Goal: Feedback & Contribution: Submit feedback/report problem

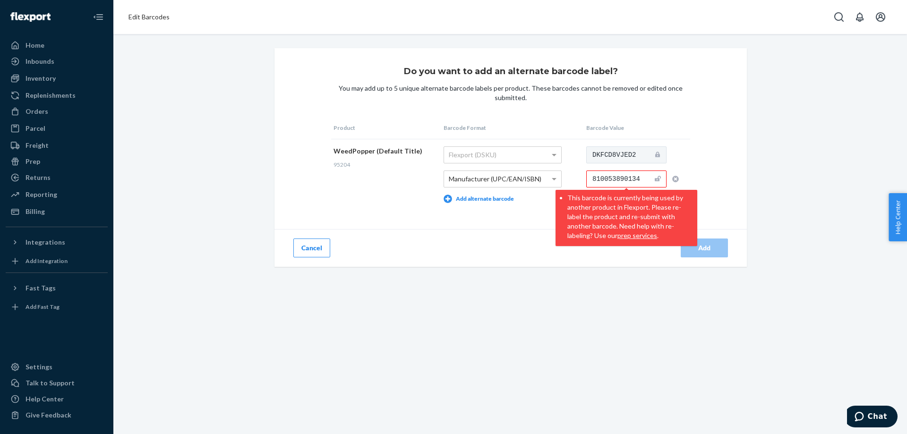
click at [335, 260] on div "Do you want to add an alternate barcode label? You may add up to 5 unique alter…" at bounding box center [509, 234] width 793 height 400
click at [40, 80] on div "Inventory" at bounding box center [40, 78] width 30 height 9
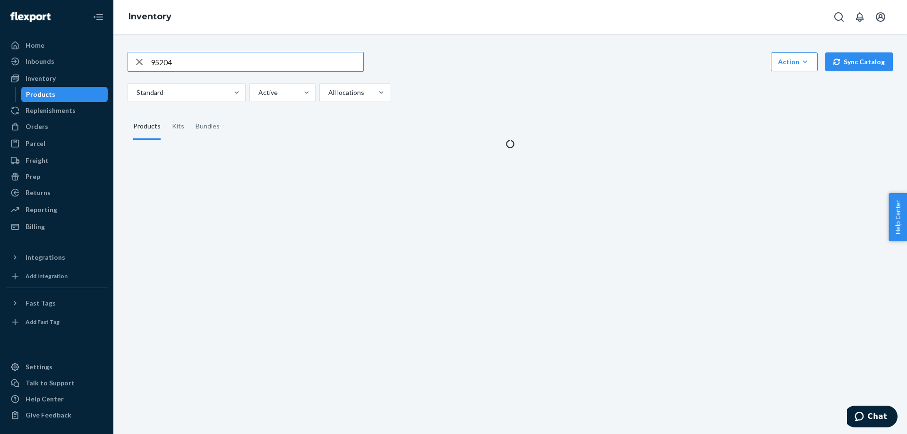
click at [72, 94] on div "Products" at bounding box center [64, 94] width 85 height 13
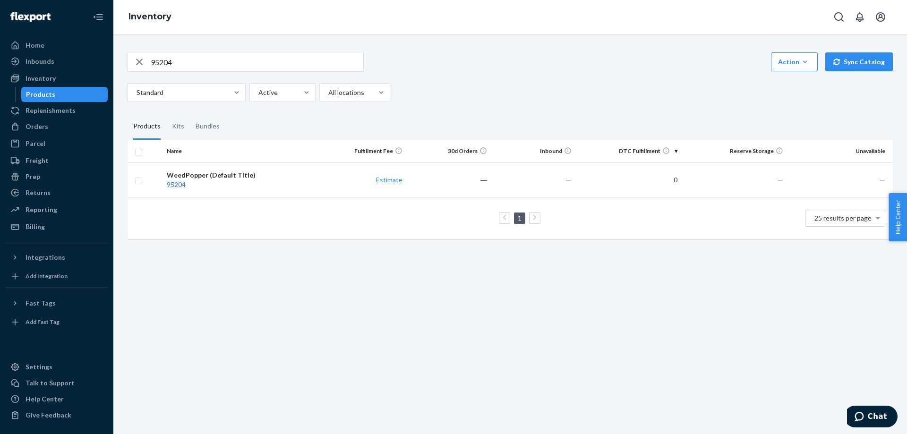
click at [137, 59] on icon "button" at bounding box center [139, 62] width 7 height 7
click at [137, 59] on icon "button" at bounding box center [139, 61] width 11 height 19
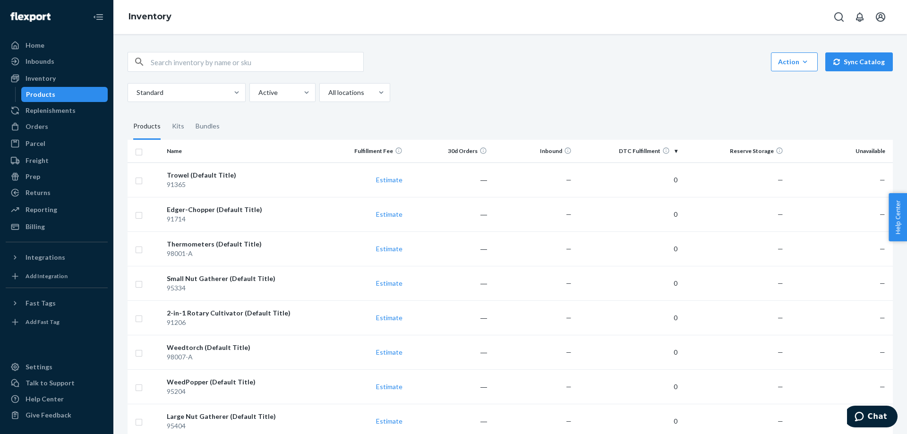
click at [374, 122] on fieldset "Products Kits Bundles" at bounding box center [509, 126] width 765 height 26
click at [237, 66] on input "text" at bounding box center [257, 61] width 212 height 19
paste input "810053890134"
type input "810053890134"
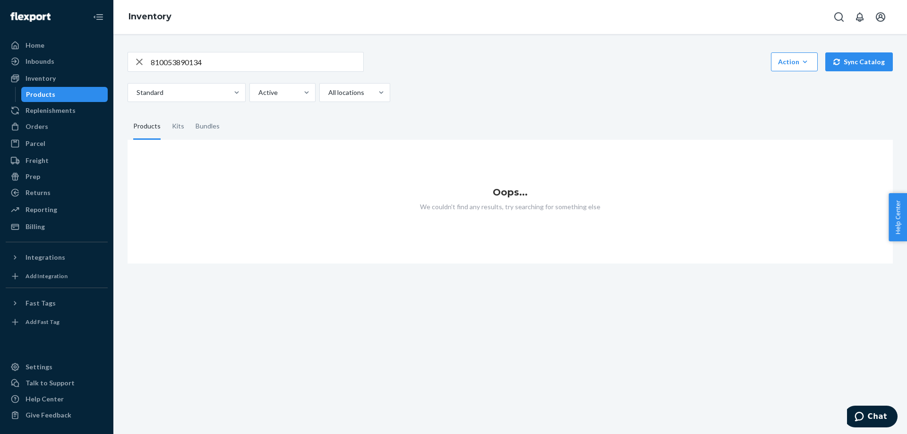
click at [137, 66] on icon "button" at bounding box center [139, 61] width 11 height 19
click at [596, 56] on button "Action Create product Create kit or bundle Bulk create products Bulk update pro…" at bounding box center [794, 61] width 47 height 19
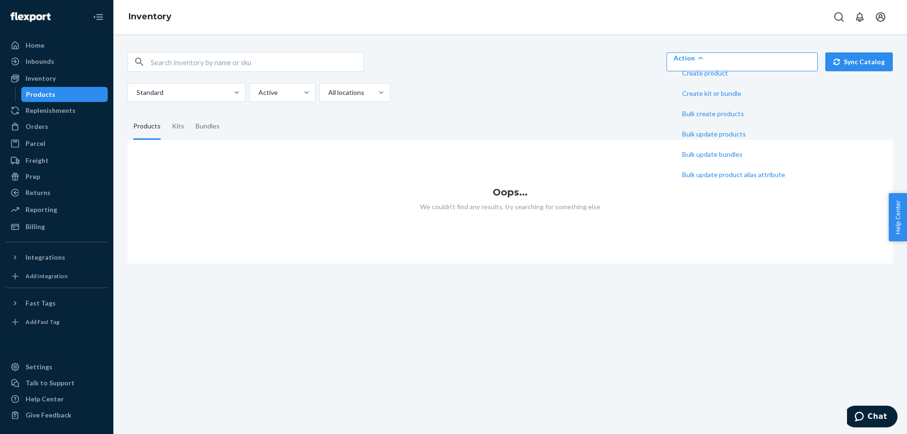
click at [145, 68] on div "button" at bounding box center [139, 61] width 23 height 19
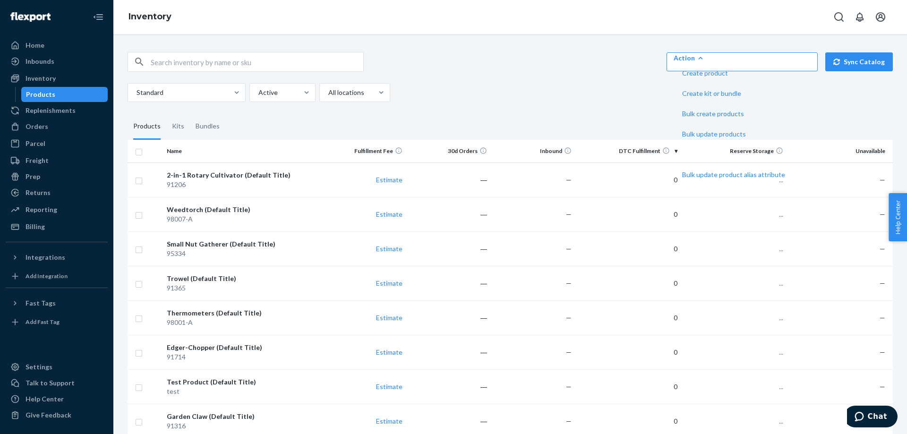
click at [148, 126] on div "Products" at bounding box center [146, 126] width 27 height 26
click at [127, 113] on input "Products" at bounding box center [127, 113] width 0 height 0
click at [202, 178] on div "2-in-1 Rotary Cultivator (Default Title)" at bounding box center [242, 174] width 151 height 9
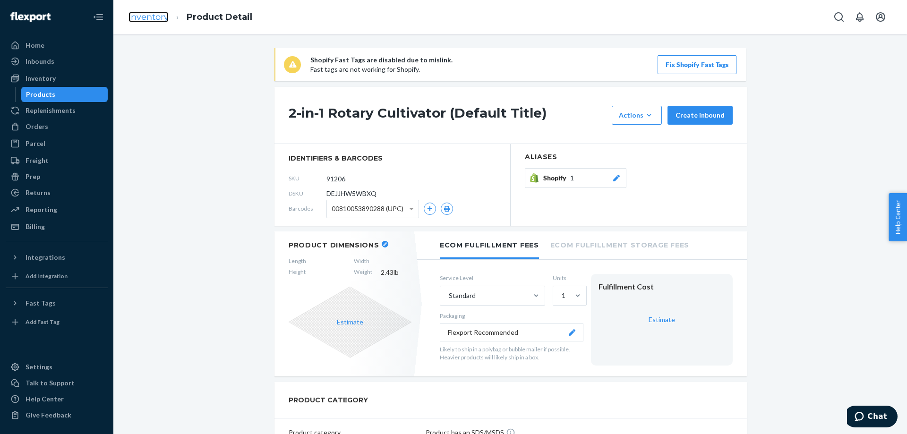
click at [158, 19] on link "Inventory" at bounding box center [148, 17] width 40 height 10
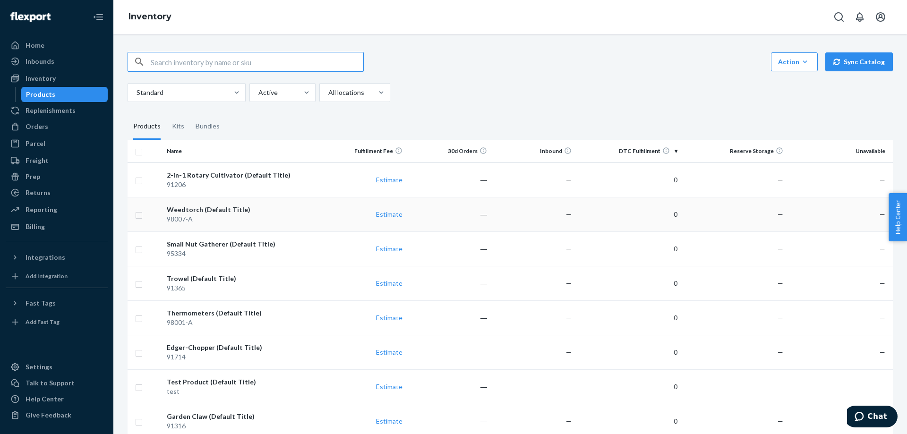
click at [187, 217] on div "98007-A" at bounding box center [242, 218] width 151 height 9
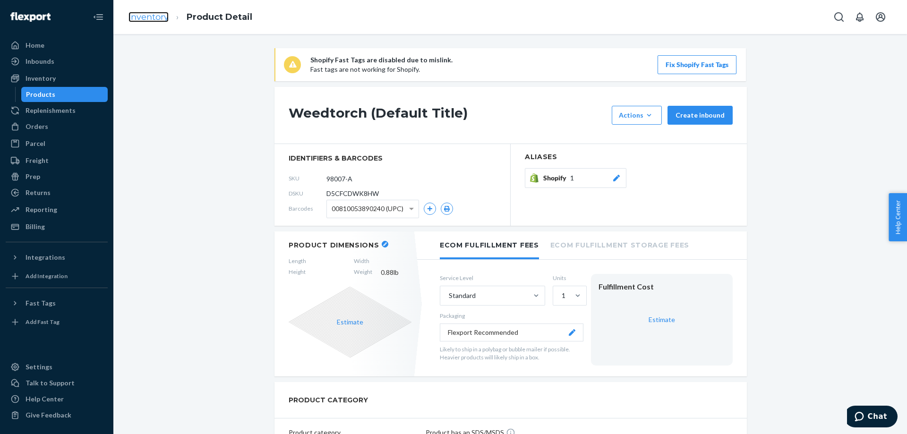
click at [149, 15] on link "Inventory" at bounding box center [148, 17] width 40 height 10
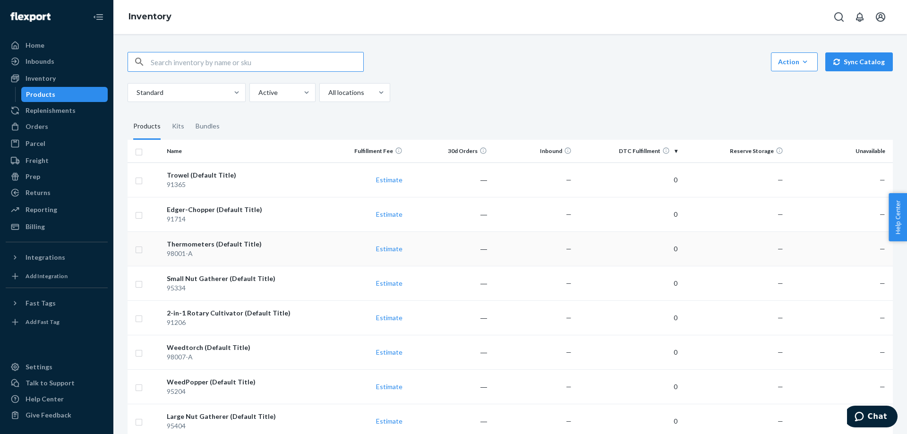
click at [227, 254] on div "98001-A" at bounding box center [242, 253] width 151 height 9
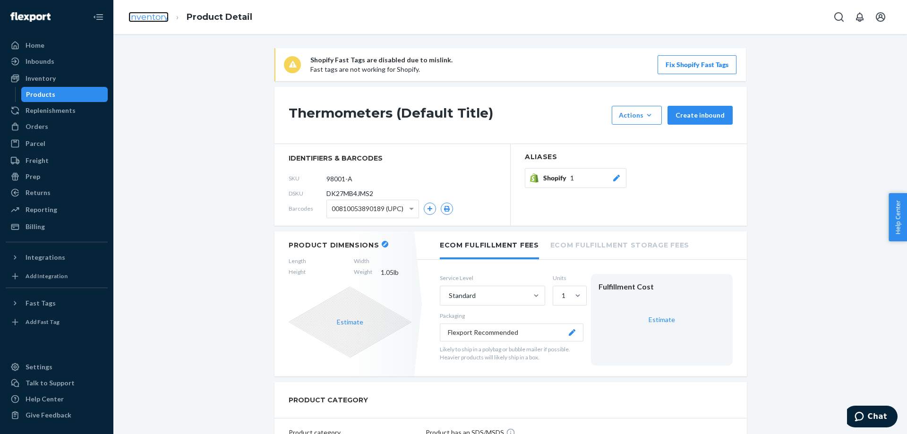
click at [157, 18] on link "Inventory" at bounding box center [148, 17] width 40 height 10
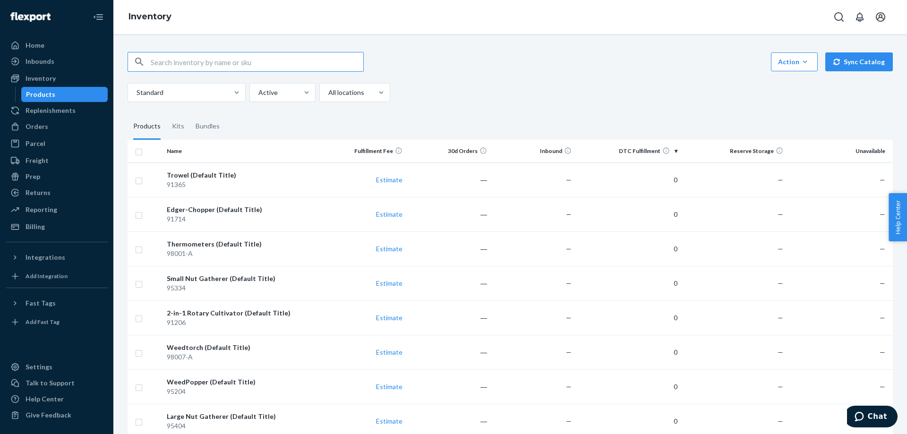
click at [224, 260] on div "95334" at bounding box center [242, 287] width 151 height 9
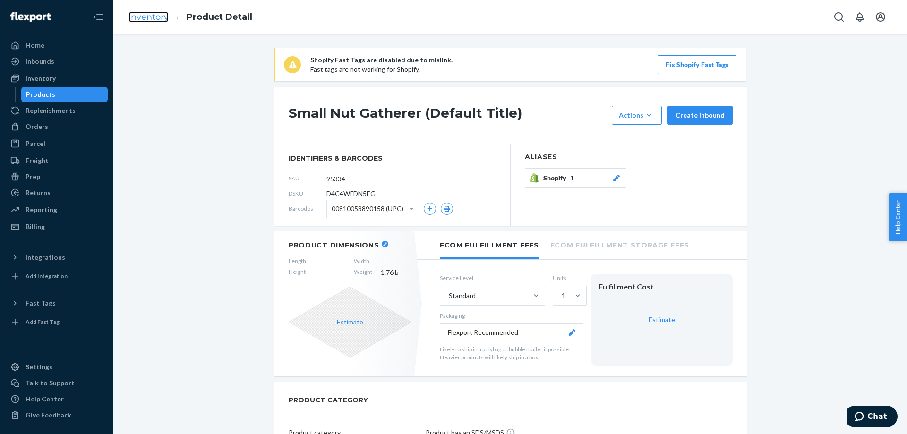
click at [142, 15] on link "Inventory" at bounding box center [148, 17] width 40 height 10
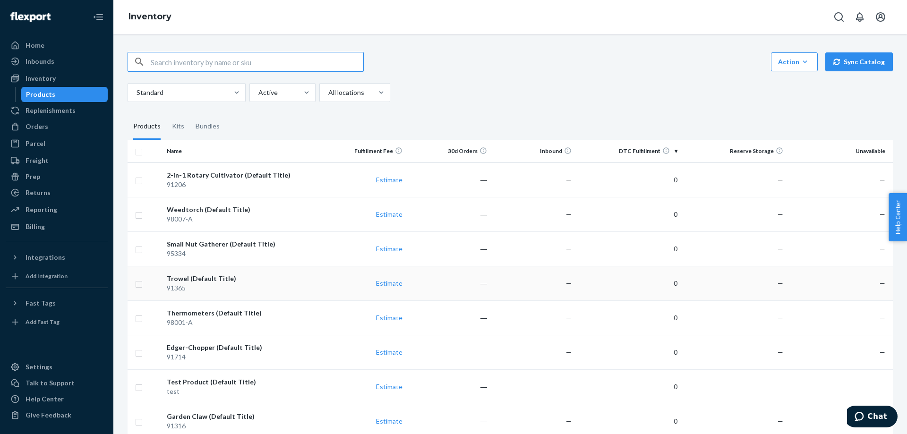
scroll to position [47, 0]
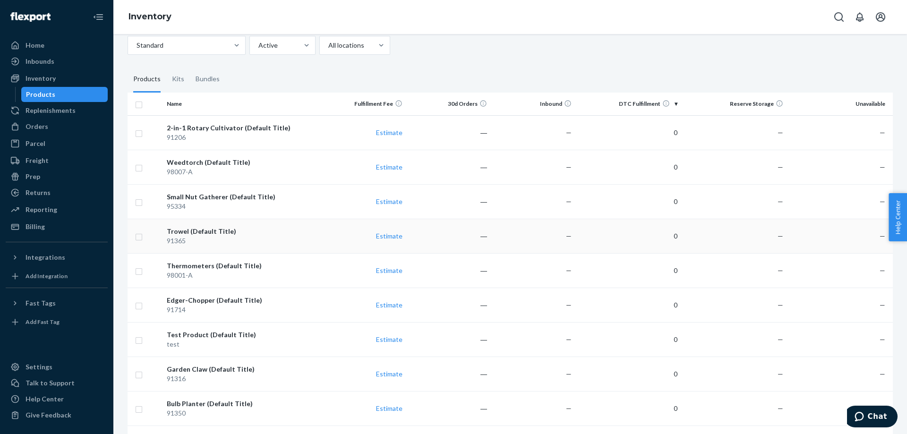
click at [229, 260] on td "Thermometers (Default Title) 98001-A" at bounding box center [242, 270] width 159 height 34
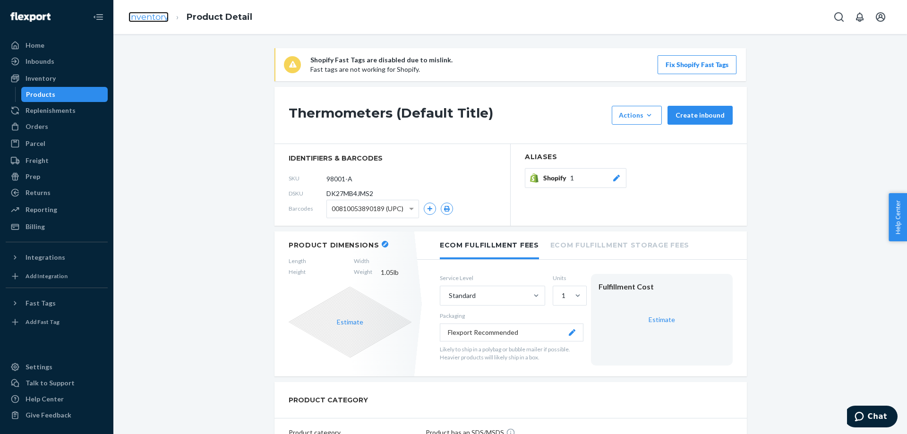
click at [143, 18] on link "Inventory" at bounding box center [148, 17] width 40 height 10
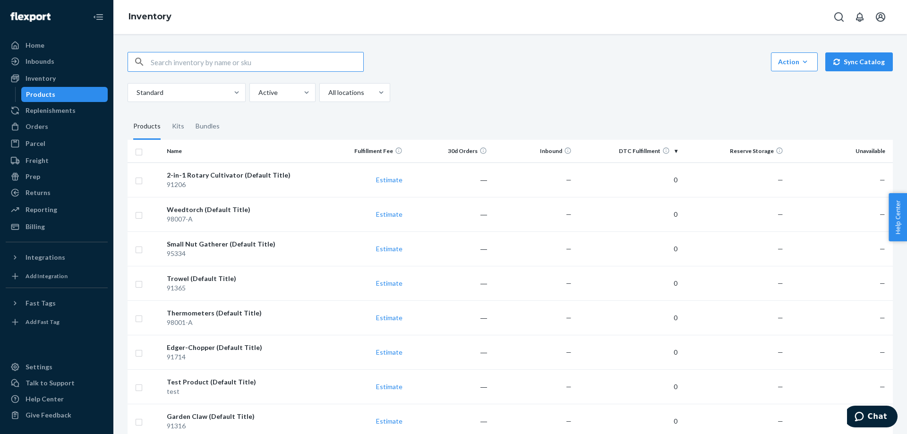
scroll to position [47, 0]
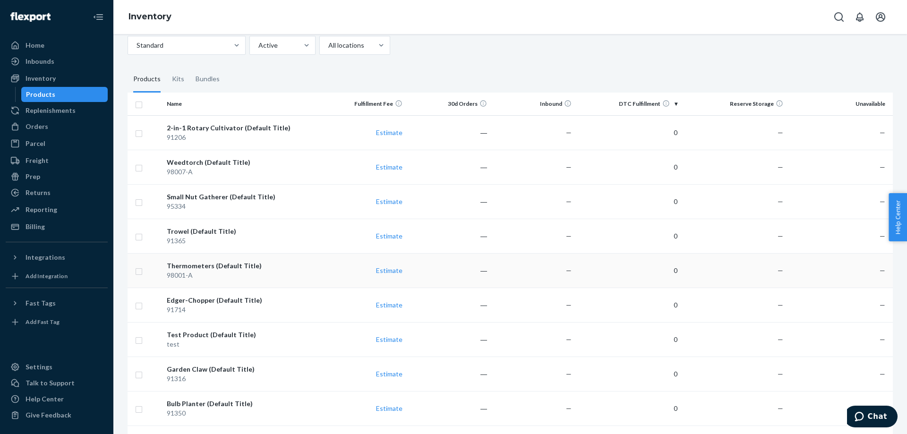
click at [209, 260] on div "98001-A" at bounding box center [242, 275] width 151 height 9
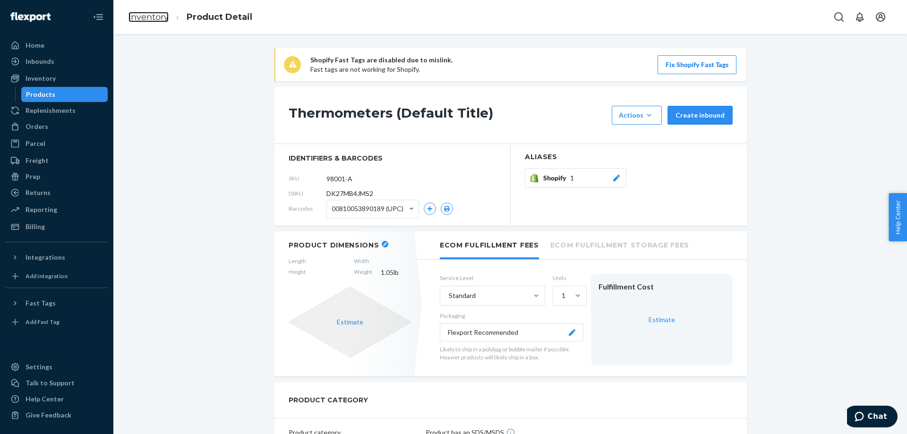
click at [141, 20] on link "Inventory" at bounding box center [148, 17] width 40 height 10
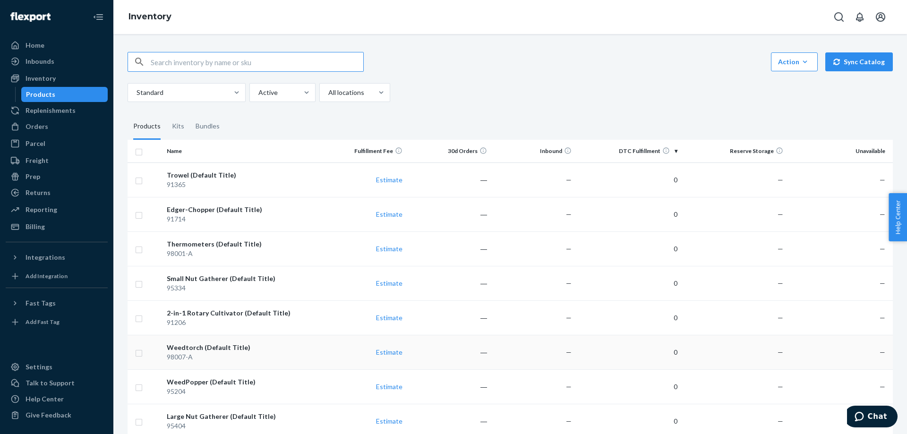
click at [177, 260] on div "Weedtorch (Default Title)" at bounding box center [242, 347] width 151 height 9
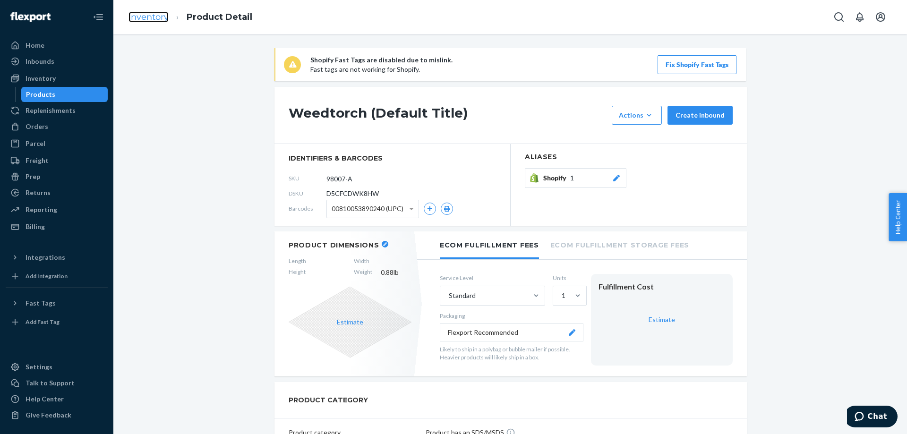
click at [150, 17] on link "Inventory" at bounding box center [148, 17] width 40 height 10
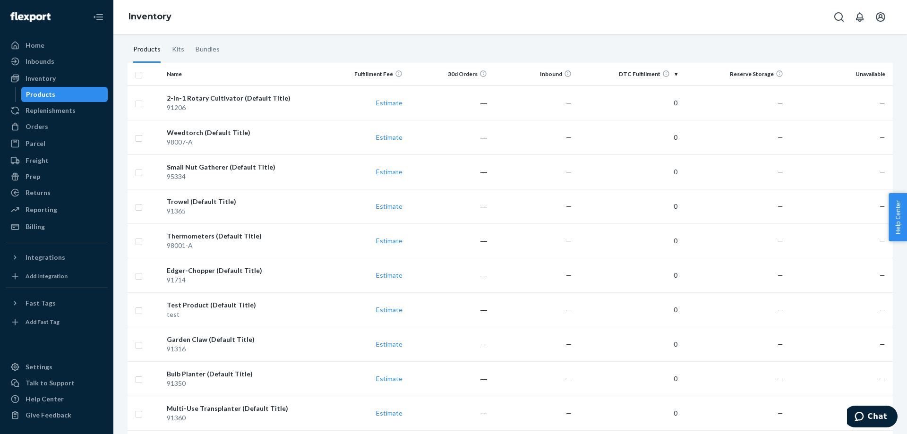
scroll to position [94, 0]
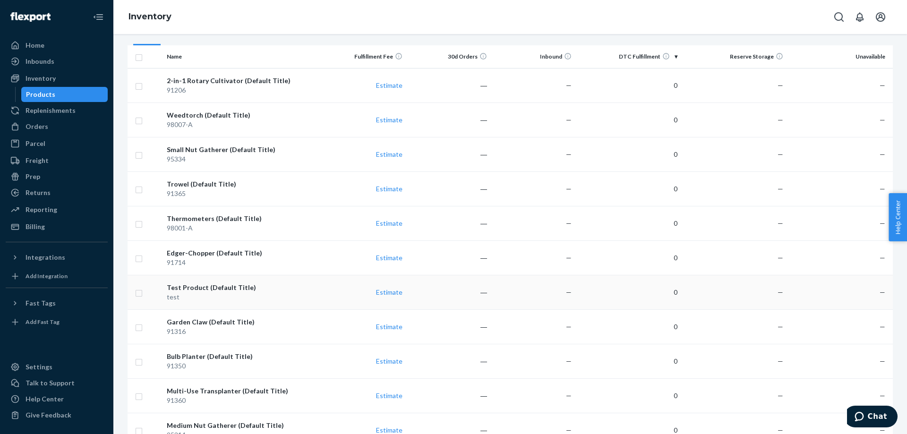
click at [207, 260] on td "Test Product (Default Title) test" at bounding box center [242, 292] width 159 height 34
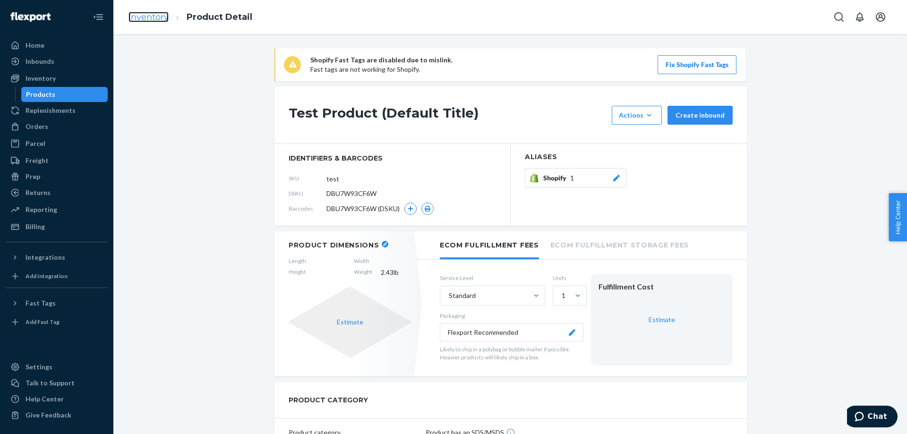
click at [155, 22] on link "Inventory" at bounding box center [148, 17] width 40 height 10
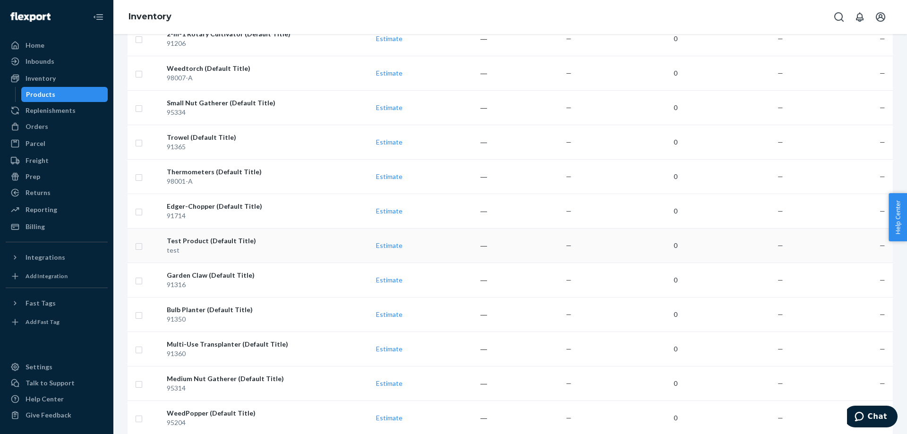
scroll to position [142, 0]
click at [197, 260] on div "Garden Claw (Default Title)" at bounding box center [242, 274] width 151 height 9
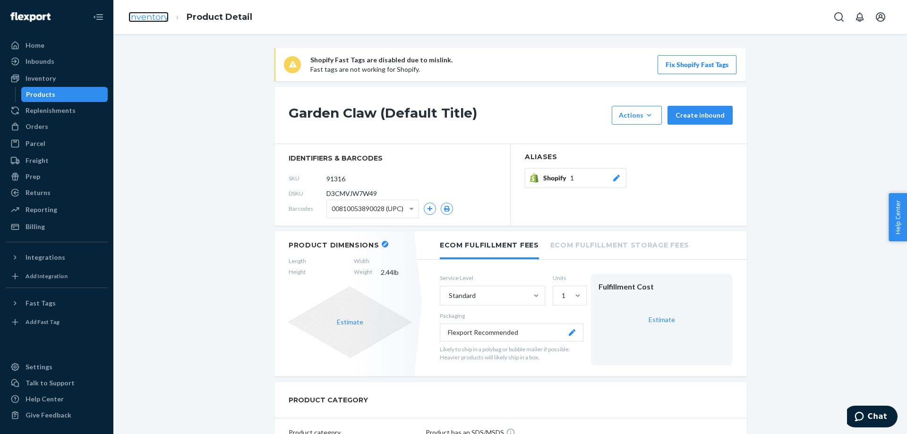
click at [137, 21] on link "Inventory" at bounding box center [148, 17] width 40 height 10
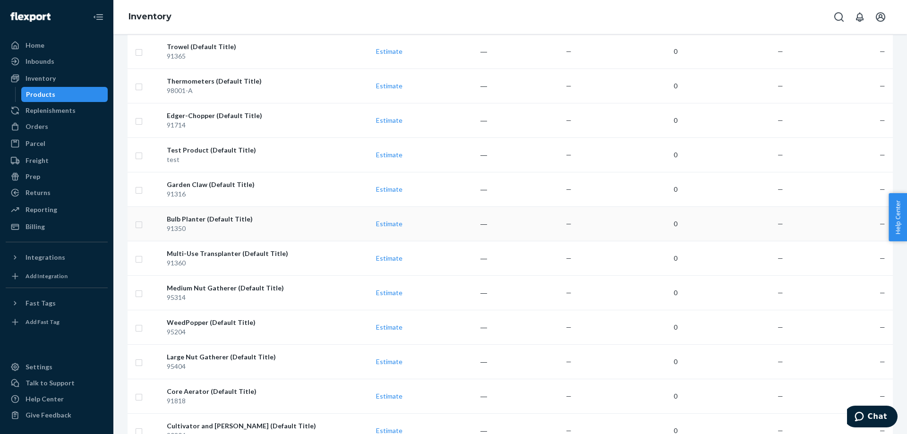
scroll to position [236, 0]
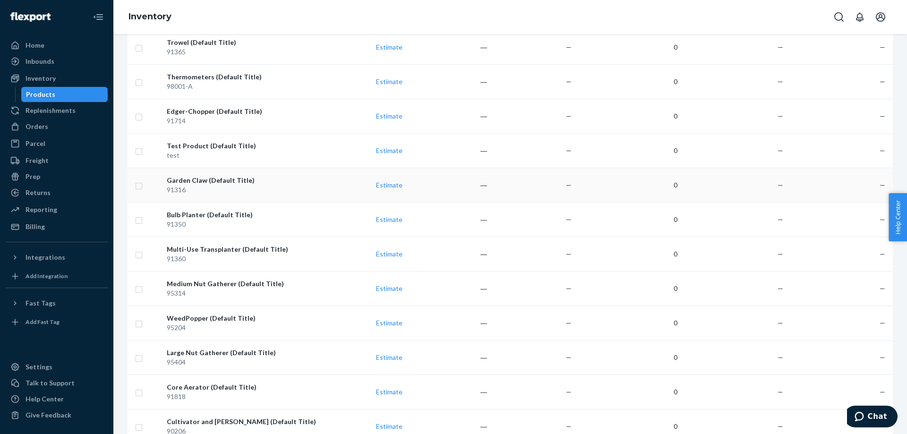
click at [230, 189] on div "91316" at bounding box center [242, 189] width 151 height 9
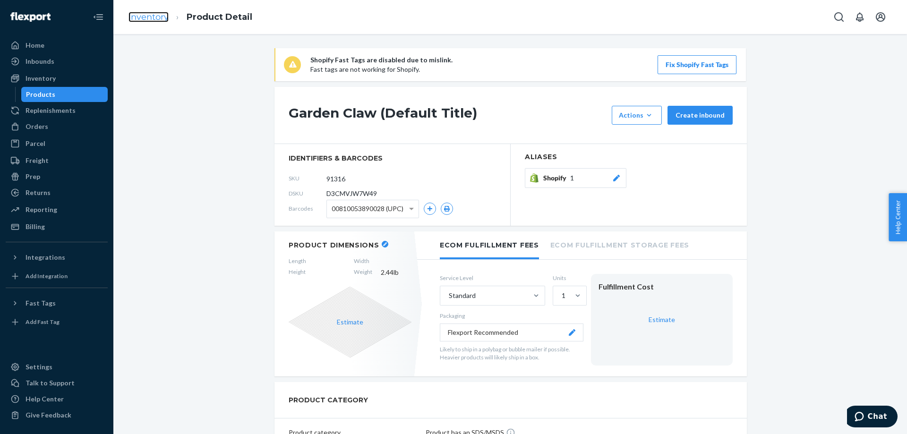
click at [162, 15] on link "Inventory" at bounding box center [148, 17] width 40 height 10
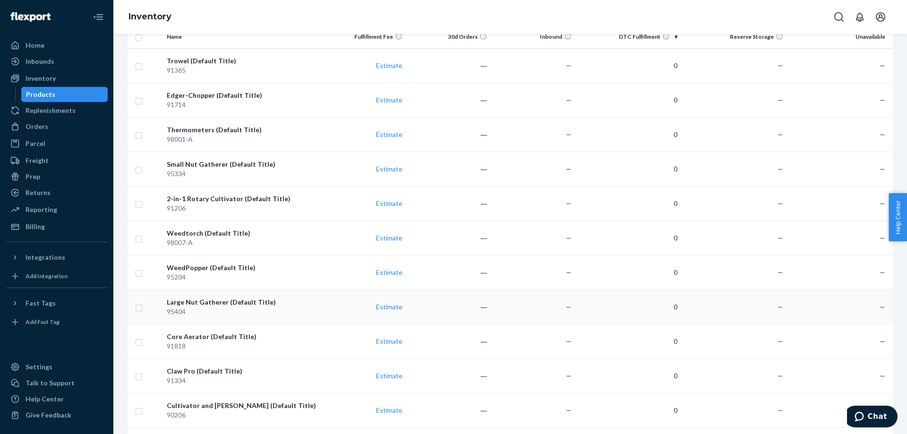
scroll to position [142, 0]
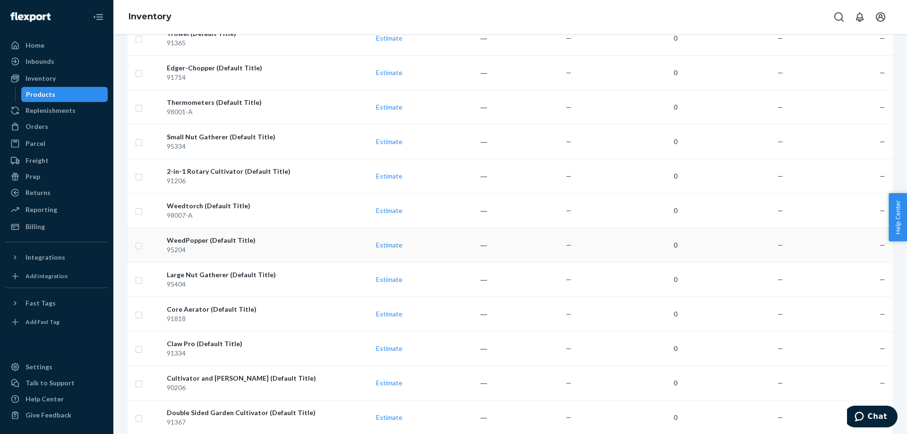
click at [203, 253] on div "95204" at bounding box center [242, 249] width 151 height 9
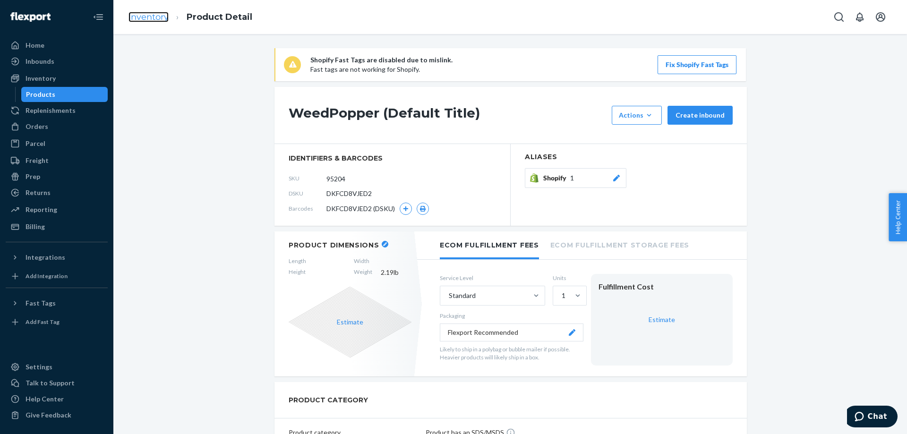
click at [168, 15] on link "Inventory" at bounding box center [148, 17] width 40 height 10
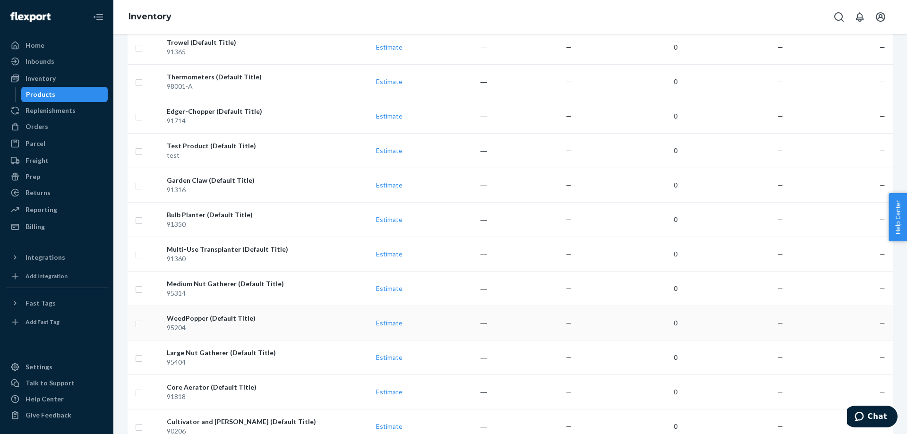
scroll to position [283, 0]
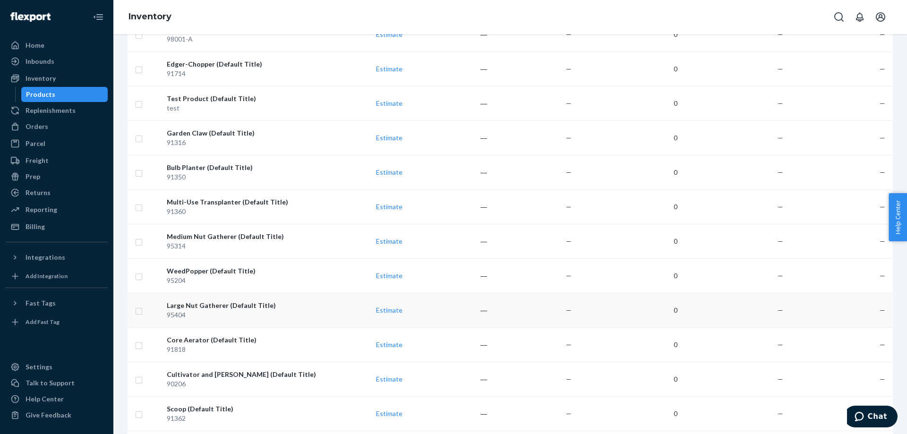
click at [229, 260] on div "95404" at bounding box center [242, 314] width 151 height 9
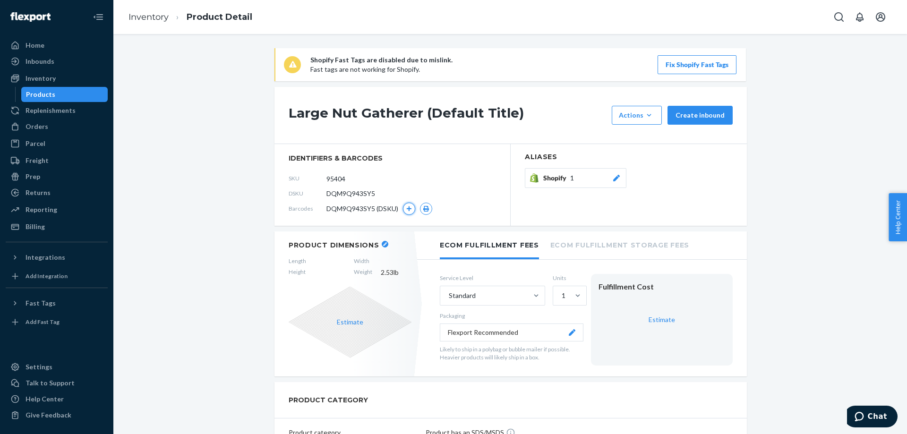
click at [403, 213] on button "button" at bounding box center [409, 209] width 12 height 12
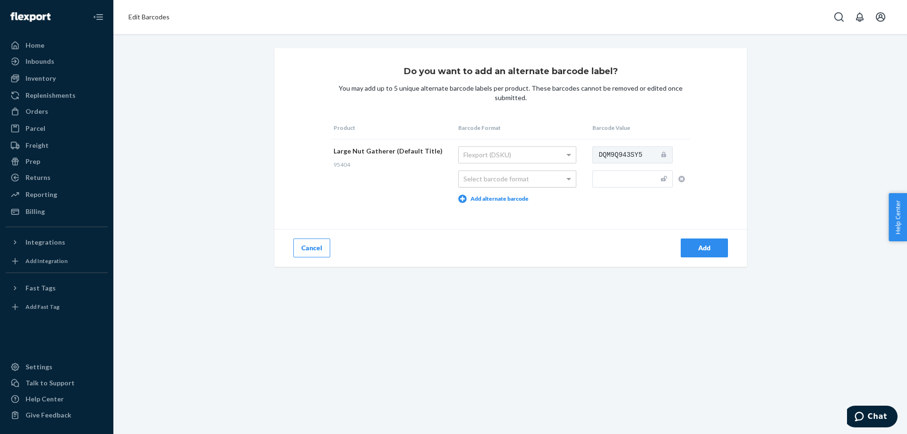
click at [486, 184] on div "Select barcode format" at bounding box center [517, 179] width 117 height 16
click at [596, 173] on input "text" at bounding box center [632, 178] width 80 height 17
paste input "810053890165"
type input "810053890165"
click at [596, 235] on div "Add" at bounding box center [628, 248] width 236 height 38
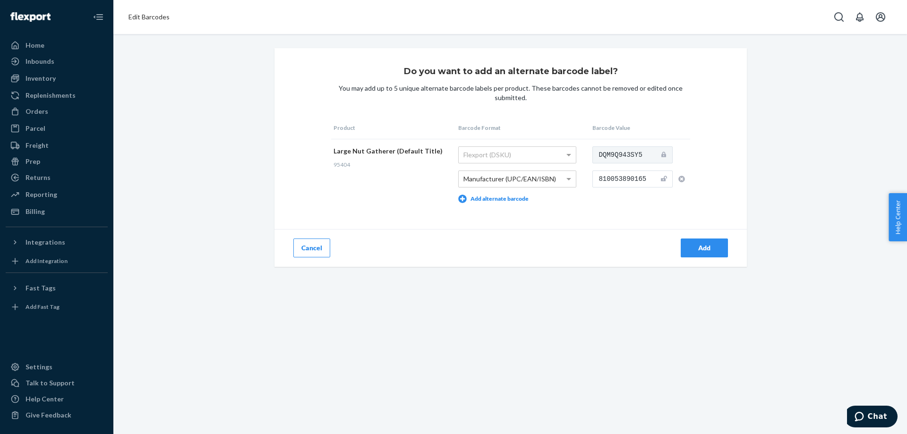
click at [596, 247] on div "Add" at bounding box center [703, 247] width 31 height 9
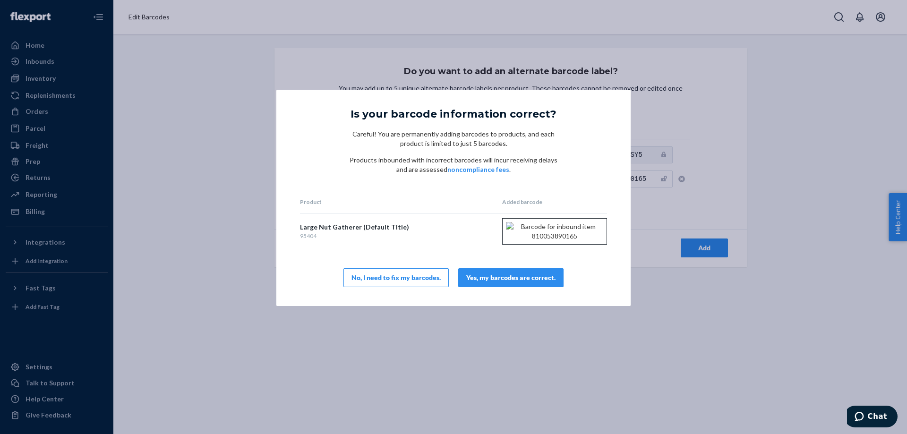
click at [514, 260] on div "Yes, my barcodes are correct." at bounding box center [510, 277] width 89 height 9
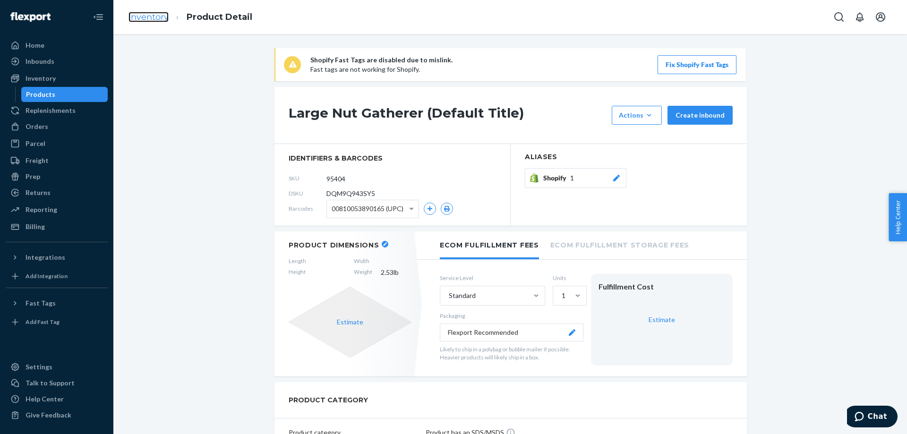
click at [157, 20] on link "Inventory" at bounding box center [148, 17] width 40 height 10
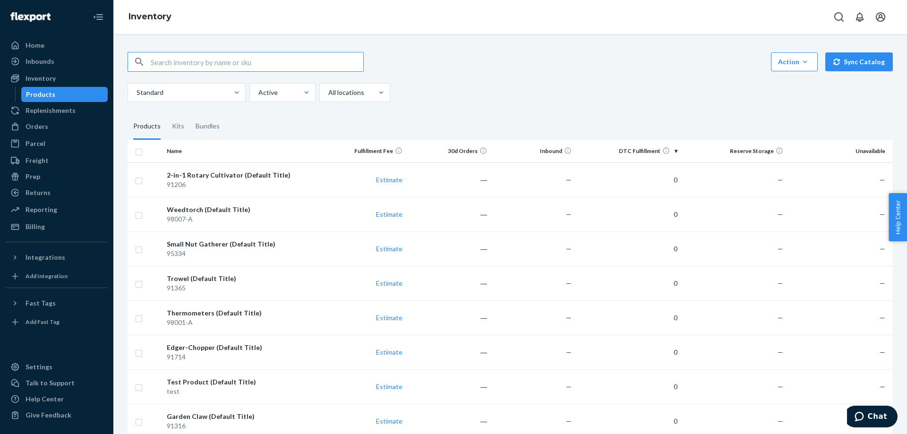
click at [140, 150] on input "checkbox" at bounding box center [139, 151] width 8 height 10
checkbox input "true"
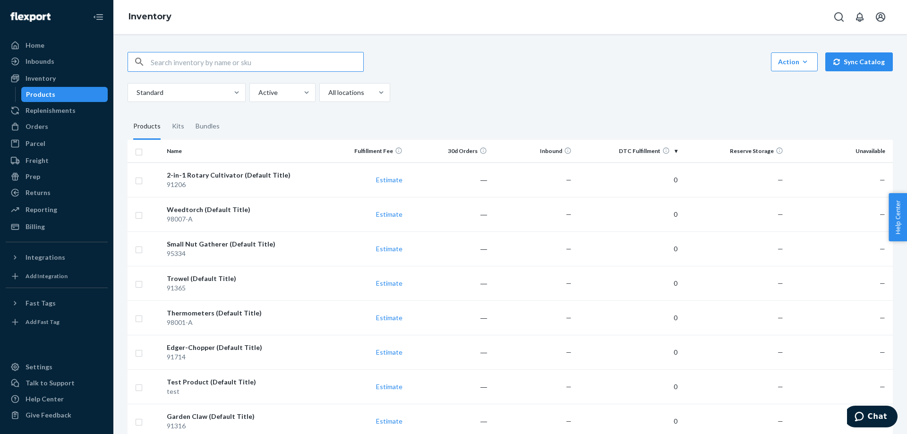
checkbox input "true"
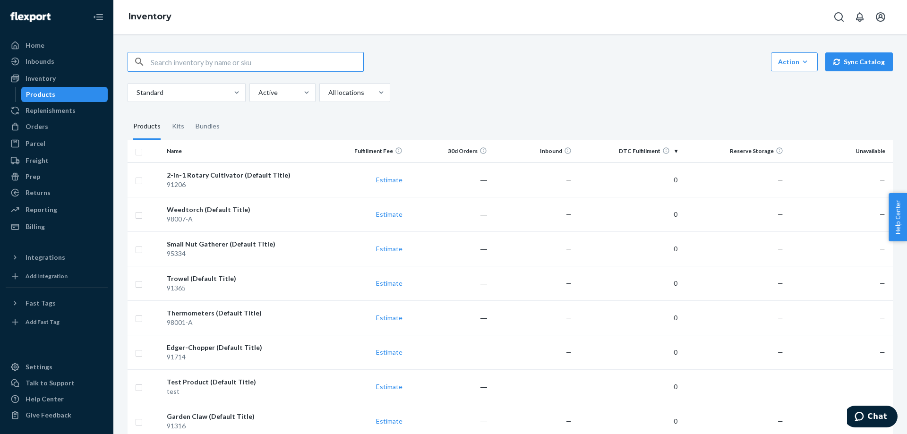
checkbox input "true"
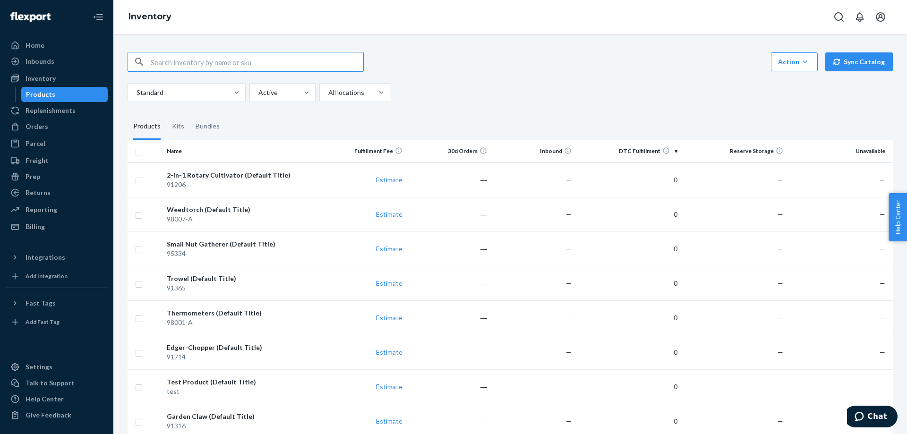
checkbox input "true"
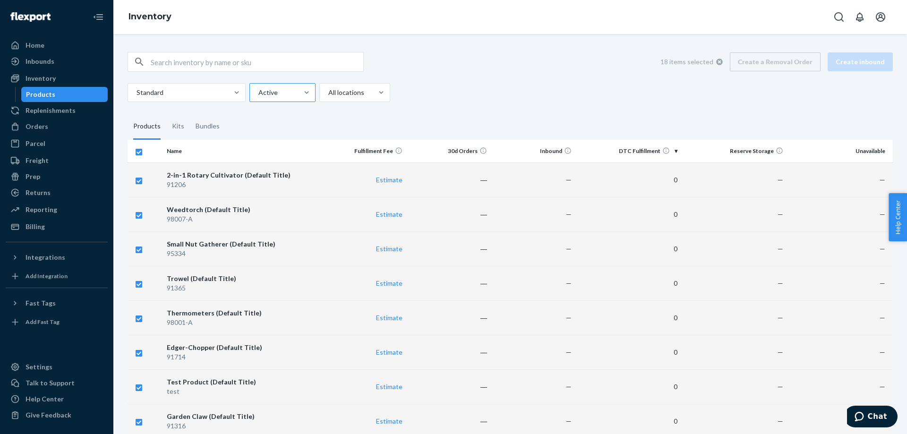
click at [286, 94] on div at bounding box center [281, 92] width 48 height 11
click at [258, 94] on input "Active" at bounding box center [257, 92] width 1 height 9
click at [334, 89] on div at bounding box center [353, 92] width 53 height 11
click at [328, 89] on input "All locations" at bounding box center [327, 92] width 1 height 9
click at [289, 93] on div at bounding box center [281, 92] width 48 height 11
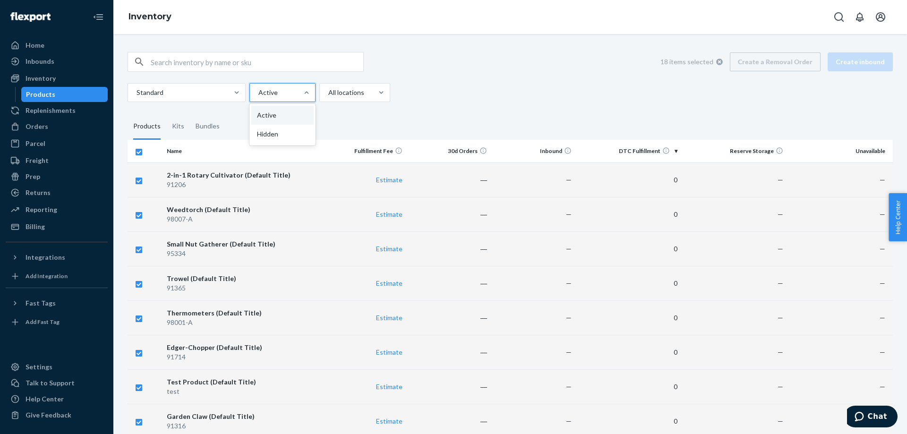
click at [258, 93] on input "option Active focused, 1 of 2. 2 results available. Use Up and Down to choose o…" at bounding box center [257, 92] width 1 height 9
click at [172, 94] on div at bounding box center [186, 92] width 100 height 11
click at [136, 94] on input "Standard" at bounding box center [136, 92] width 1 height 9
click at [172, 94] on div at bounding box center [186, 92] width 100 height 11
click at [136, 94] on input "0 results available. Select is focused ,type to refine list, press Down to open…" at bounding box center [136, 92] width 1 height 9
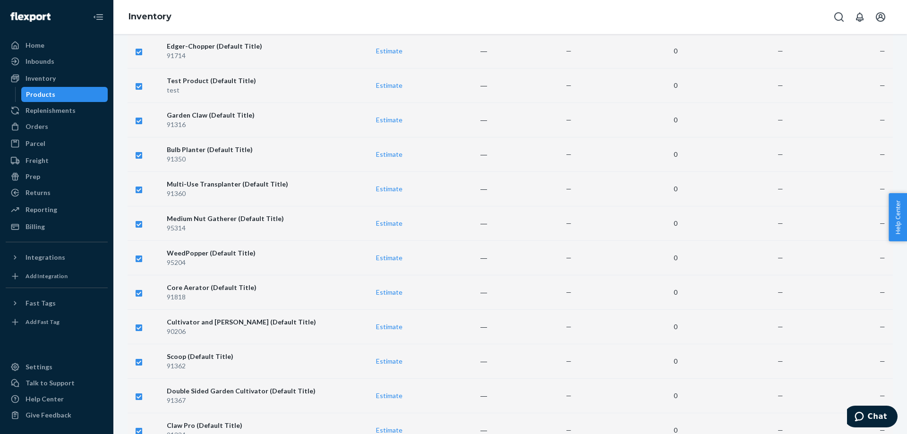
scroll to position [408, 0]
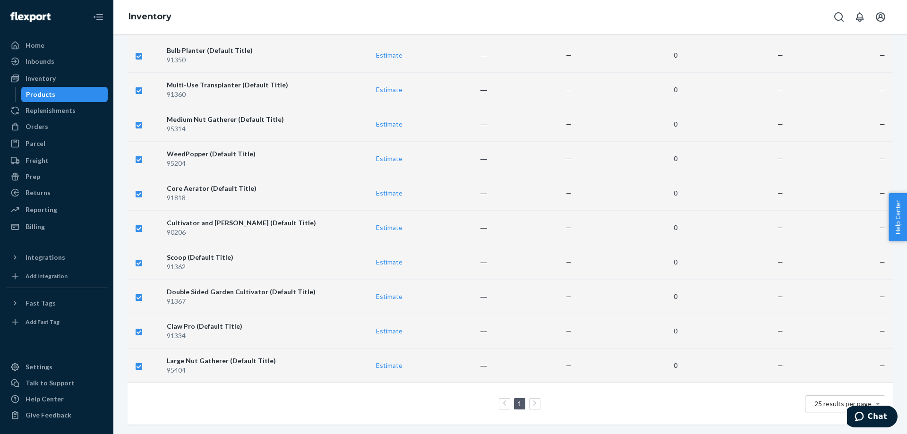
click at [596, 260] on span "25 results per page" at bounding box center [842, 403] width 57 height 8
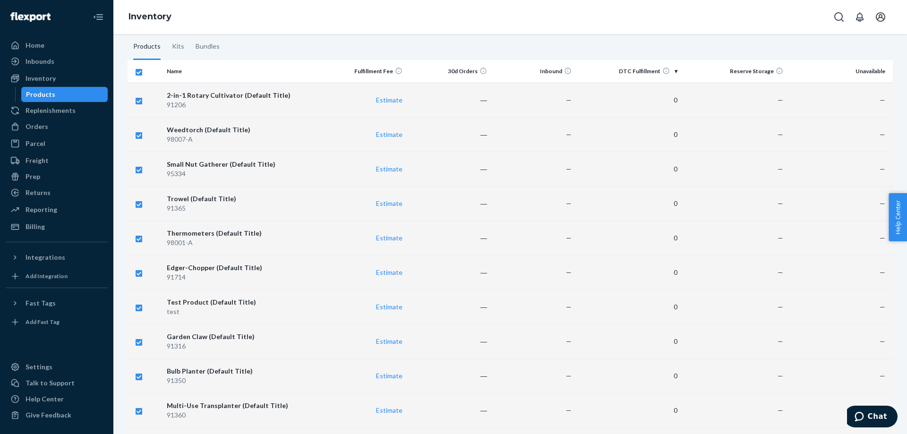
scroll to position [0, 0]
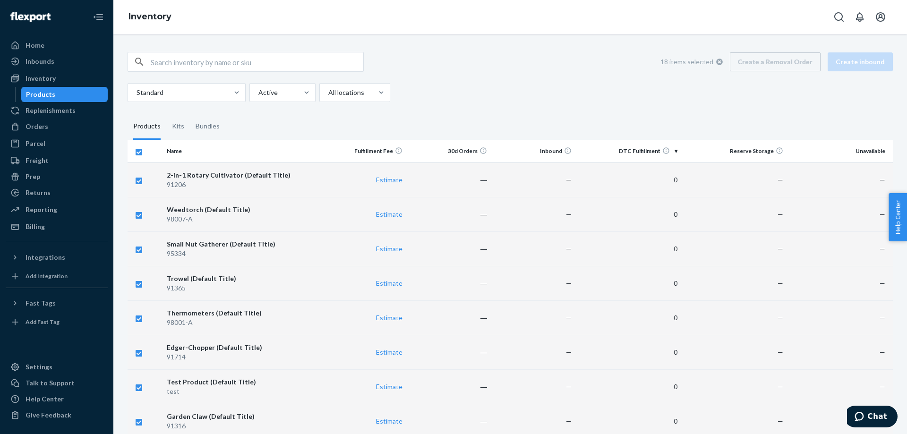
click at [138, 153] on input "checkbox" at bounding box center [139, 151] width 8 height 10
checkbox input "false"
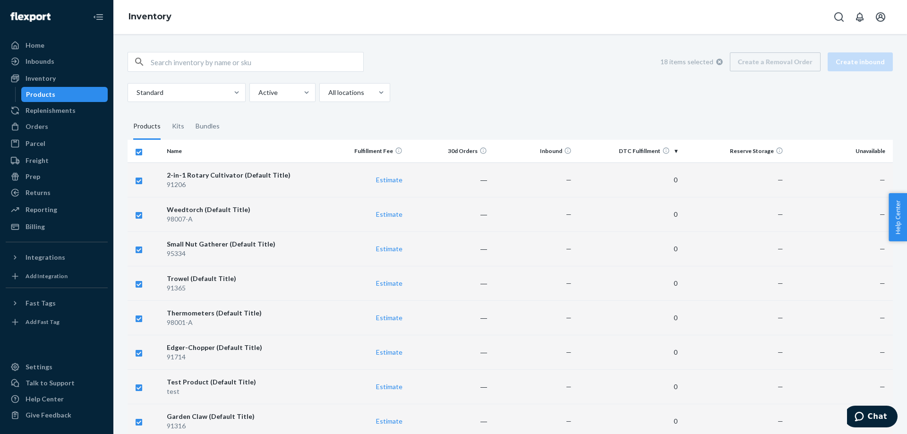
checkbox input "false"
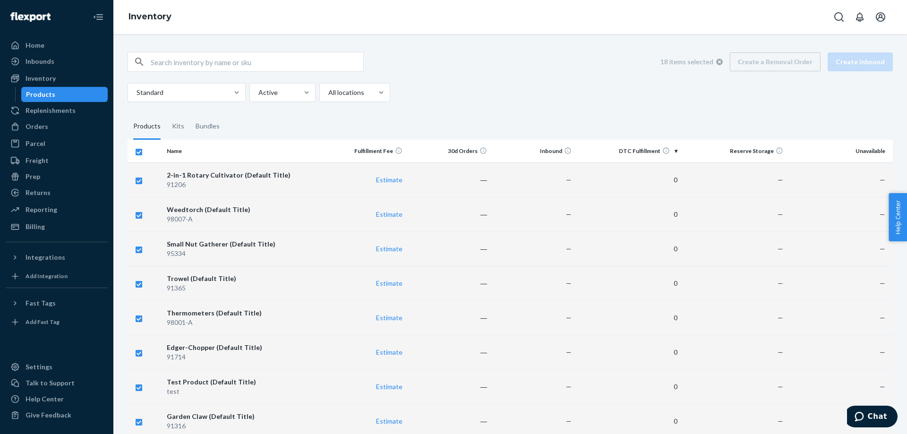
checkbox input "false"
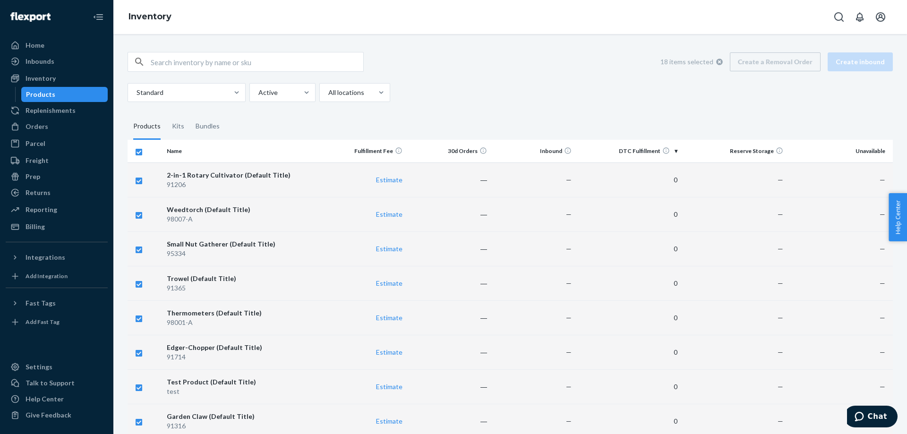
checkbox input "false"
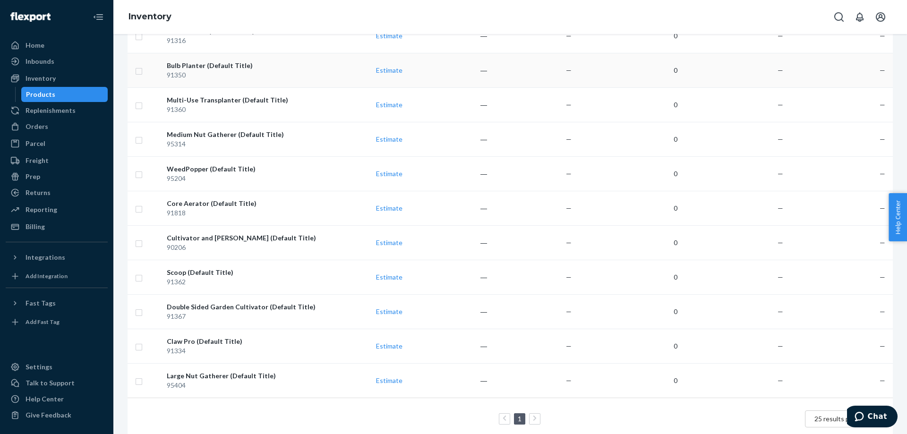
scroll to position [408, 0]
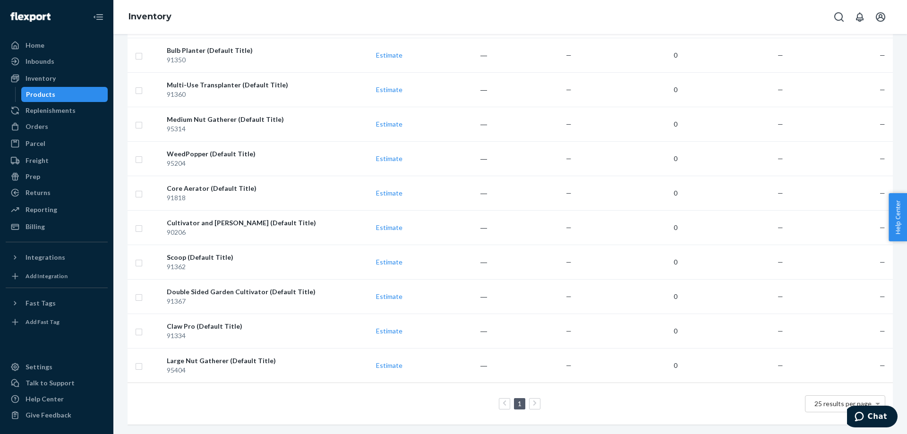
click at [220, 260] on div "Claw Pro (Default Title)" at bounding box center [242, 326] width 151 height 9
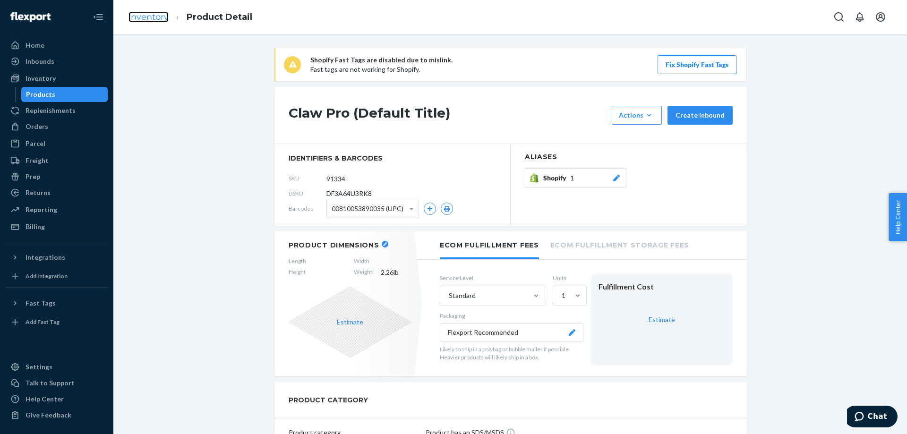
click at [147, 14] on link "Inventory" at bounding box center [148, 17] width 40 height 10
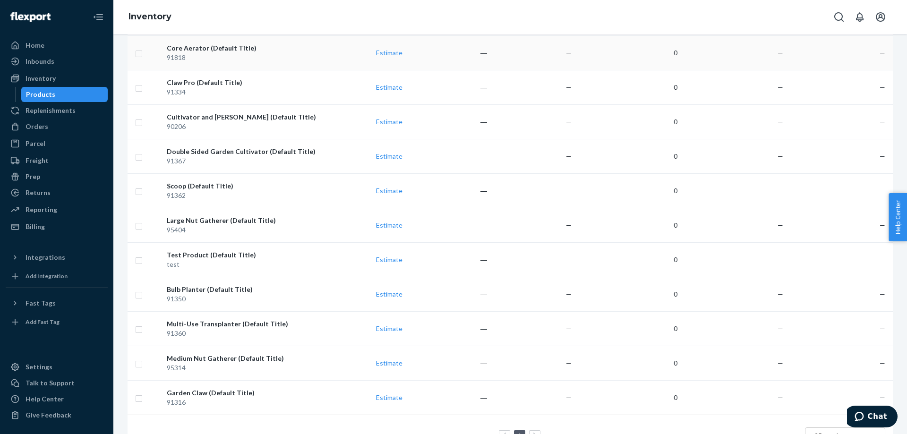
scroll to position [408, 0]
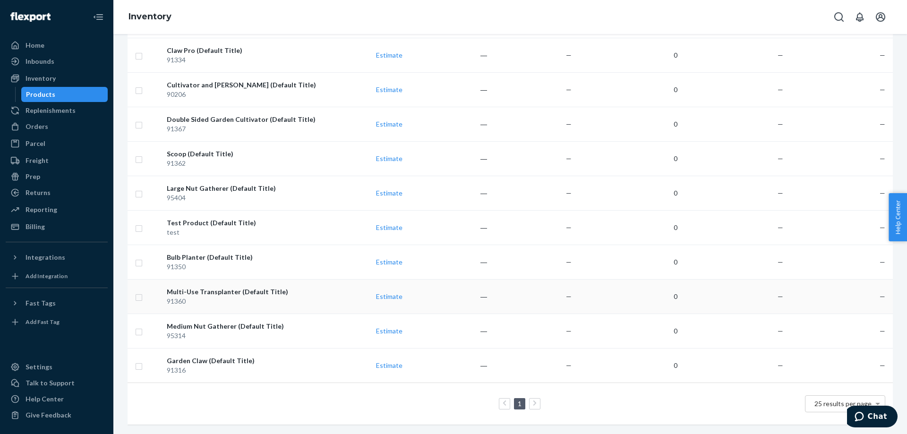
click at [213, 260] on div "91360" at bounding box center [242, 301] width 151 height 9
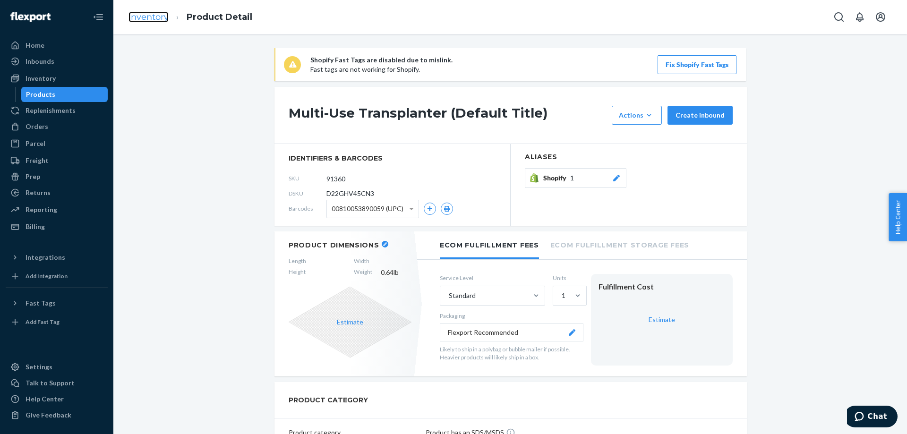
click at [155, 12] on link "Inventory" at bounding box center [148, 17] width 40 height 10
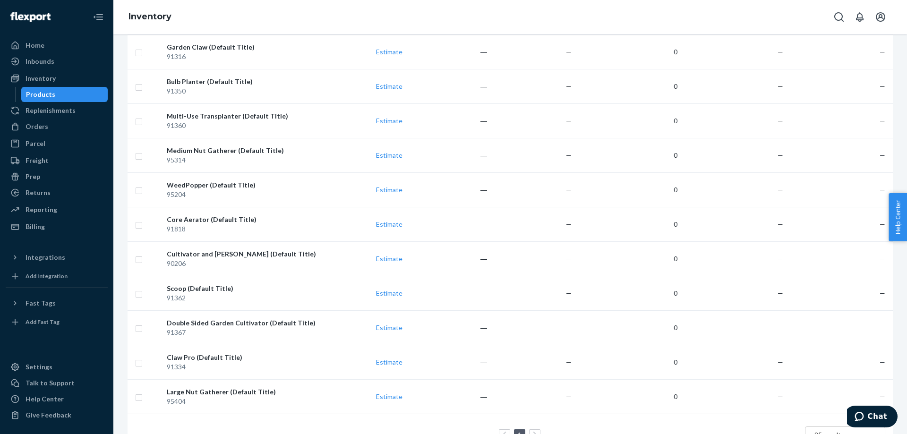
scroll to position [408, 0]
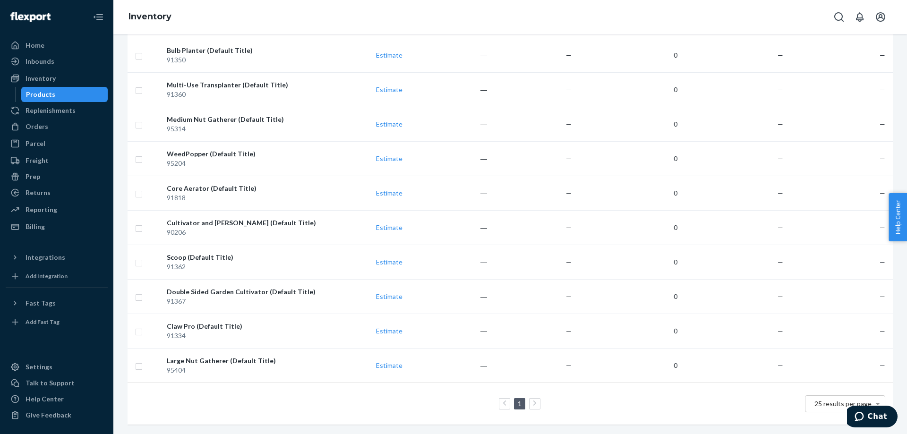
click at [216, 193] on div "91818" at bounding box center [242, 197] width 151 height 9
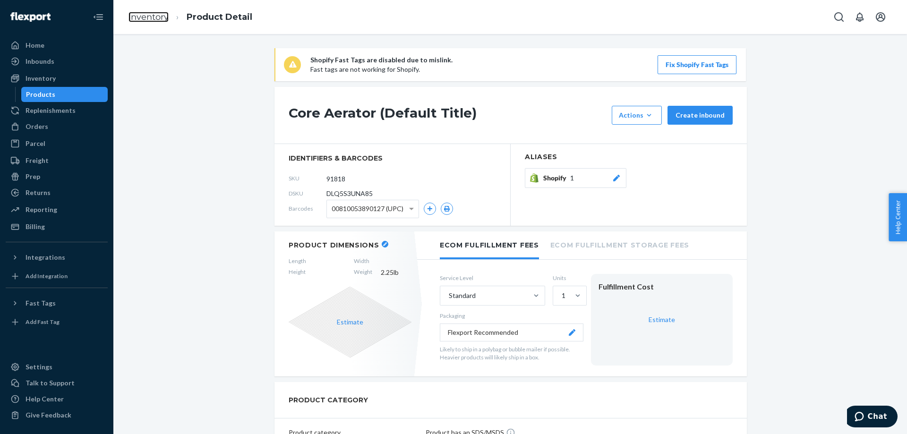
click at [156, 19] on link "Inventory" at bounding box center [148, 17] width 40 height 10
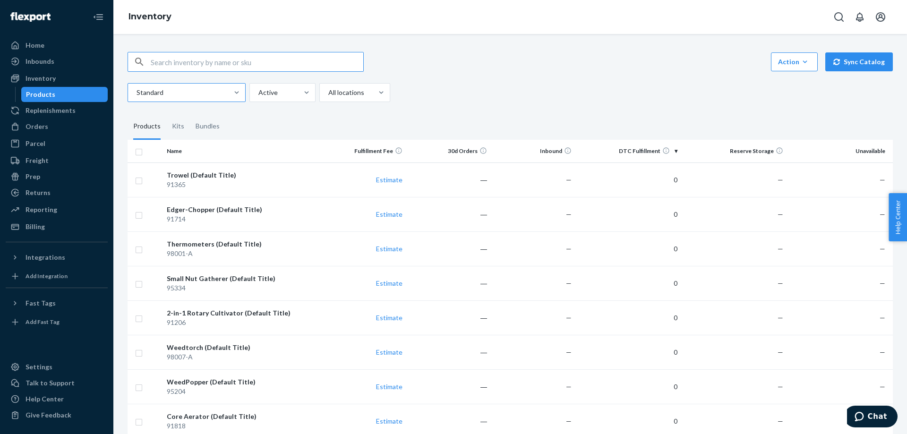
click at [232, 100] on div at bounding box center [236, 93] width 17 height 18
click at [136, 97] on input "Standard" at bounding box center [136, 92] width 1 height 9
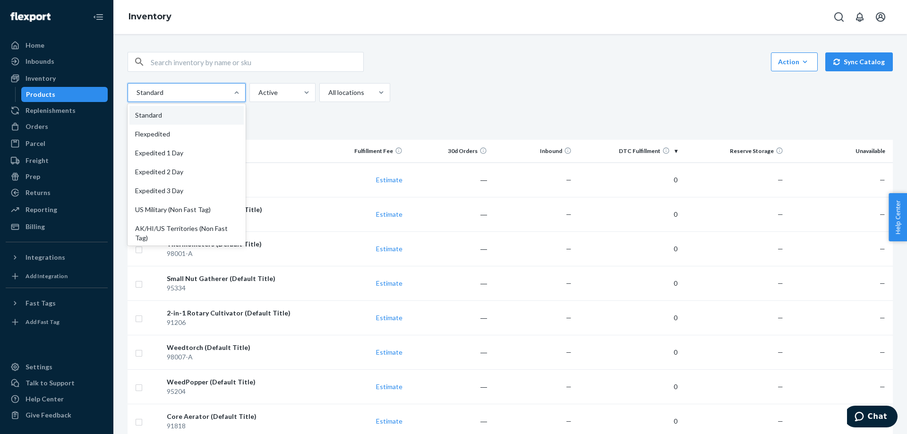
click at [424, 112] on div "Action Create product Create kit or bundle Bulk create products Bulk update pro…" at bounding box center [509, 438] width 779 height 794
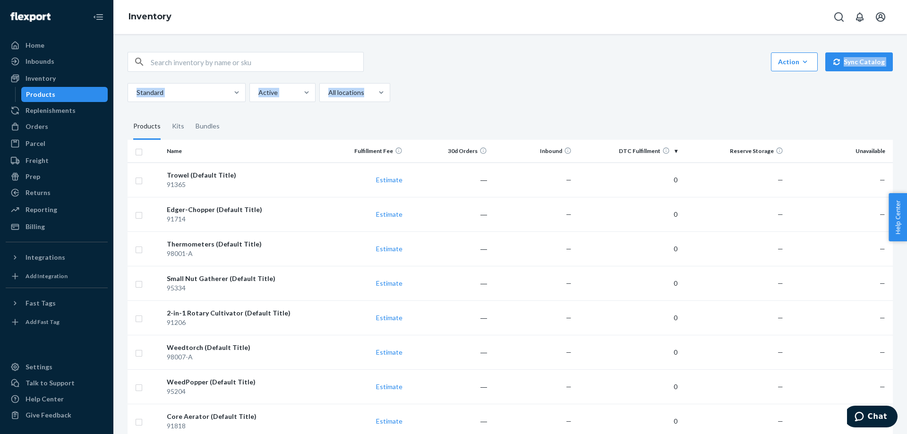
click at [596, 71] on div "Action Create product Create kit or bundle Bulk create products Bulk update pro…" at bounding box center [509, 77] width 765 height 50
click at [596, 66] on icon "button" at bounding box center [804, 61] width 9 height 9
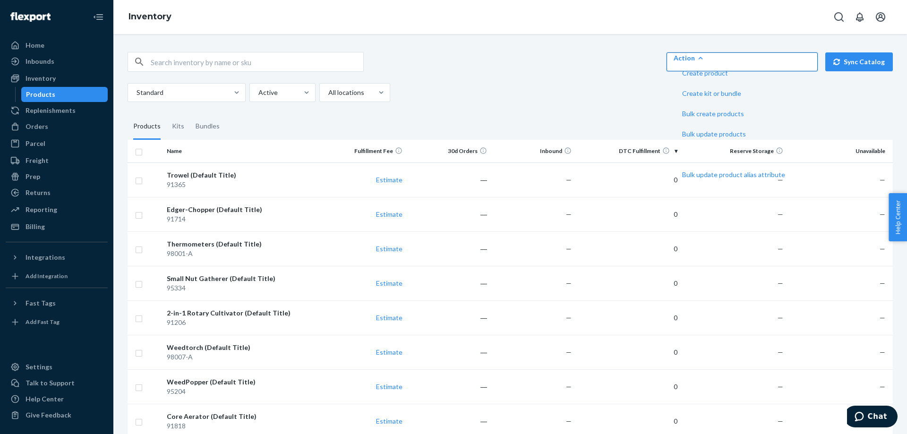
click at [596, 119] on fieldset "Products Kits Bundles" at bounding box center [509, 126] width 765 height 26
click at [596, 158] on span "Bulk update bundles" at bounding box center [733, 154] width 103 height 7
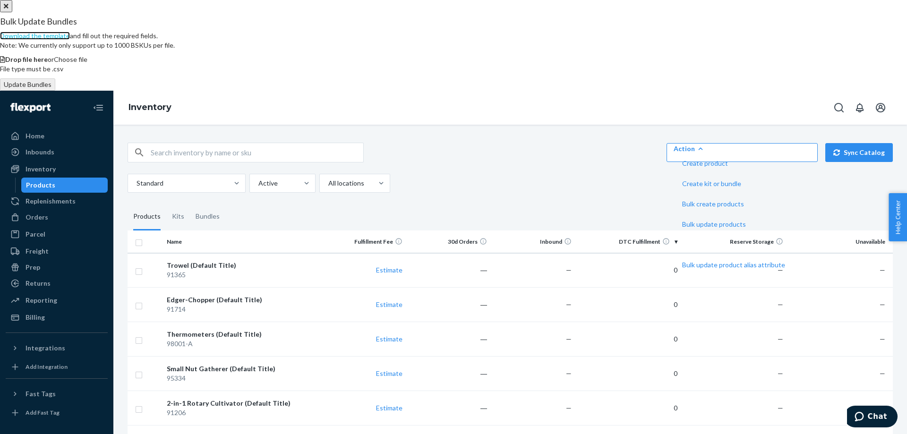
click at [70, 40] on link "Download the template" at bounding box center [35, 36] width 70 height 8
click at [596, 221] on span "Bulk update products" at bounding box center [733, 224] width 103 height 7
click at [70, 40] on link "Download the template" at bounding box center [35, 36] width 70 height 8
click at [8, 9] on icon "Close" at bounding box center [6, 6] width 5 height 7
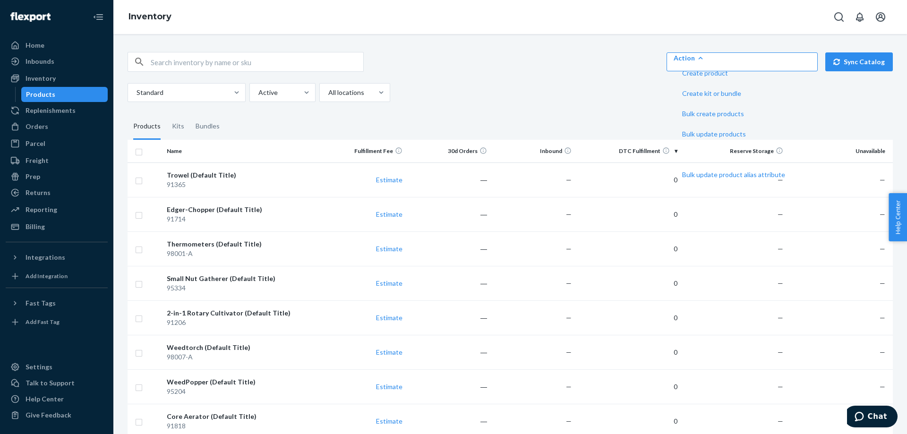
click at [219, 157] on th "Name" at bounding box center [242, 151] width 159 height 23
click at [175, 153] on th "Name" at bounding box center [242, 151] width 159 height 23
click at [274, 99] on div "Active" at bounding box center [274, 92] width 48 height 17
click at [258, 97] on input "Active" at bounding box center [257, 92] width 1 height 9
click at [199, 174] on div "Trowel (Default Title)" at bounding box center [242, 174] width 151 height 9
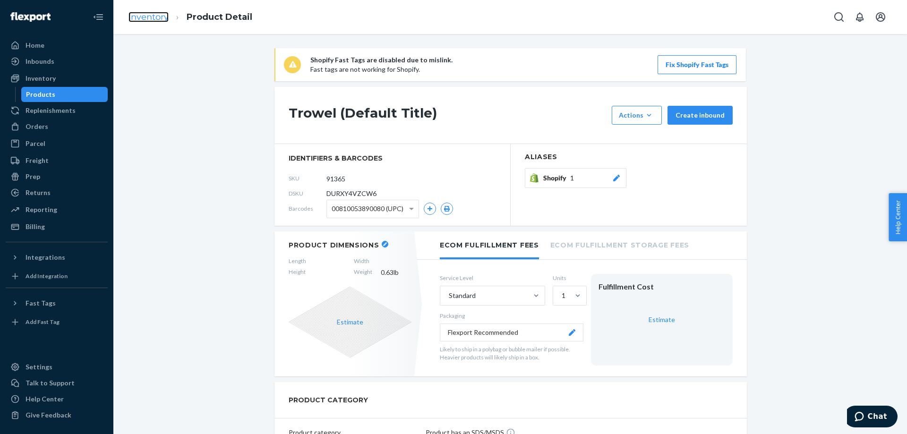
click at [148, 17] on link "Inventory" at bounding box center [148, 17] width 40 height 10
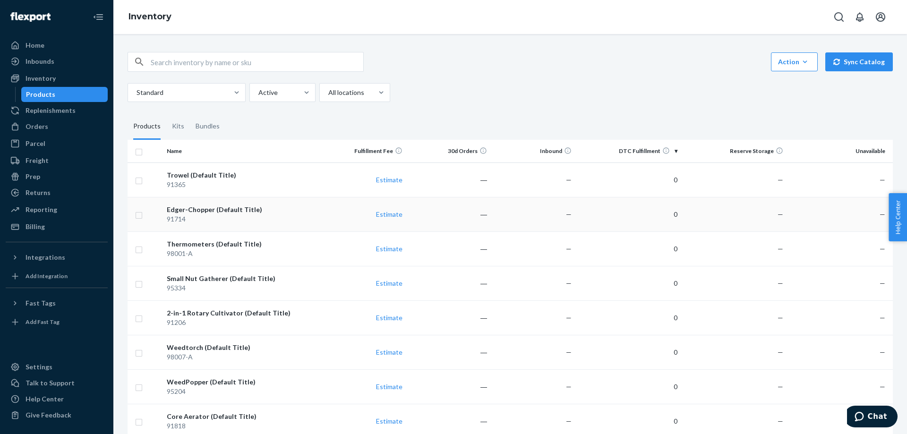
click at [200, 217] on div "91714" at bounding box center [242, 218] width 151 height 9
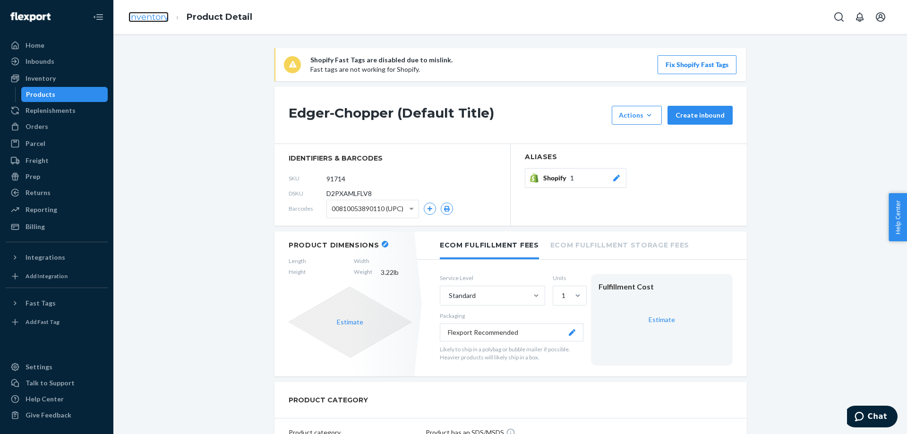
click at [157, 14] on link "Inventory" at bounding box center [148, 17] width 40 height 10
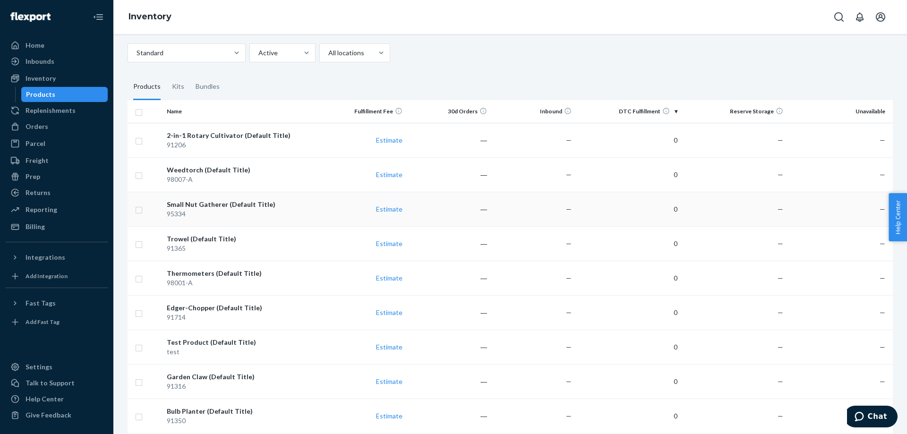
scroll to position [30, 0]
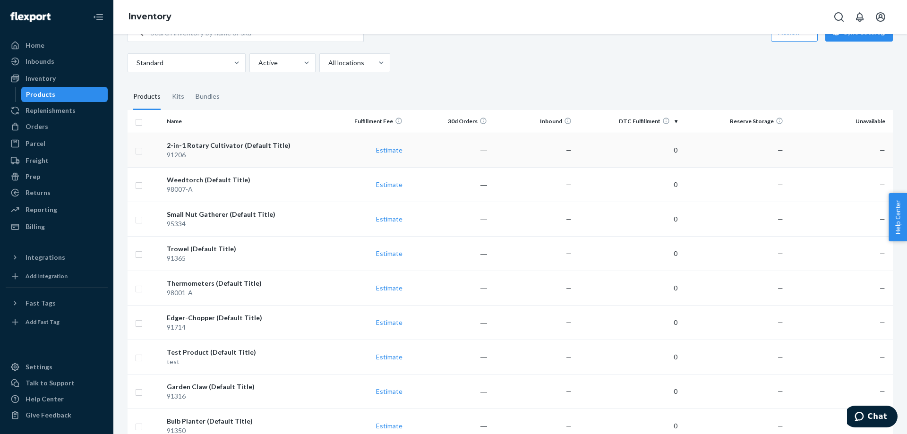
click at [234, 148] on div "2-in-1 Rotary Cultivator (Default Title)" at bounding box center [242, 145] width 151 height 9
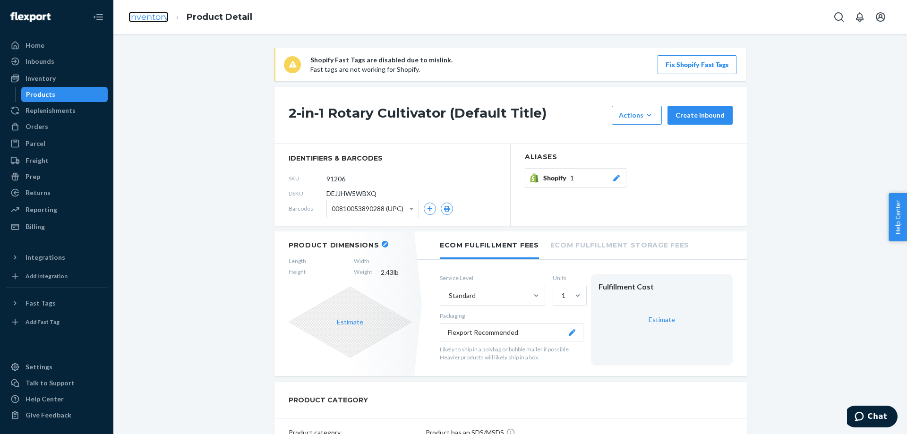
click at [155, 17] on link "Inventory" at bounding box center [148, 17] width 40 height 10
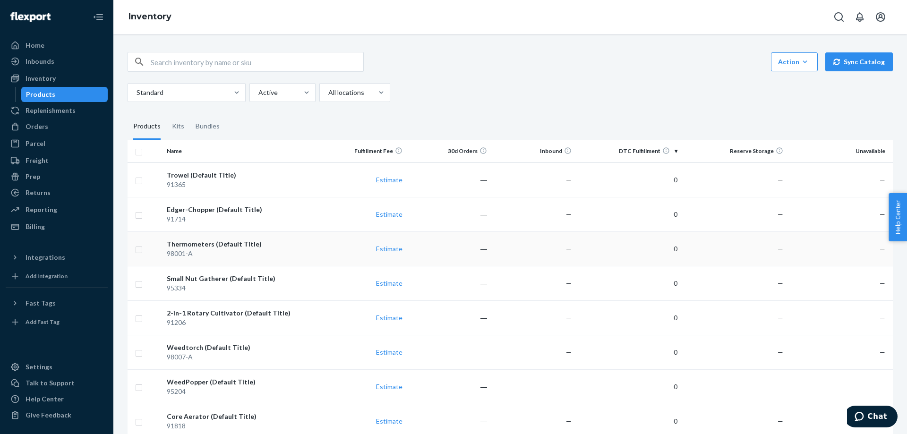
click at [179, 247] on div "Thermometers (Default Title)" at bounding box center [242, 243] width 151 height 9
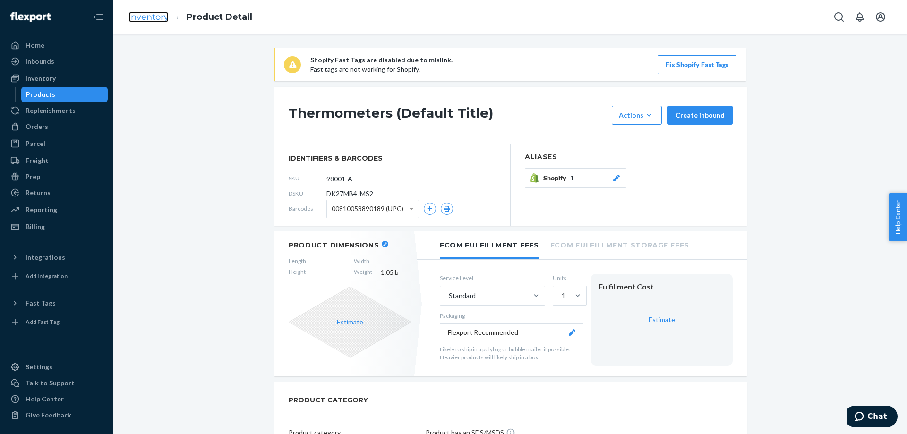
click at [153, 16] on link "Inventory" at bounding box center [148, 17] width 40 height 10
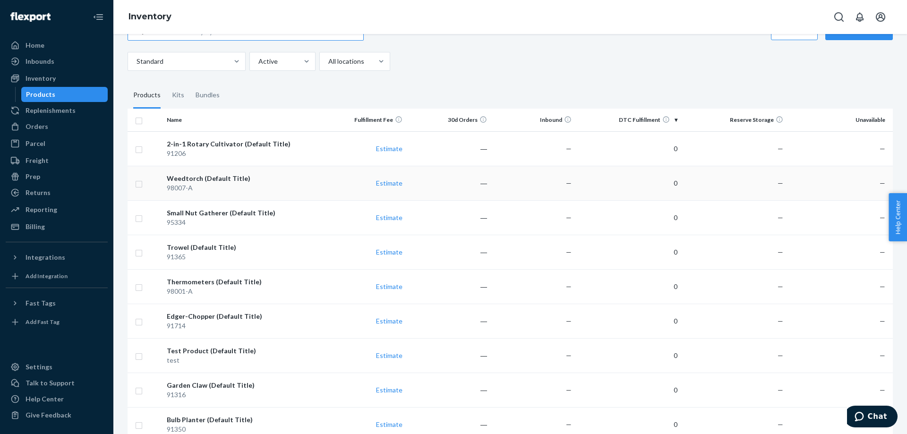
scroll to position [47, 0]
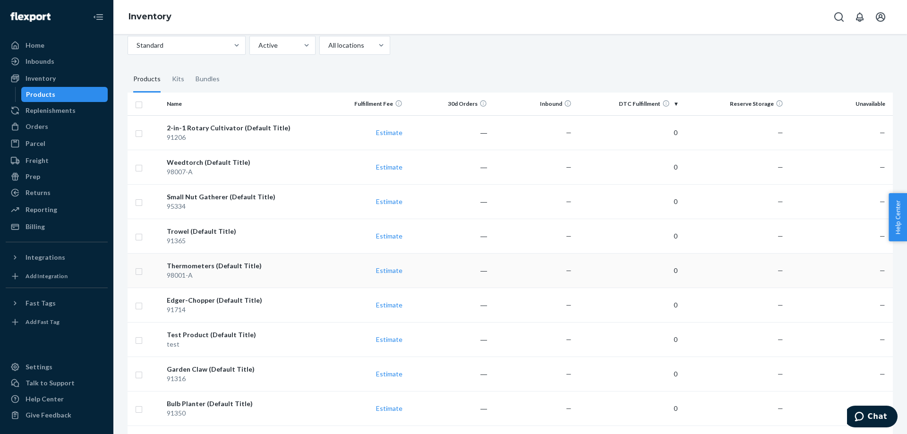
click at [221, 260] on div "98001-A" at bounding box center [242, 275] width 151 height 9
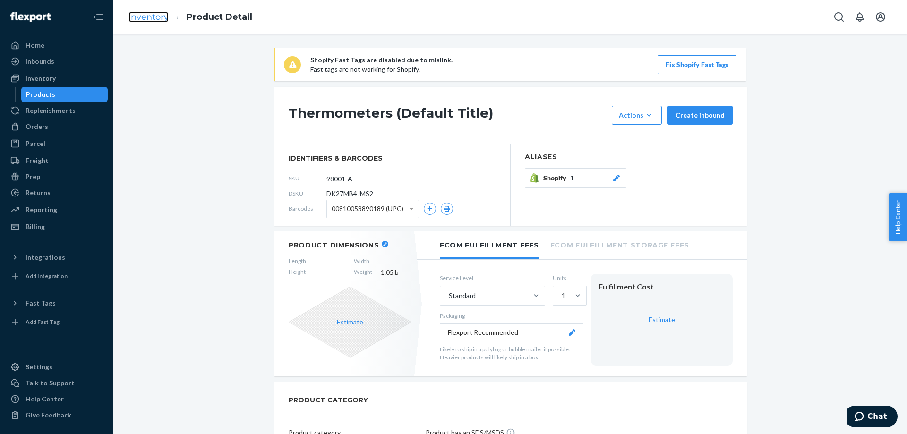
click at [168, 17] on link "Inventory" at bounding box center [148, 17] width 40 height 10
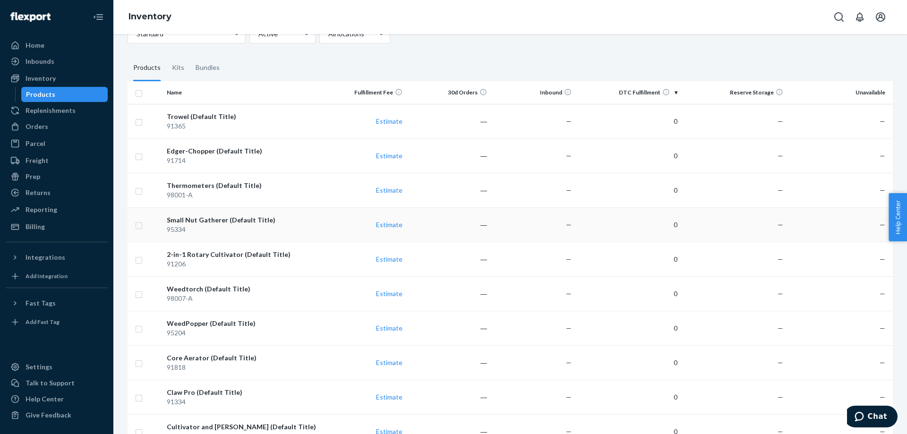
scroll to position [142, 0]
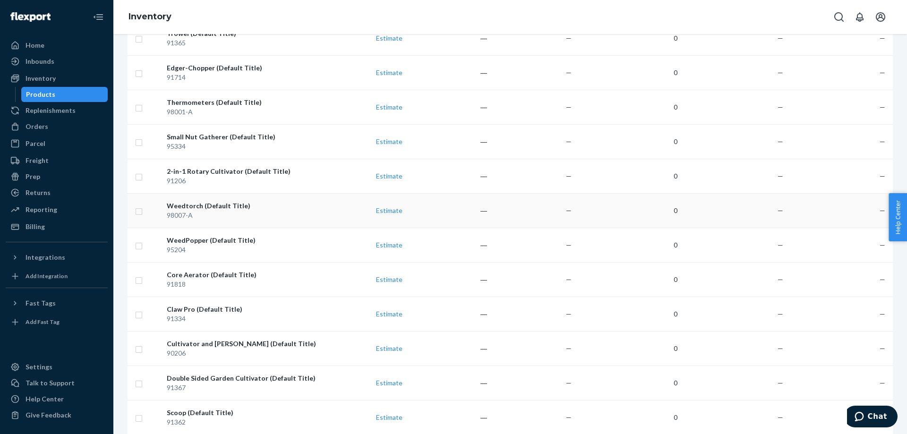
click at [208, 210] on div "Weedtorch (Default Title)" at bounding box center [242, 205] width 151 height 9
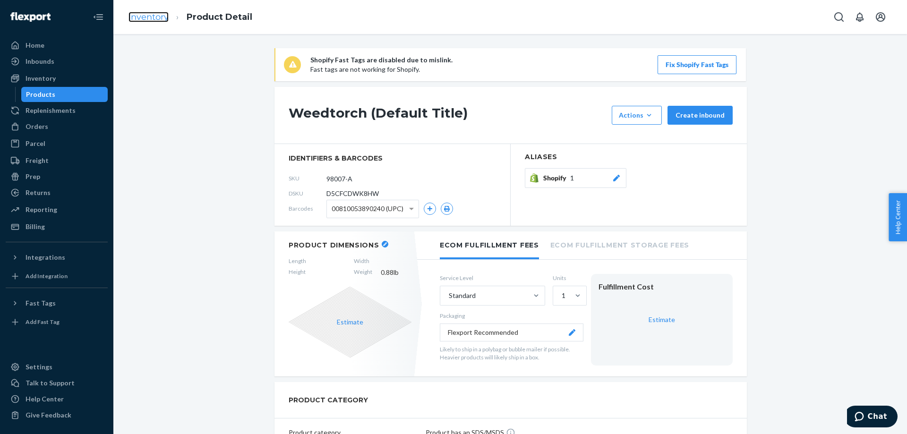
click at [130, 21] on link "Inventory" at bounding box center [148, 17] width 40 height 10
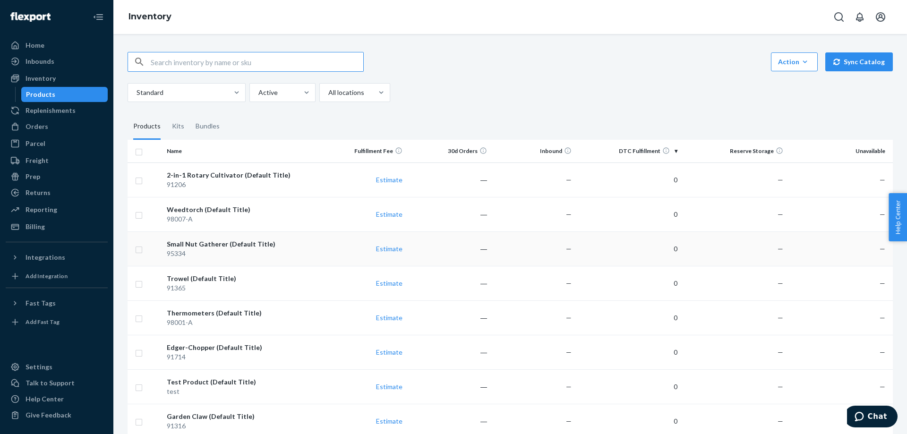
click at [190, 258] on div "95334" at bounding box center [242, 253] width 151 height 9
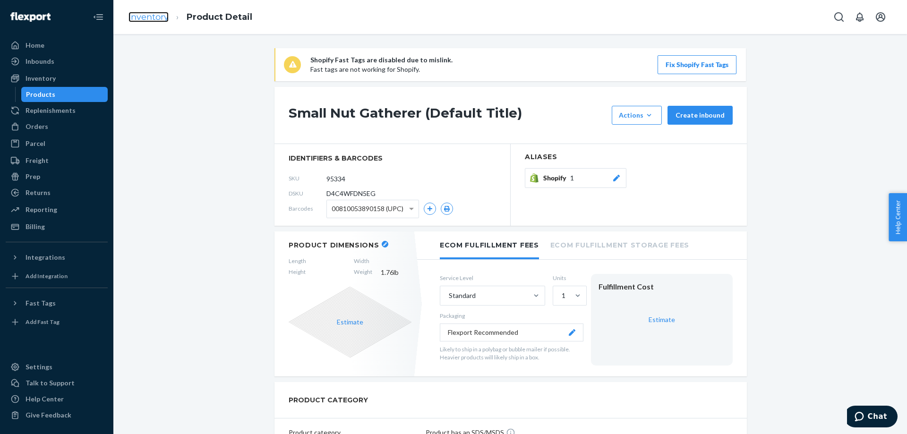
click at [139, 14] on link "Inventory" at bounding box center [148, 17] width 40 height 10
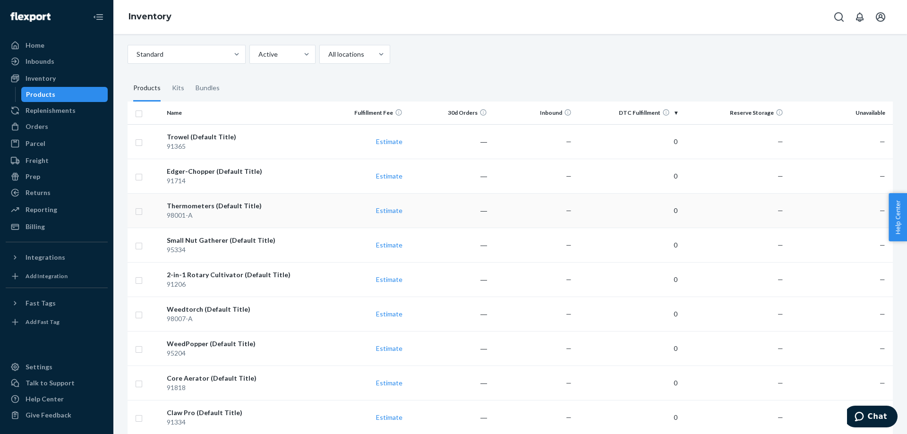
scroll to position [47, 0]
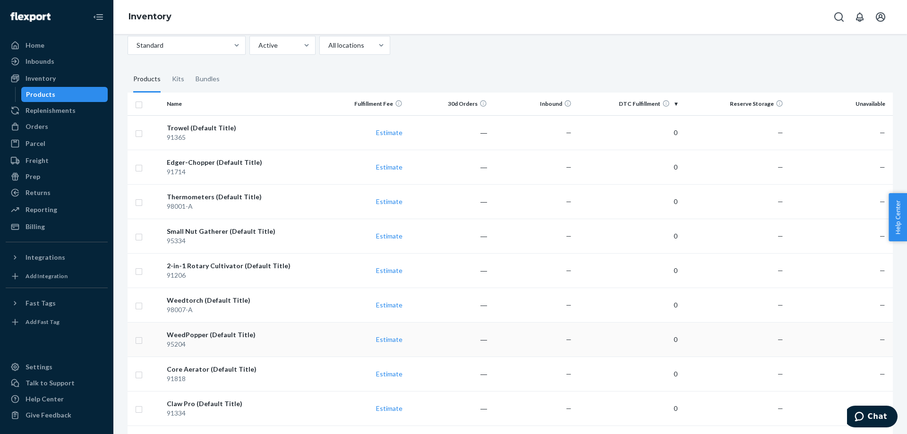
click at [202, 260] on div "WeedPopper (Default Title)" at bounding box center [242, 334] width 151 height 9
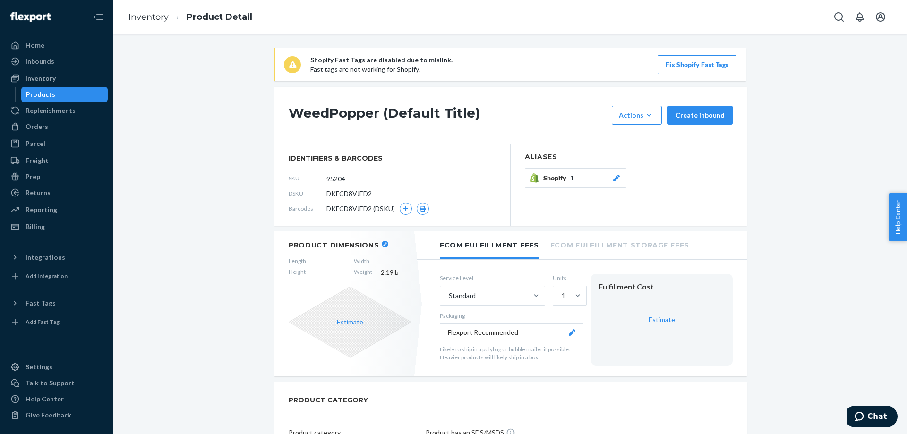
click at [408, 207] on div "DKFCD8VJED2 (DSKU)" at bounding box center [377, 209] width 102 height 12
click at [405, 210] on icon "button" at bounding box center [406, 209] width 6 height 6
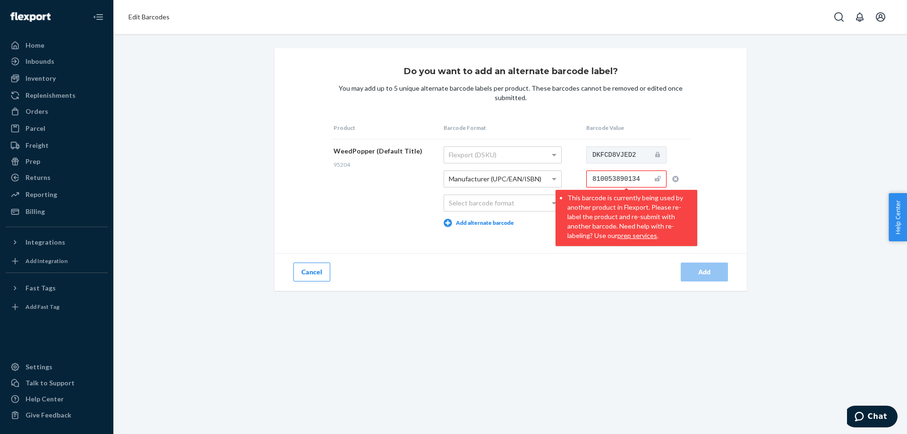
click at [596, 185] on input "810053890134" at bounding box center [626, 178] width 80 height 17
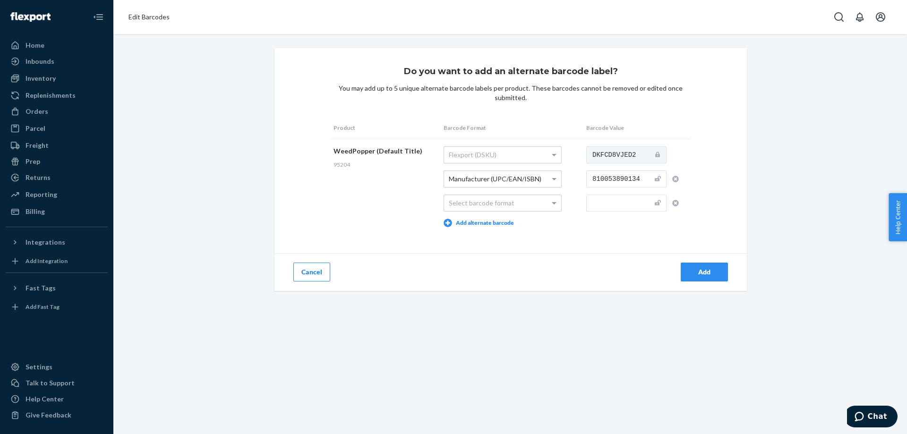
click at [517, 250] on div "Do you want to add an alternate barcode label? You may add up to 5 unique alter…" at bounding box center [510, 169] width 472 height 243
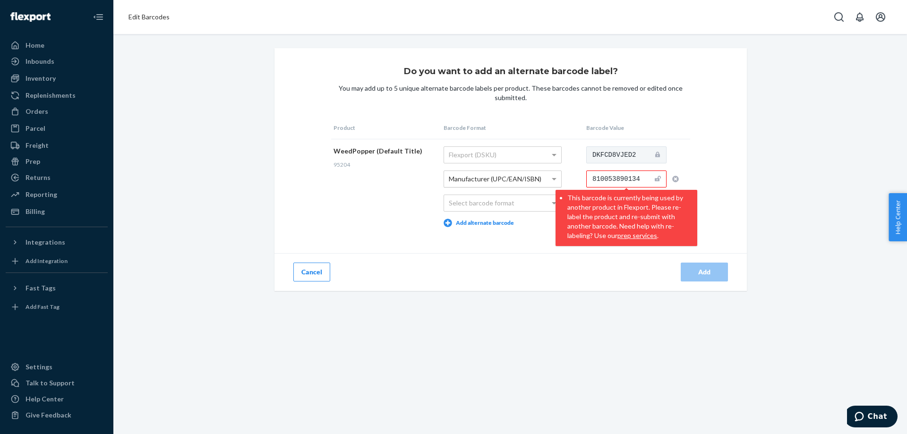
click at [520, 175] on span "Manufacturer (UPC/EAN/ISBN)" at bounding box center [495, 179] width 93 height 8
click at [596, 180] on icon "button" at bounding box center [675, 179] width 7 height 7
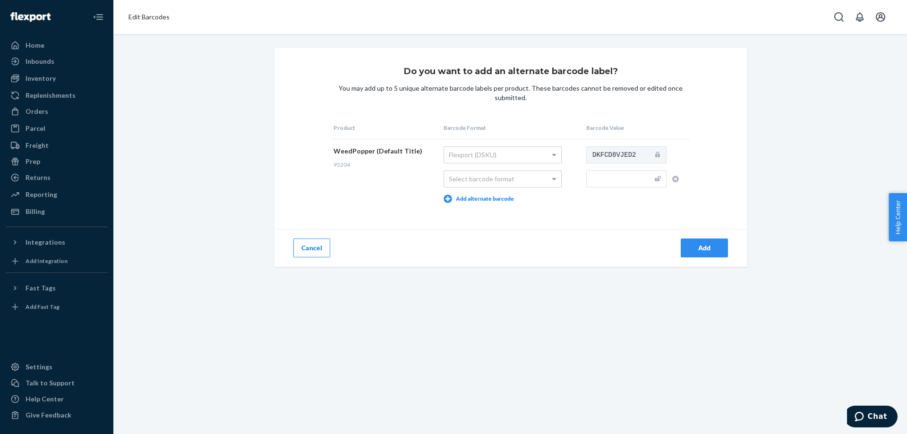
click at [596, 180] on icon "button" at bounding box center [675, 179] width 7 height 7
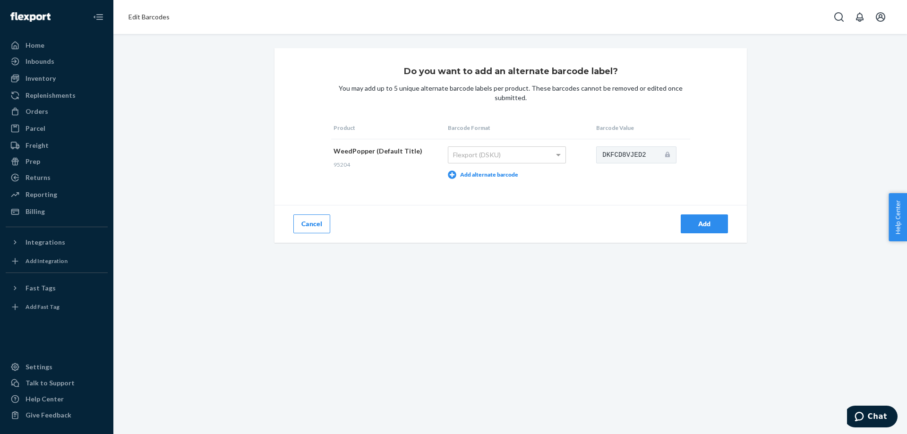
click at [464, 211] on div "Cancel" at bounding box center [392, 224] width 236 height 38
click at [472, 161] on div "Flexport (DSKU)" at bounding box center [506, 155] width 117 height 16
click at [470, 174] on button "Add alternate barcode" at bounding box center [483, 174] width 70 height 8
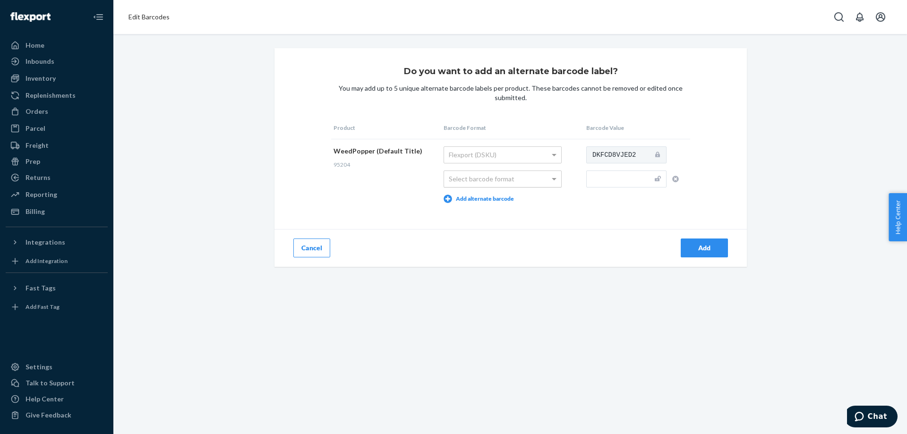
click at [470, 186] on div "Select barcode format" at bounding box center [502, 179] width 117 height 16
click at [487, 177] on span "Amazon (FNSKU/ASIN)" at bounding box center [483, 179] width 68 height 8
click at [586, 174] on input "text" at bounding box center [626, 178] width 80 height 17
paste input "810053890134"
type input "810053890134"
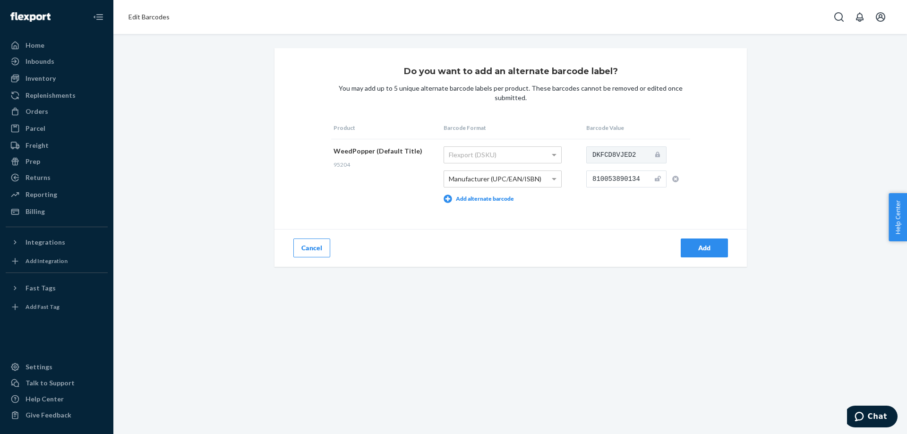
click at [596, 218] on div "Do you want to add an alternate barcode label? You may add up to 5 unique alter…" at bounding box center [510, 157] width 472 height 219
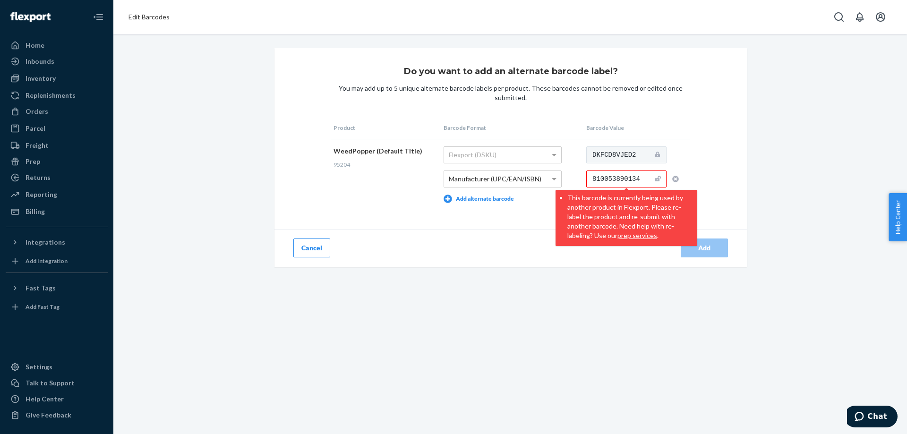
click at [439, 245] on div "Cancel" at bounding box center [392, 248] width 236 height 38
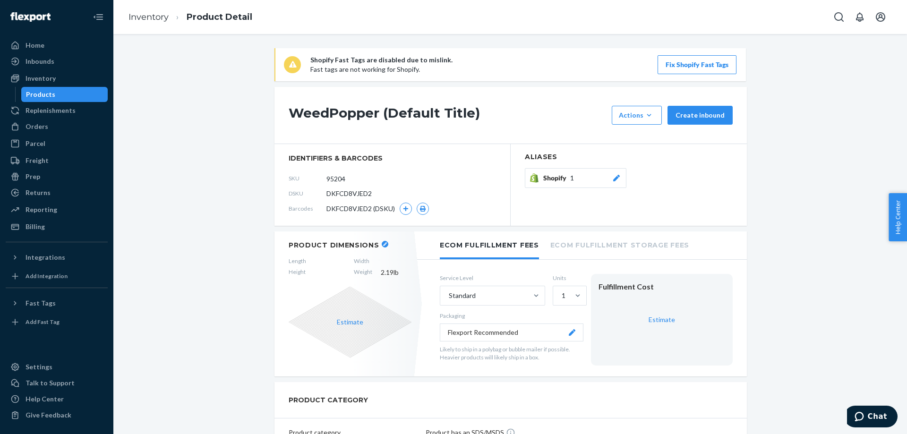
click at [44, 94] on div "Products" at bounding box center [40, 94] width 29 height 9
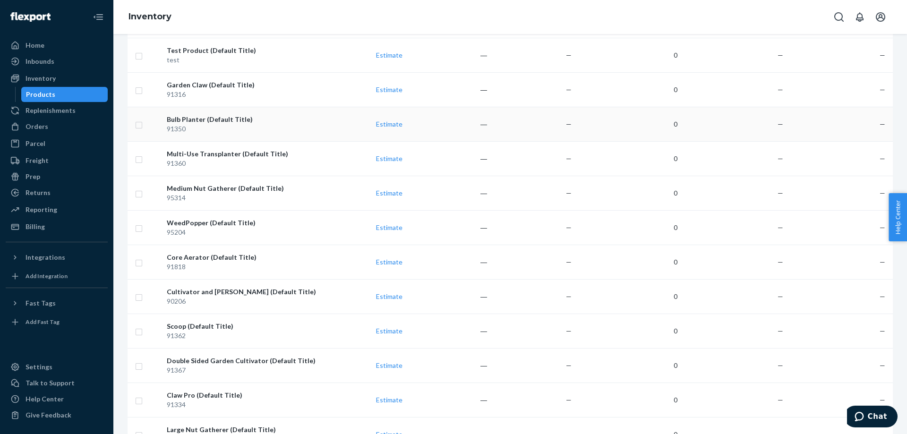
scroll to position [408, 0]
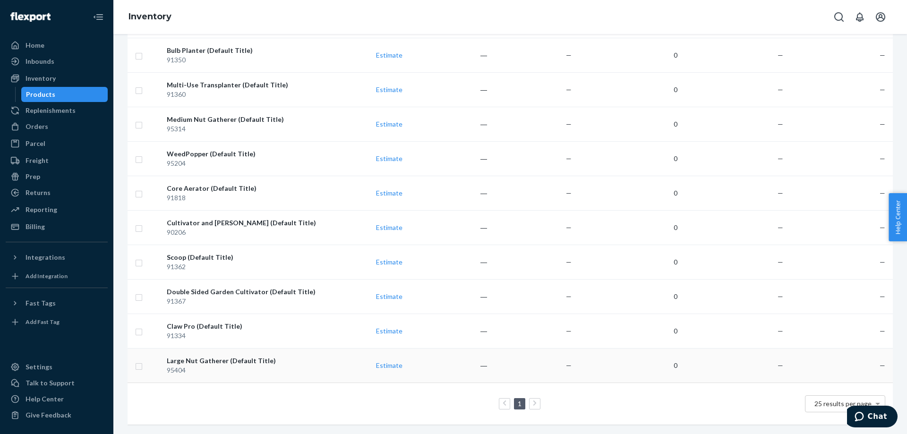
click at [231, 260] on div "Large Nut Gatherer (Default Title)" at bounding box center [242, 360] width 151 height 9
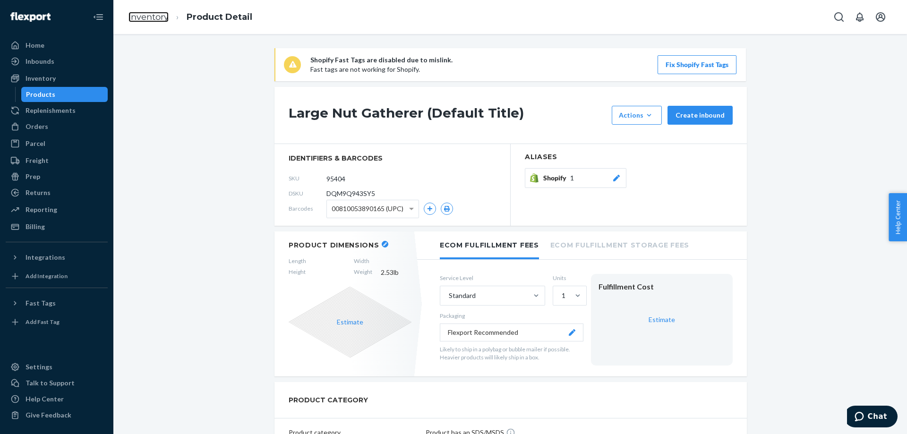
drag, startPoint x: 154, startPoint y: 20, endPoint x: 167, endPoint y: 39, distance: 22.8
click at [153, 20] on link "Inventory" at bounding box center [148, 17] width 40 height 10
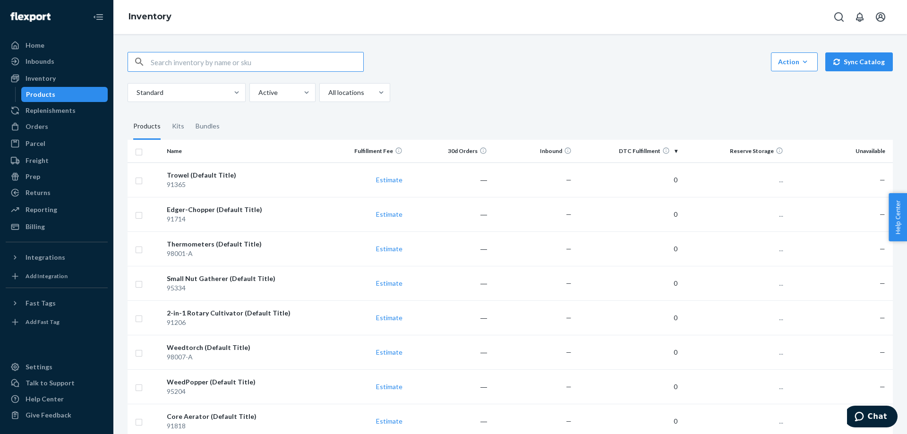
click at [180, 62] on input "text" at bounding box center [257, 61] width 212 height 19
type input "810053890134"
click at [248, 93] on div "Standard Active All locations" at bounding box center [260, 92] width 266 height 19
click at [251, 93] on div "Active" at bounding box center [274, 92] width 48 height 17
click at [257, 93] on input "Active" at bounding box center [257, 92] width 1 height 9
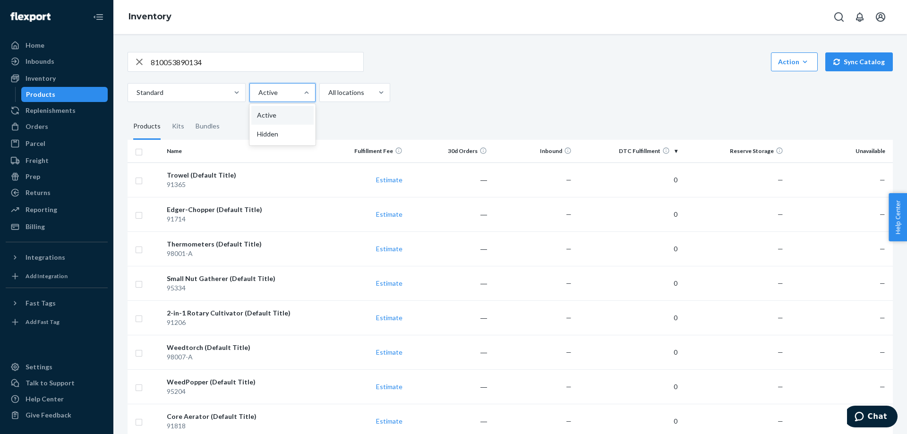
click at [249, 59] on input "810053890134" at bounding box center [257, 61] width 212 height 19
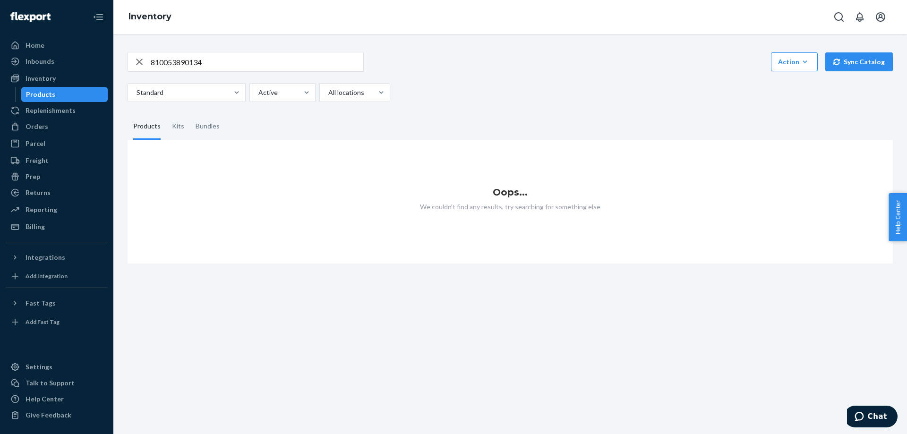
click at [249, 59] on input "810053890134" at bounding box center [257, 61] width 212 height 19
click at [163, 95] on div at bounding box center [186, 92] width 100 height 11
click at [136, 95] on input "Standard" at bounding box center [136, 92] width 1 height 9
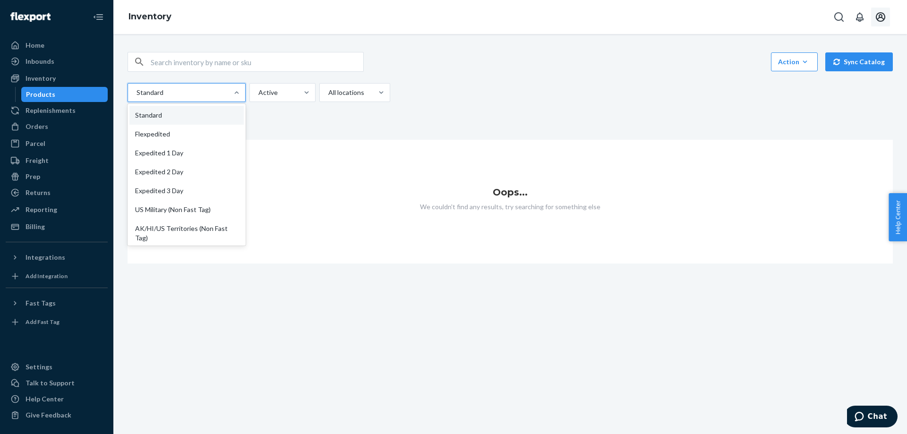
click at [596, 15] on button "Open account menu" at bounding box center [880, 17] width 19 height 19
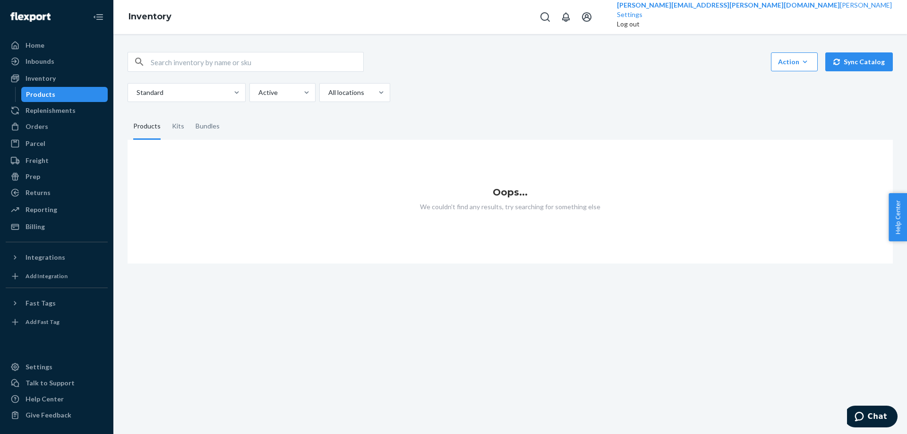
click at [596, 29] on div "Log out" at bounding box center [628, 23] width 23 height 9
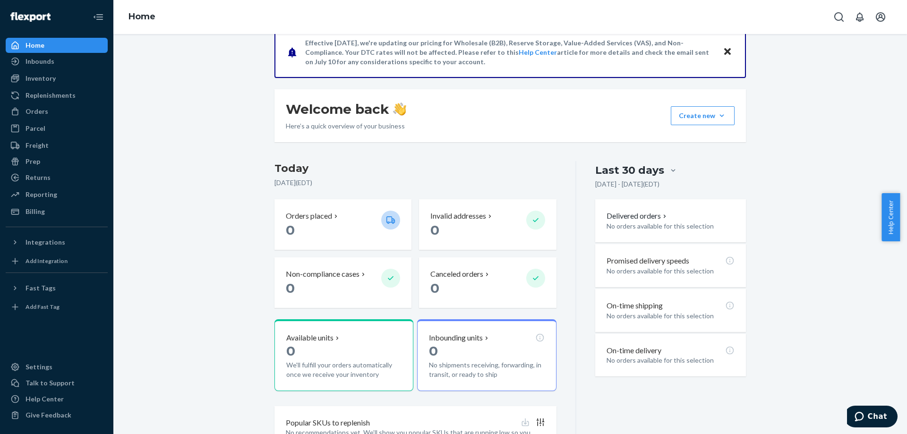
scroll to position [94, 0]
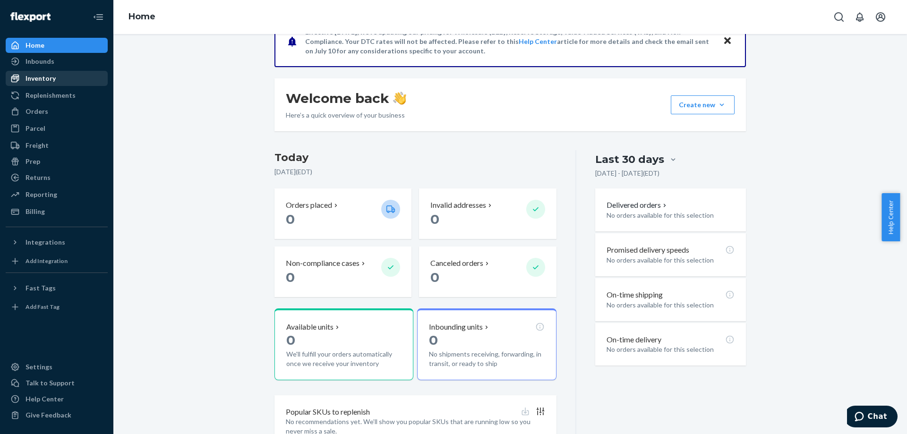
click at [60, 78] on div "Inventory" at bounding box center [57, 78] width 100 height 13
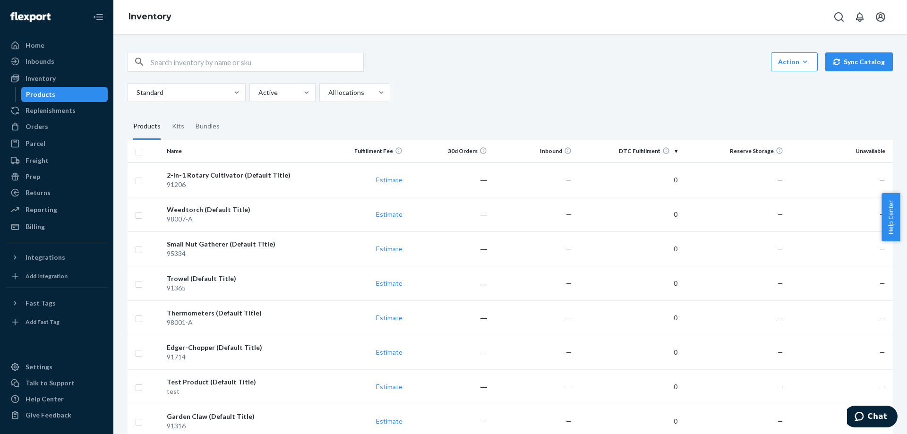
click at [219, 63] on input "text" at bounding box center [257, 61] width 212 height 19
paste input "810053890134"
type input "810053890134"
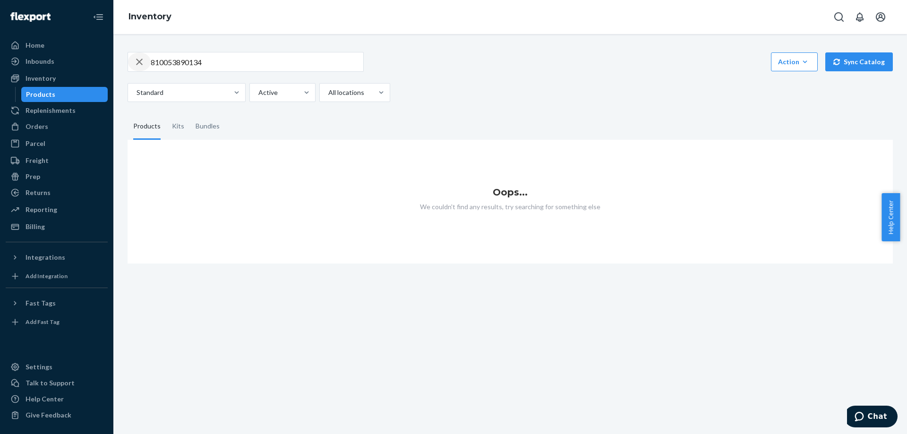
click at [140, 58] on icon "button" at bounding box center [139, 61] width 11 height 19
click at [183, 57] on input "text" at bounding box center [257, 61] width 212 height 19
paste input "810053890288"
type input "810053890288"
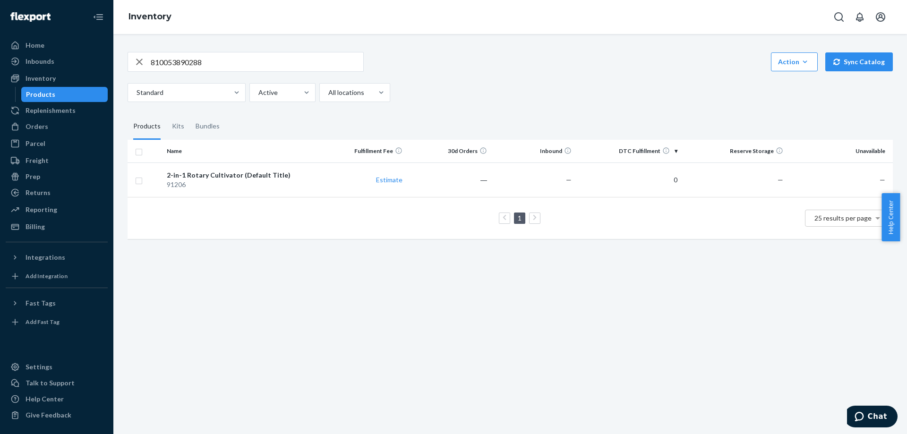
click at [141, 61] on icon "button" at bounding box center [139, 61] width 11 height 19
click at [73, 93] on div "Products" at bounding box center [64, 94] width 85 height 13
click at [49, 388] on div "Talk to Support" at bounding box center [57, 382] width 100 height 13
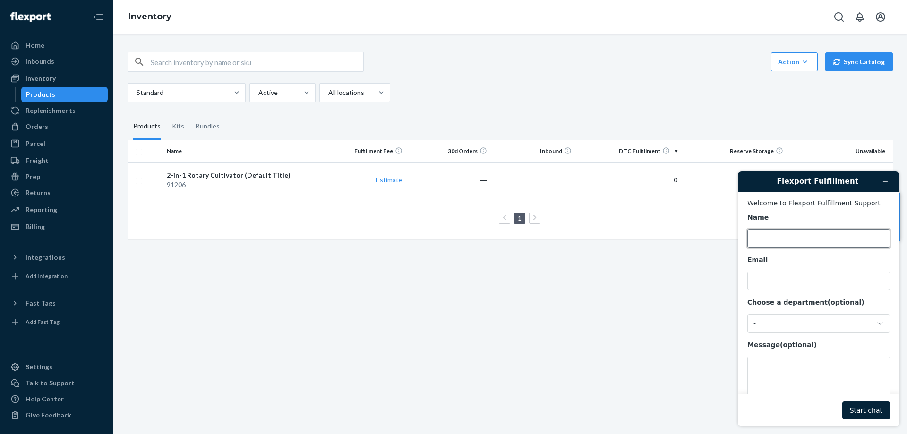
click at [804, 239] on input "Name" at bounding box center [818, 238] width 143 height 19
type input "[PERSON_NAME]"
click at [808, 281] on input "Email" at bounding box center [818, 281] width 143 height 19
type input "[PERSON_NAME][EMAIL_ADDRESS][PERSON_NAME][DOMAIN_NAME]"
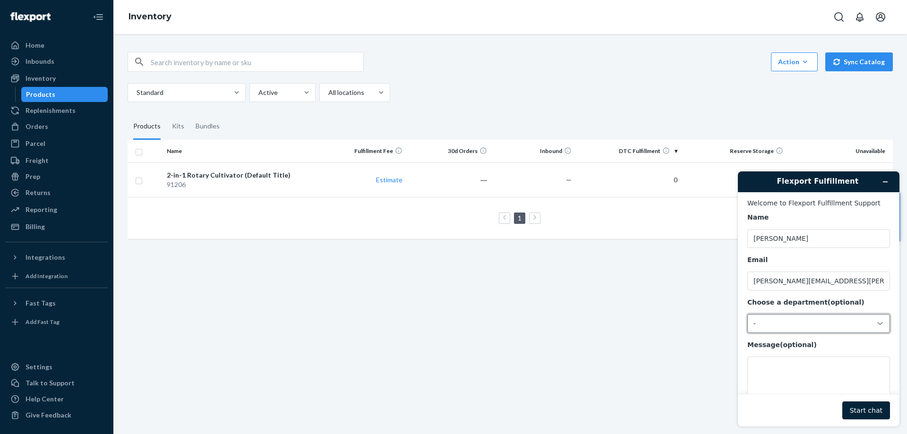
click at [804, 333] on div "-" at bounding box center [818, 323] width 143 height 19
click at [693, 342] on div "Action Create product Create kit or bundle Bulk create products Bulk update pro…" at bounding box center [509, 234] width 793 height 400
click at [793, 327] on div "-" at bounding box center [812, 323] width 119 height 8
click at [790, 361] on li "Messaging (Chat Team)" at bounding box center [816, 364] width 139 height 17
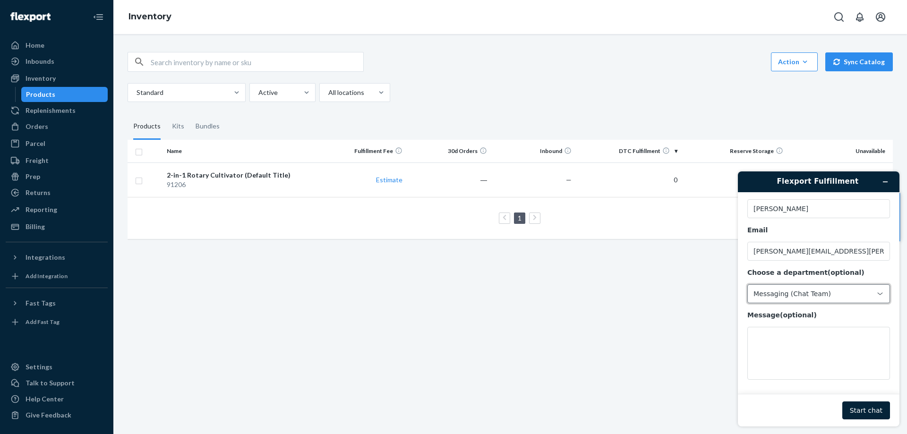
click at [784, 287] on div "Messaging (Chat Team)" at bounding box center [818, 293] width 143 height 19
click at [771, 318] on li "-" at bounding box center [816, 315] width 139 height 17
click at [774, 346] on textarea "Message (optional)" at bounding box center [818, 353] width 143 height 53
click at [788, 299] on div "-" at bounding box center [818, 293] width 143 height 19
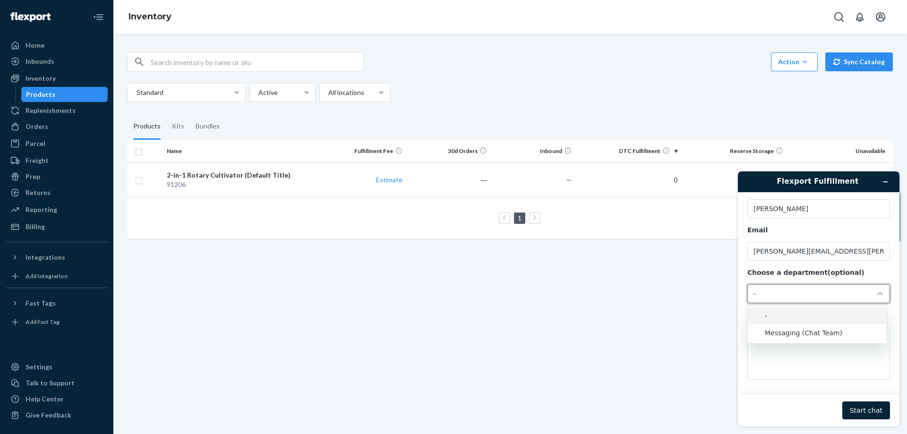
click at [786, 331] on li "Messaging (Chat Team)" at bounding box center [816, 332] width 139 height 17
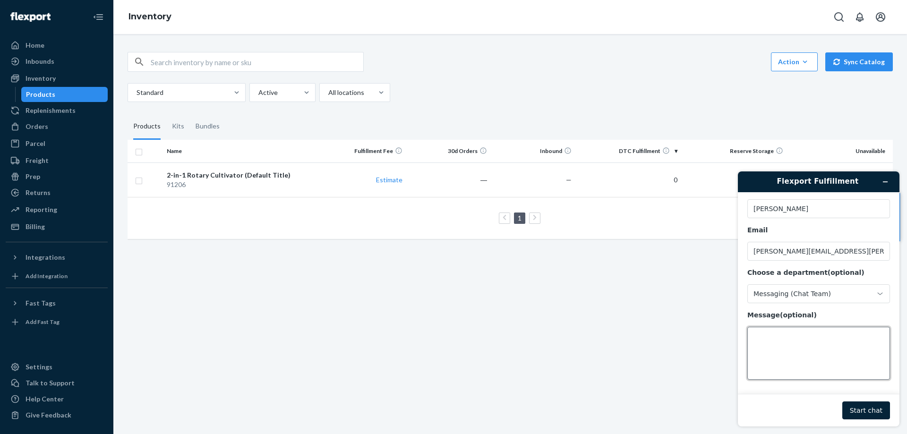
click at [784, 342] on textarea "Message (optional)" at bounding box center [818, 353] width 143 height 53
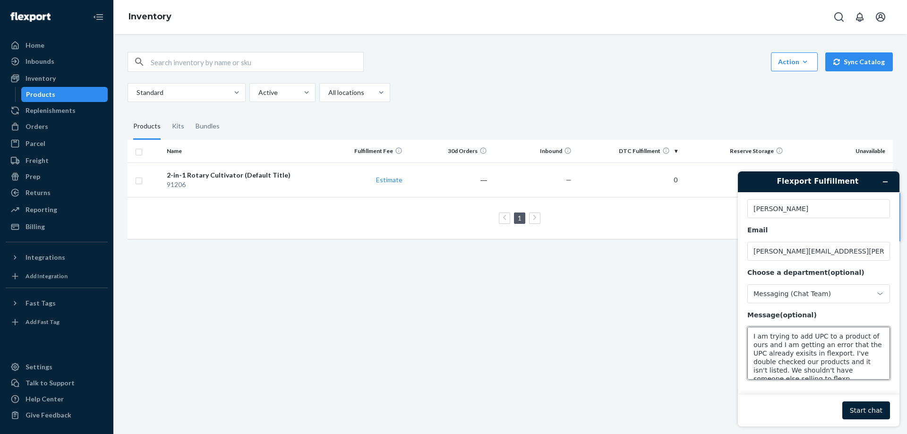
scroll to position [4, 0]
click at [801, 349] on textarea "I am trying to add UPC to a product of ours and I am getting an error that the …" at bounding box center [818, 353] width 143 height 53
drag, startPoint x: 831, startPoint y: 372, endPoint x: 747, endPoint y: 365, distance: 84.3
click at [747, 365] on textarea "I am trying to add UPC to a product of ours and I am getting an error that the …" at bounding box center [818, 353] width 143 height 53
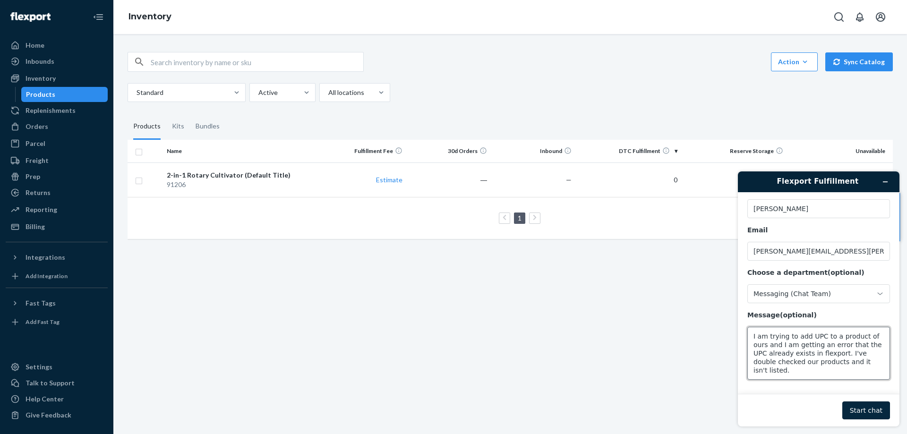
type textarea "I am trying to add UPC to a product of ours and I am getting an error that the …"
click at [850, 407] on button "Start chat" at bounding box center [866, 410] width 48 height 18
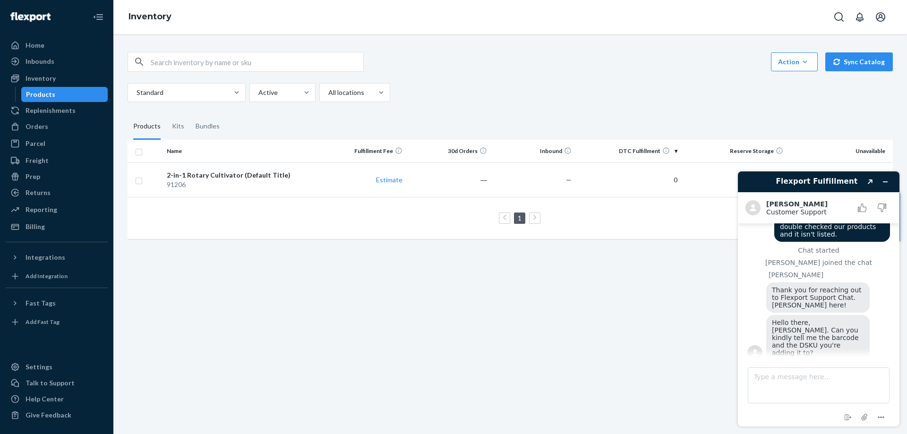
scroll to position [39, 0]
click at [804, 380] on textarea "Type a message here..." at bounding box center [818, 385] width 142 height 36
paste textarea "810053890288"
type textarea "810053890288"
click at [795, 381] on textarea "Type a message here..." at bounding box center [818, 385] width 142 height 36
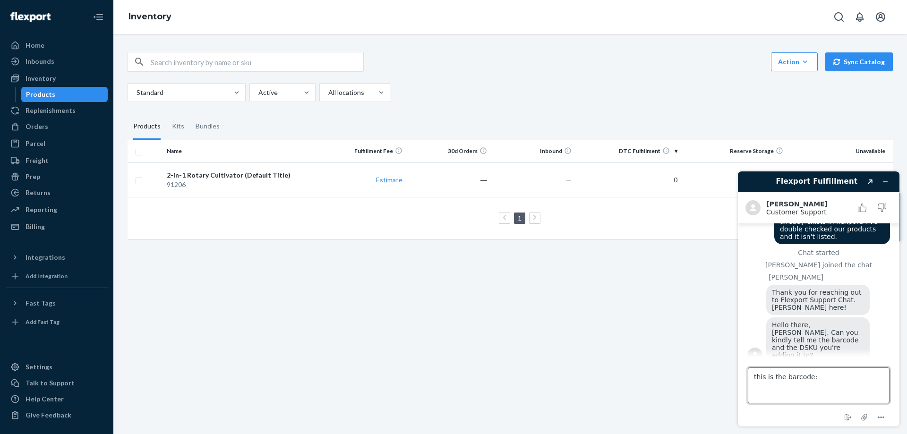
paste textarea "810053890134"
type textarea "this is the barcode: 810053890134 DSKU:"
click at [182, 60] on input "text" at bounding box center [257, 61] width 212 height 19
type input "95204"
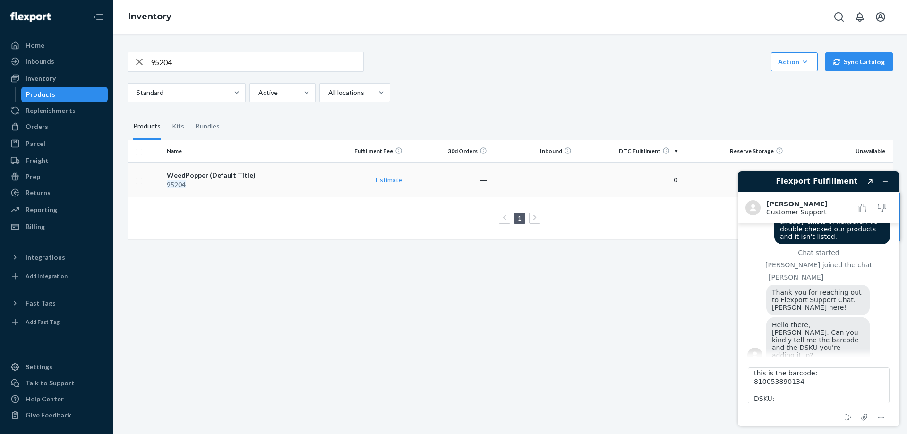
click at [194, 176] on div "WeedPopper (Default Title)" at bounding box center [242, 174] width 151 height 9
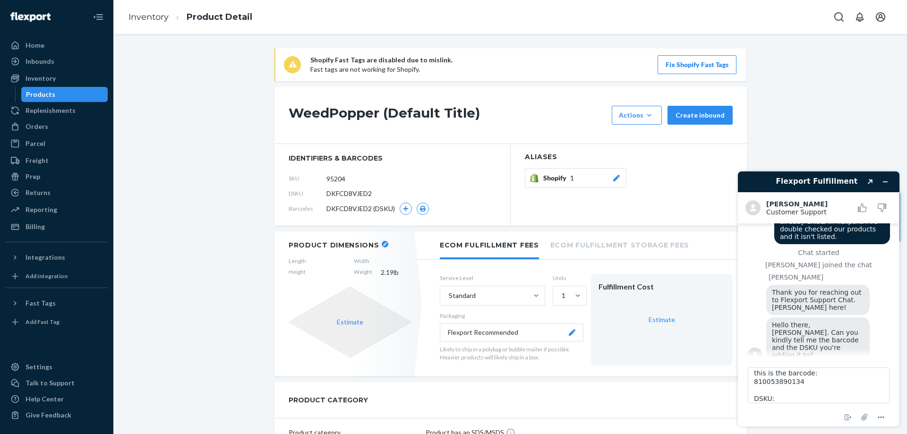
click at [356, 195] on span "DKFCD8VJED2" at bounding box center [348, 193] width 45 height 9
copy span "DKFCD8VJED2"
click at [809, 393] on textarea "this is the barcode: 810053890134 DSKU:" at bounding box center [818, 385] width 142 height 36
click at [805, 397] on textarea "this is the barcode: 810053890134 DSKU:" at bounding box center [818, 385] width 142 height 36
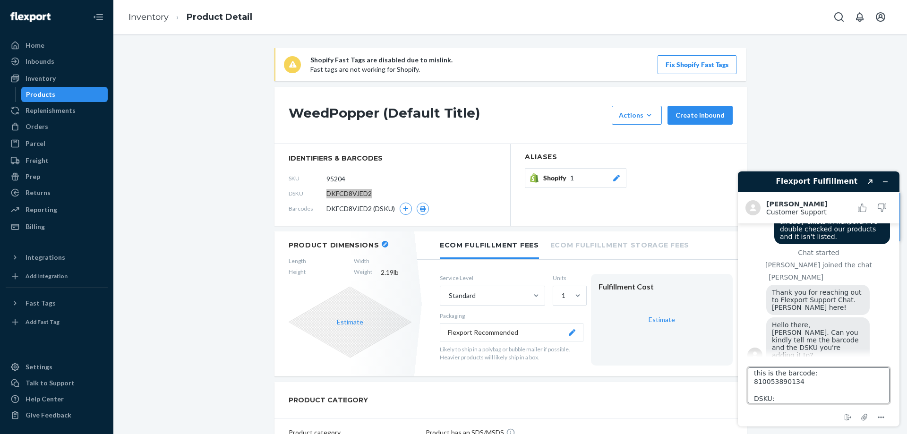
paste textarea "DKFCD8VJED2"
type textarea "this is the barcode: 810053890134 DSKU: DKFCD8VJED2"
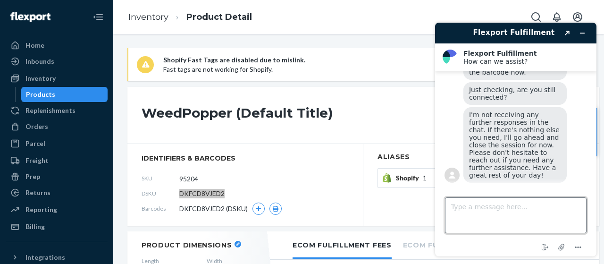
scroll to position [403, 0]
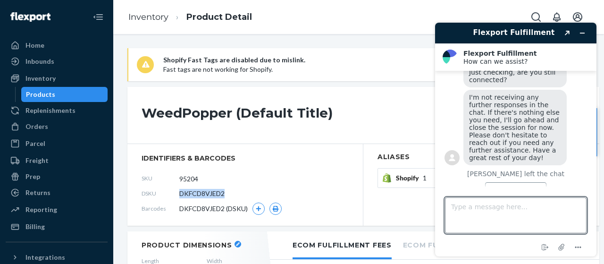
click at [277, 182] on div "SKU 95204" at bounding box center [245, 178] width 207 height 15
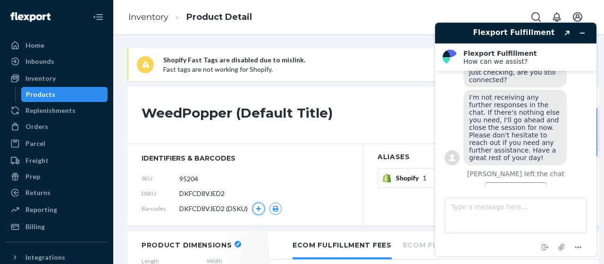
click at [258, 208] on icon "button" at bounding box center [258, 208] width 5 height 5
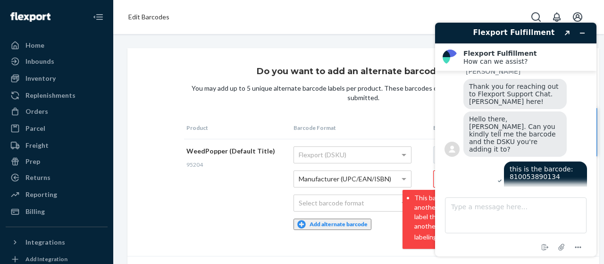
scroll to position [92, 0]
click at [526, 168] on span "this is the barcode: 810053890134 DSKU: DKFCD8VJED2" at bounding box center [546, 181] width 72 height 30
copy span "810053890134"
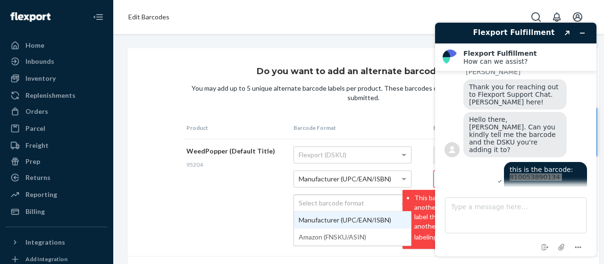
click at [323, 204] on div "Select barcode format" at bounding box center [352, 203] width 117 height 16
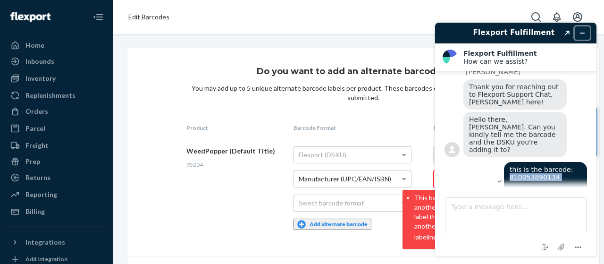
click at [585, 34] on icon "Minimize widget" at bounding box center [582, 33] width 7 height 7
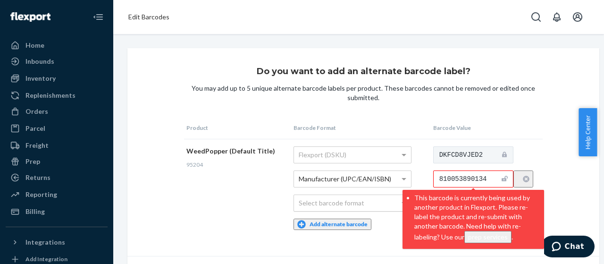
click at [356, 200] on div "Select barcode format" at bounding box center [352, 203] width 117 height 16
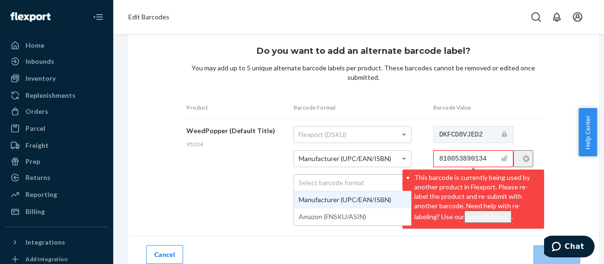
scroll to position [21, 0]
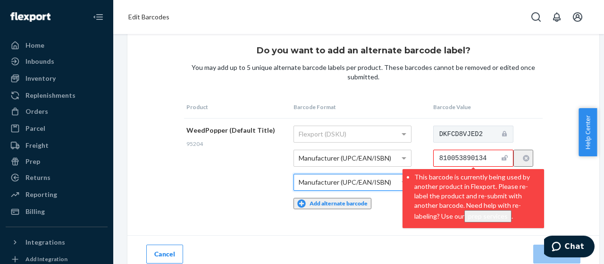
click at [497, 159] on input "810053890134" at bounding box center [473, 158] width 80 height 17
paste input "text"
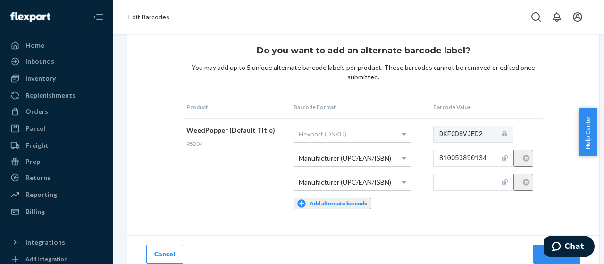
type input "810053890134"
click at [530, 110] on th "Barcode Value" at bounding box center [487, 107] width 112 height 23
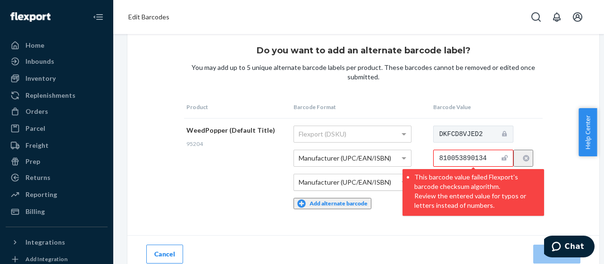
click at [396, 215] on div "Do you want to add an alternate barcode label? You may add up to 5 unique alter…" at bounding box center [363, 150] width 472 height 246
click at [391, 190] on td "Flexport (DSKU) Manufacturer (UPC/EAN/ISBN) Manufacturer (UPC/EAN/ISBN) Add alt…" at bounding box center [360, 167] width 139 height 98
click at [394, 213] on td "Flexport (DSKU) Manufacturer (UPC/EAN/ISBN) Manufacturer (UPC/EAN/ISBN) Add alt…" at bounding box center [360, 167] width 139 height 98
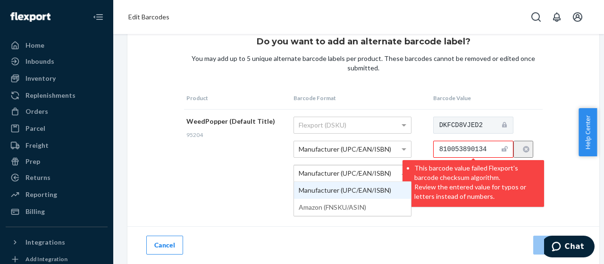
click at [389, 169] on div "Manufacturer (UPC/EAN/ISBN)" at bounding box center [352, 173] width 117 height 16
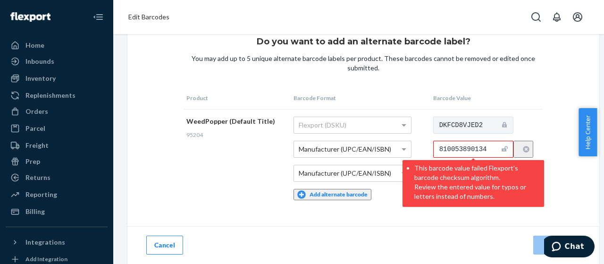
click at [256, 196] on td "WeedPopper (Default Title) 95204" at bounding box center [237, 158] width 107 height 98
click at [529, 146] on div "810053890134 This barcode value failed Flexport's barcode checksum algorithm. R…" at bounding box center [488, 149] width 110 height 17
click at [526, 146] on icon "button" at bounding box center [526, 149] width 7 height 7
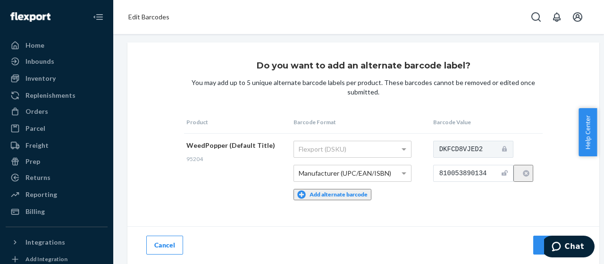
click at [452, 170] on input "810053890134" at bounding box center [473, 173] width 80 height 17
paste input "810053890134"
type input "810053890134"
click at [447, 198] on td "DKFCD8VJED2 810053890134" at bounding box center [487, 170] width 112 height 74
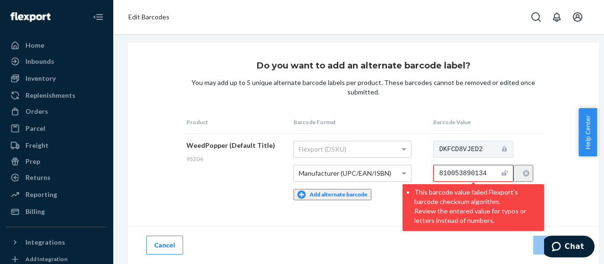
click at [535, 157] on td "DKFCD8VJED2 810053890134 This barcode value failed Flexport's barcode checksum …" at bounding box center [487, 170] width 112 height 74
click at [567, 256] on button "Chat" at bounding box center [568, 247] width 53 height 22
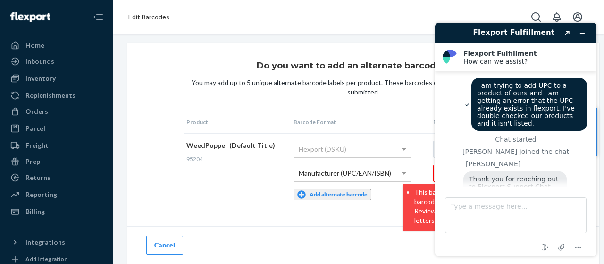
scroll to position [403, 0]
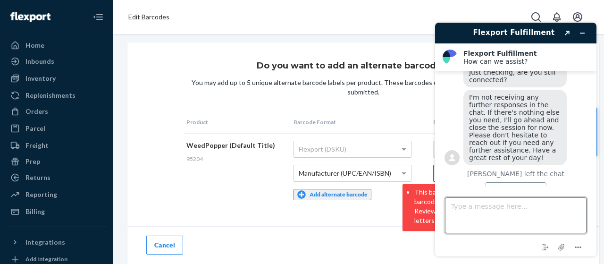
click at [500, 212] on textarea "Type a message here..." at bounding box center [516, 215] width 142 height 36
type textarea "sorry I got pulled away"
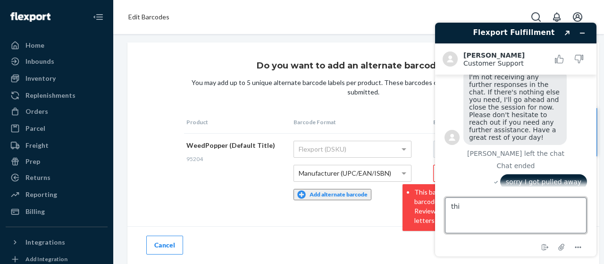
scroll to position [431, 0]
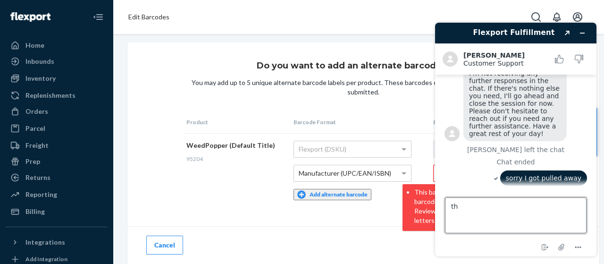
type textarea "t"
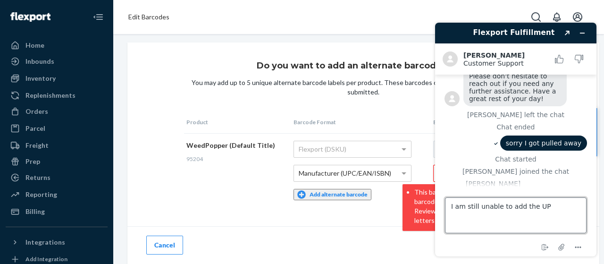
type textarea "I am still unable to add the UPC"
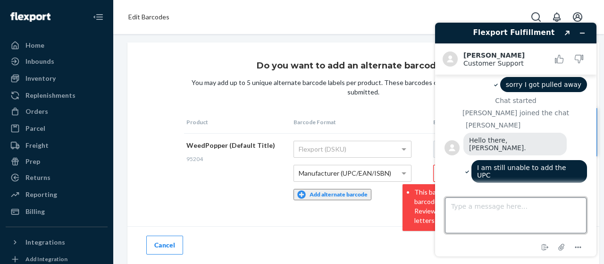
scroll to position [527, 0]
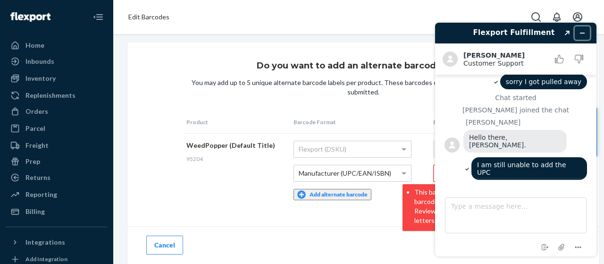
click at [584, 32] on icon "Minimize widget" at bounding box center [582, 33] width 7 height 7
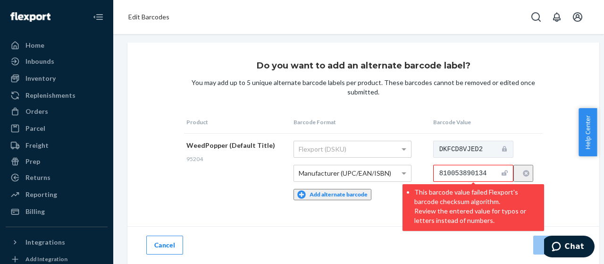
click at [484, 172] on input "810053890134" at bounding box center [473, 173] width 80 height 17
click at [535, 101] on div "Do you want to add an alternate barcode label? You may add up to 5 unique alter…" at bounding box center [363, 134] width 359 height 146
click at [569, 246] on span "1 new" at bounding box center [572, 246] width 25 height 8
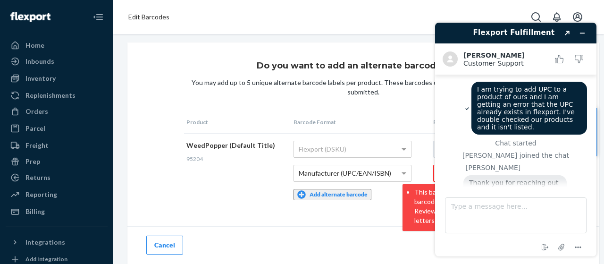
scroll to position [550, 0]
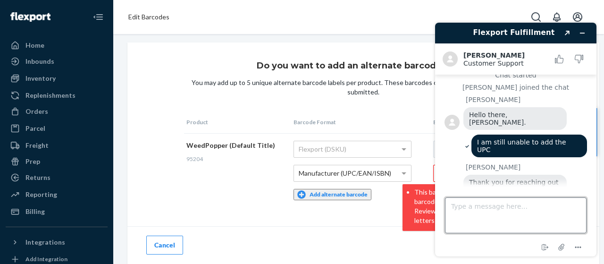
click at [521, 219] on textarea "Type a message here..." at bounding box center [516, 215] width 142 height 36
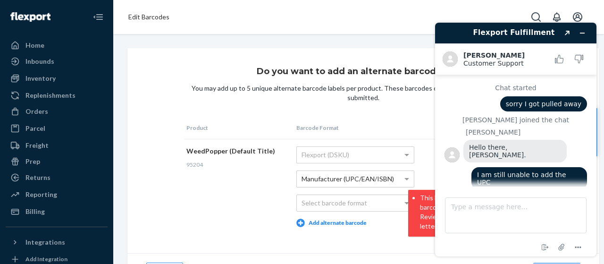
scroll to position [62, 0]
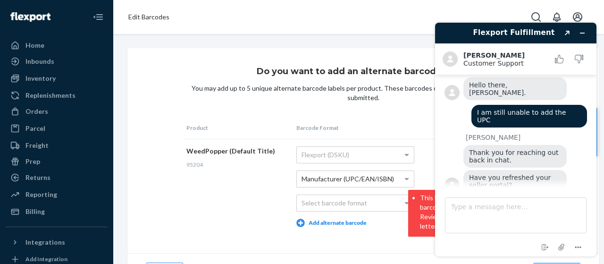
click at [232, 150] on div "WeedPopper (Default Title)" at bounding box center [237, 150] width 101 height 9
click at [314, 198] on div "Select barcode format" at bounding box center [355, 203] width 117 height 16
click at [579, 34] on button "Minimize widget" at bounding box center [582, 32] width 15 height 13
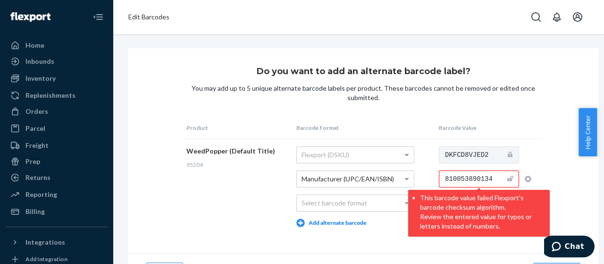
click at [494, 182] on input "810053890134" at bounding box center [479, 178] width 80 height 17
click at [494, 181] on input "810053890134" at bounding box center [479, 178] width 80 height 17
click at [481, 180] on input "810053890134" at bounding box center [479, 178] width 80 height 17
click at [481, 179] on input "810053890134" at bounding box center [479, 178] width 80 height 17
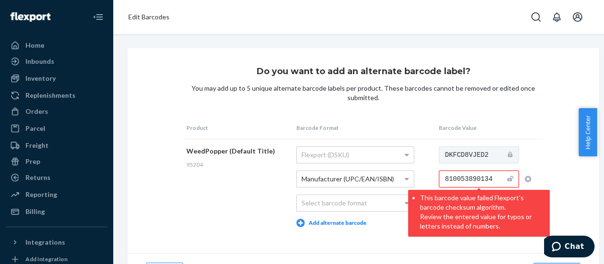
click at [481, 182] on input "810053890134" at bounding box center [479, 178] width 80 height 17
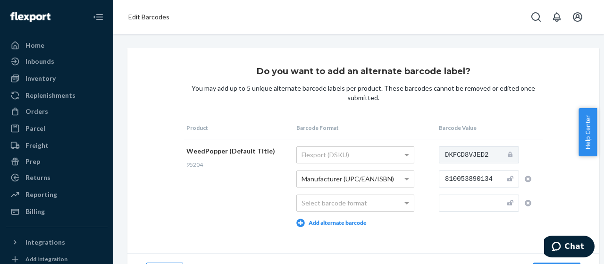
type input "810053890134"
click at [527, 119] on th "Barcode Value" at bounding box center [490, 128] width 106 height 23
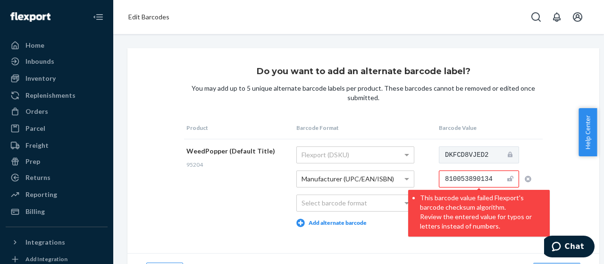
click at [538, 144] on td "DKFCD8VJED2 810053890134 This barcode value failed Flexport's barcode checksum …" at bounding box center [490, 186] width 106 height 95
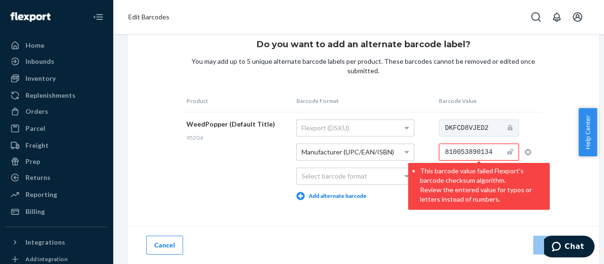
click at [488, 231] on div "Add" at bounding box center [482, 245] width 236 height 38
click at [371, 168] on div "Select barcode format" at bounding box center [355, 176] width 117 height 16
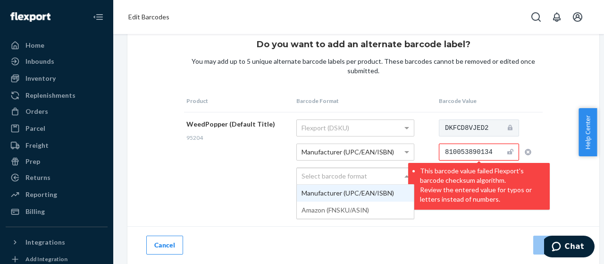
click at [235, 178] on td "WeedPopper (Default Title) 95204" at bounding box center [239, 159] width 110 height 95
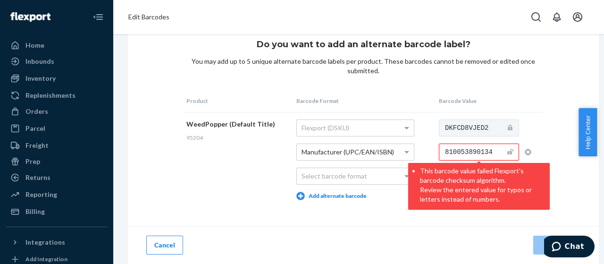
click at [526, 149] on icon "button" at bounding box center [528, 152] width 7 height 7
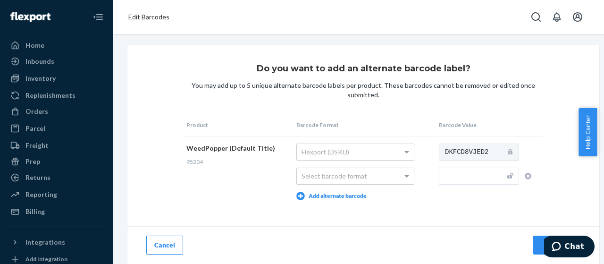
scroll to position [9, 0]
click at [526, 173] on icon "button" at bounding box center [528, 176] width 7 height 7
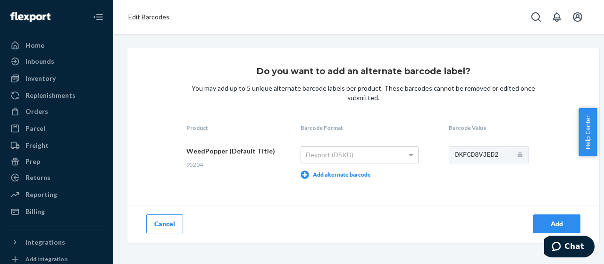
scroll to position [0, 0]
click at [345, 170] on button "Add alternate barcode" at bounding box center [336, 174] width 70 height 8
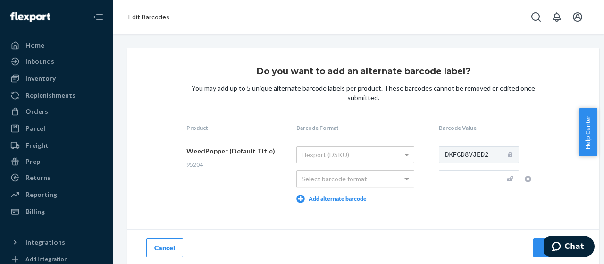
click at [338, 181] on div "Select barcode format" at bounding box center [355, 179] width 117 height 16
click at [460, 177] on input "text" at bounding box center [479, 178] width 80 height 17
paste input "810053890134"
type input "810053890134"
click at [445, 204] on td "DKFCD8VJED2 810053890134" at bounding box center [490, 174] width 106 height 71
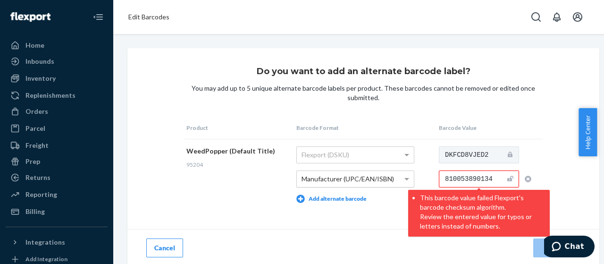
click at [445, 204] on li "This barcode value failed Flexport's barcode checksum algorithm. Review the ent…" at bounding box center [482, 211] width 125 height 40
click at [548, 172] on div "Do you want to add an alternate barcode label? You may add up to 5 unique alter…" at bounding box center [363, 157] width 472 height 219
click at [558, 248] on icon "Chat" at bounding box center [556, 246] width 9 height 9
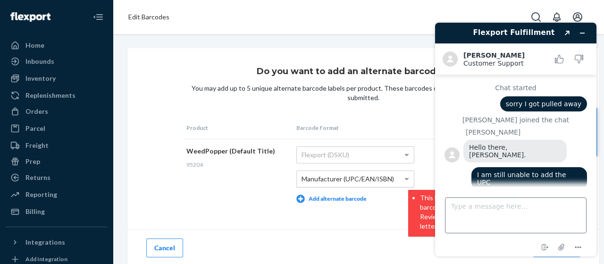
scroll to position [62, 0]
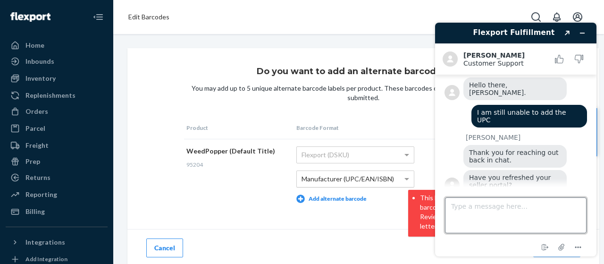
click at [477, 206] on textarea "Type a message here..." at bounding box center [516, 215] width 142 height 36
type textarea "i have"
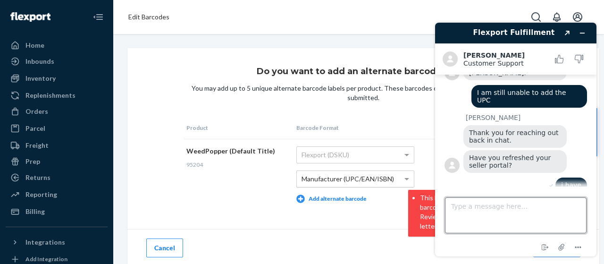
scroll to position [9, 0]
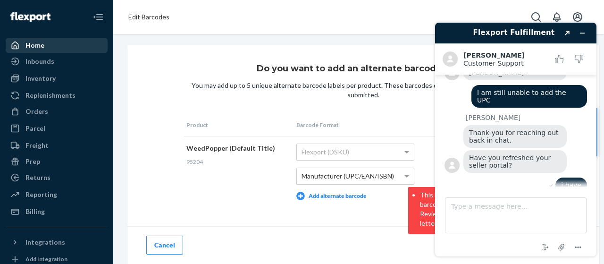
click at [30, 41] on div "Home" at bounding box center [34, 45] width 19 height 9
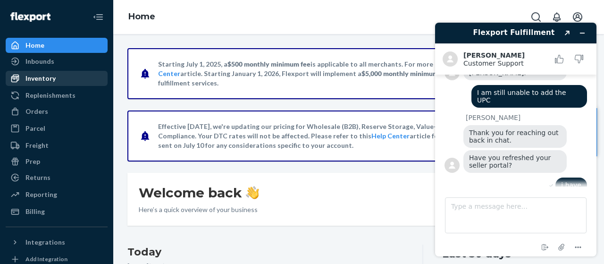
click at [46, 76] on div "Inventory" at bounding box center [40, 78] width 30 height 9
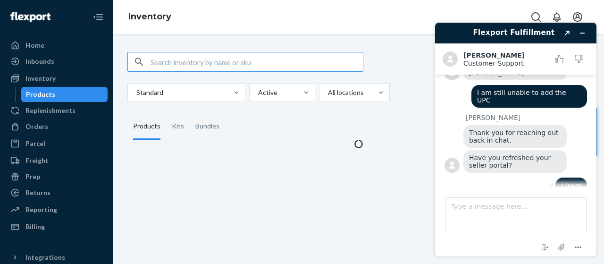
click at [48, 97] on div "Products" at bounding box center [40, 94] width 29 height 9
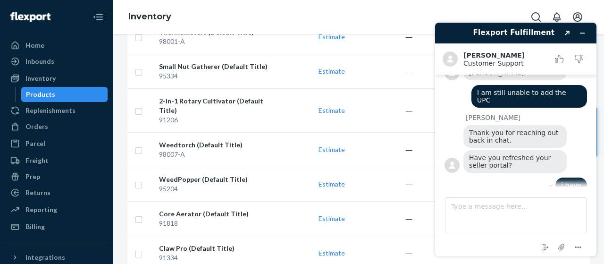
scroll to position [213, 0]
click at [224, 174] on div "WeedPopper (Default Title)" at bounding box center [218, 178] width 119 height 9
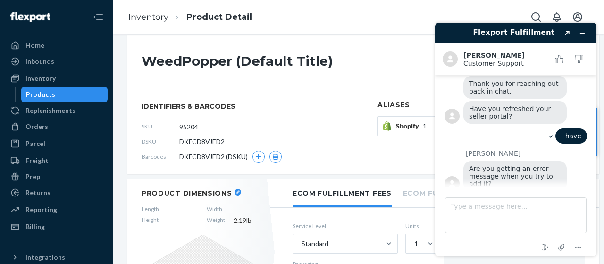
scroll to position [53, 0]
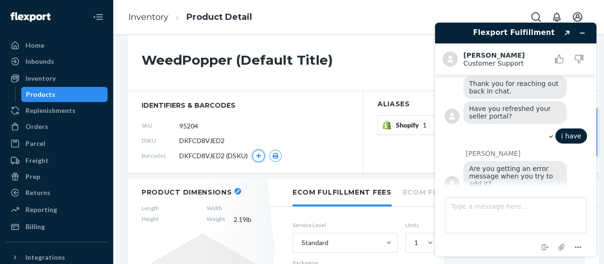
click at [259, 157] on icon "button" at bounding box center [258, 155] width 5 height 5
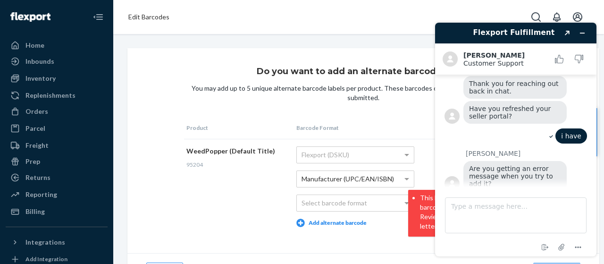
scroll to position [0, 2]
click at [589, 30] on button "Minimize widget" at bounding box center [582, 32] width 15 height 13
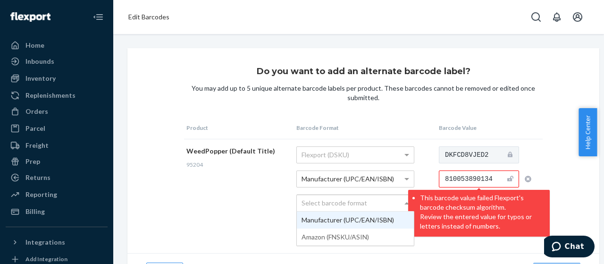
click at [402, 205] on span at bounding box center [408, 203] width 12 height 16
click at [490, 183] on input "810053890134" at bounding box center [479, 178] width 80 height 17
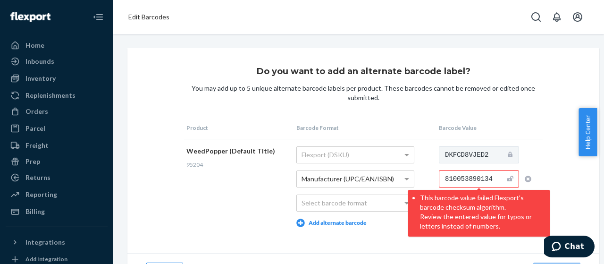
click at [490, 183] on input "810053890134" at bounding box center [479, 178] width 80 height 17
paste input "text"
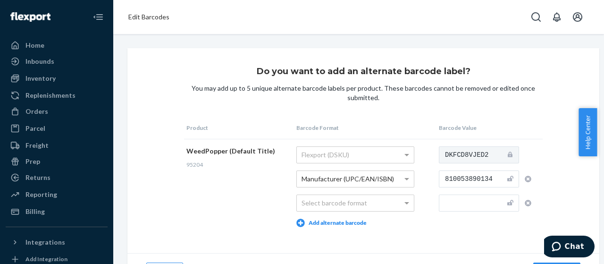
type input "810053890134"
click at [525, 205] on icon "button" at bounding box center [528, 203] width 7 height 7
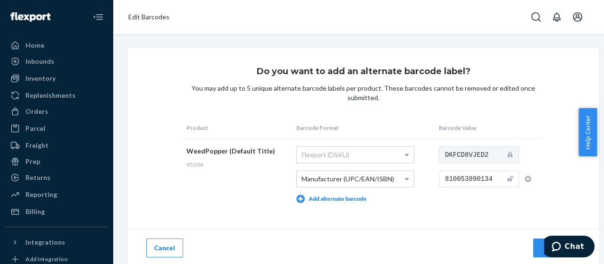
scroll to position [9, 2]
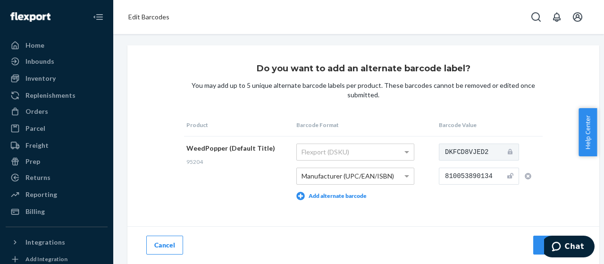
click at [542, 240] on div "Add" at bounding box center [557, 244] width 31 height 9
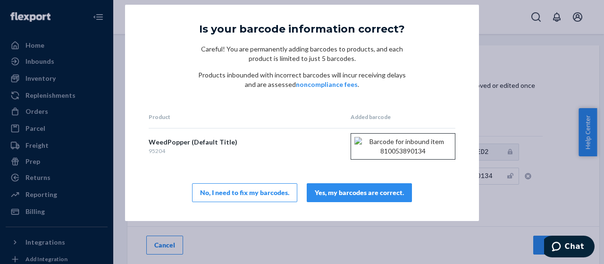
click at [375, 197] on div "Yes, my barcodes are correct." at bounding box center [359, 192] width 89 height 9
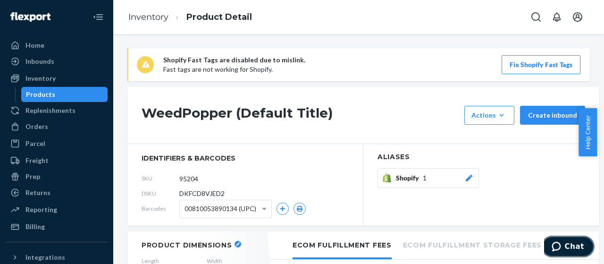
click at [549, 246] on button "Chat" at bounding box center [568, 247] width 53 height 22
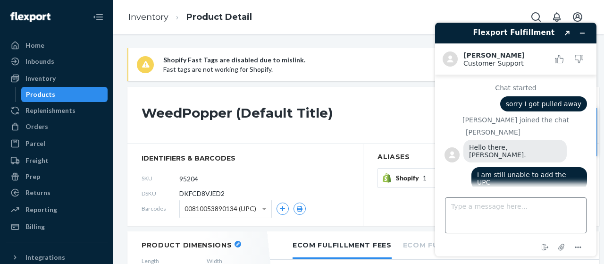
scroll to position [131, 0]
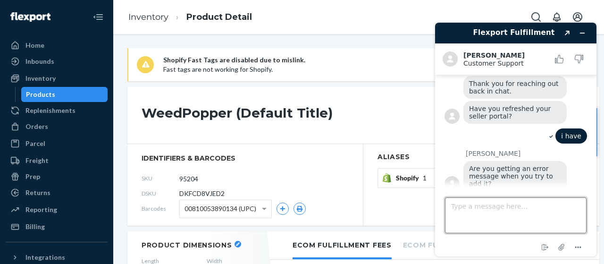
click at [484, 219] on textarea "Type a message here..." at bounding box center [516, 215] width 142 height 36
type textarea "it worked now!"
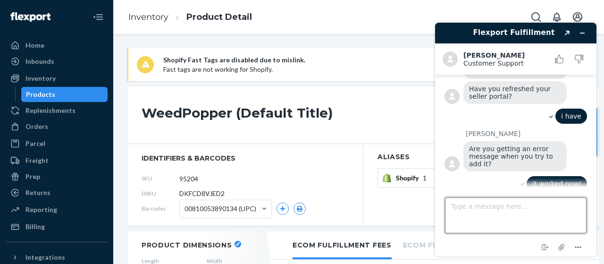
scroll to position [151, 0]
type textarea "thank you!"
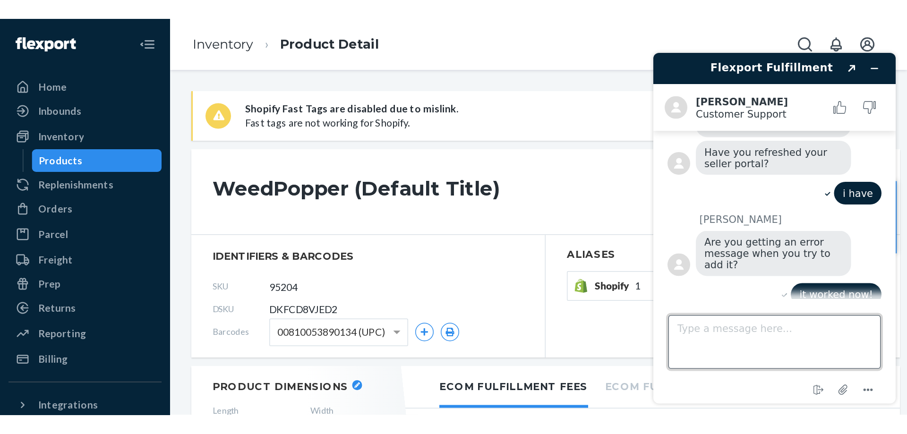
scroll to position [169, 0]
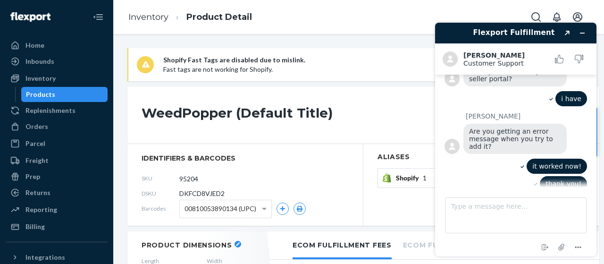
click at [391, 124] on h1 "WeedPopper (Default Title)" at bounding box center [301, 115] width 318 height 19
click at [585, 35] on icon "Minimize widget" at bounding box center [582, 33] width 7 height 7
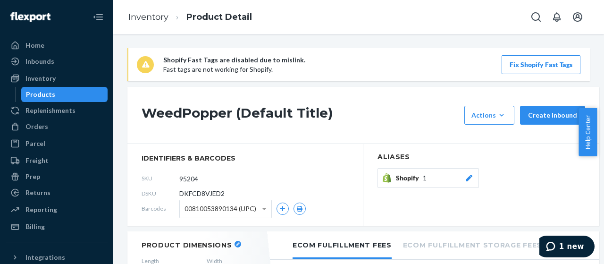
click at [399, 37] on div "Shopify Fast Tags are disabled due to mislink. Fast tags are not working for Sh…" at bounding box center [358, 149] width 491 height 230
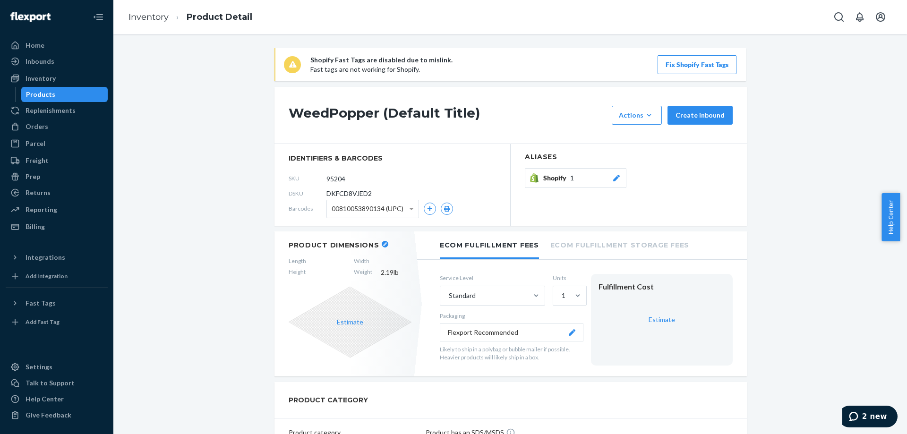
click at [64, 94] on div "Products" at bounding box center [64, 94] width 85 height 13
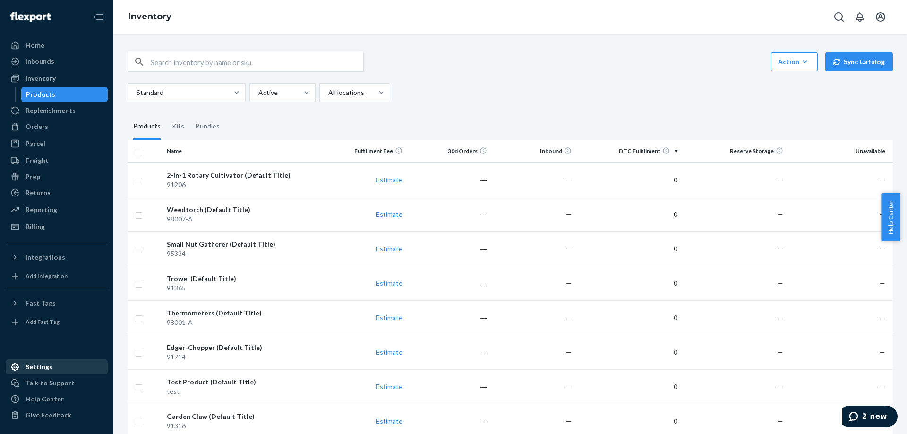
click at [39, 263] on div "Settings" at bounding box center [38, 366] width 27 height 9
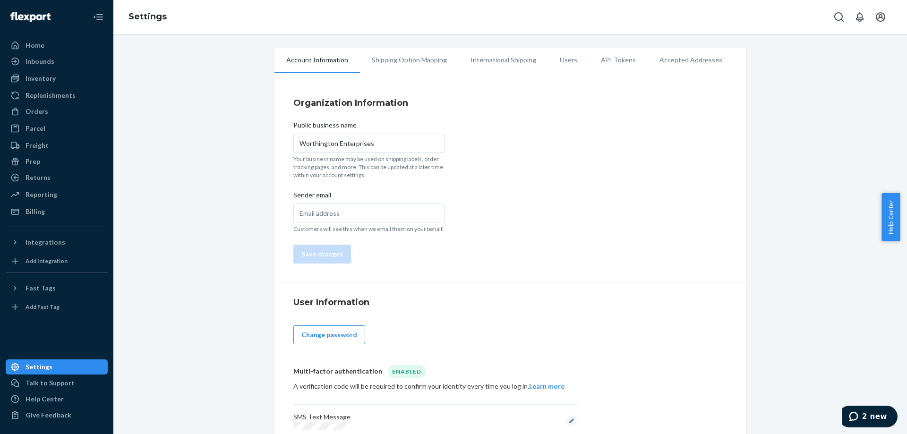
click at [597, 67] on li "Accepted Addresses" at bounding box center [690, 60] width 86 height 24
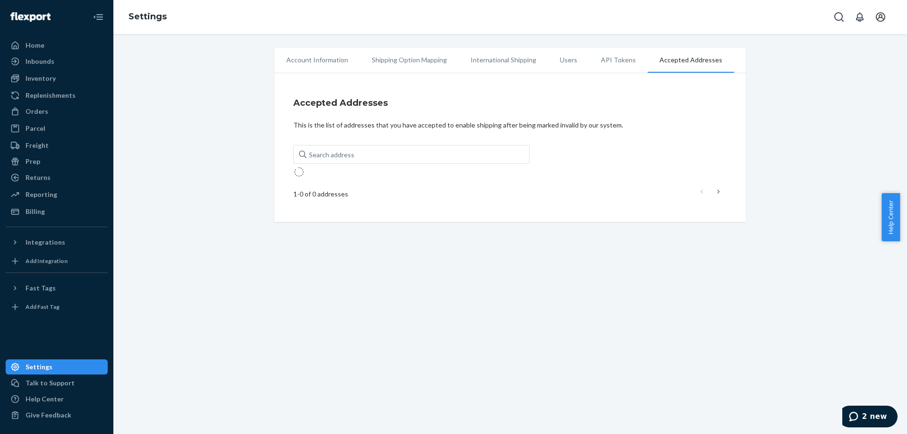
click at [316, 64] on li "Account Information" at bounding box center [316, 60] width 85 height 24
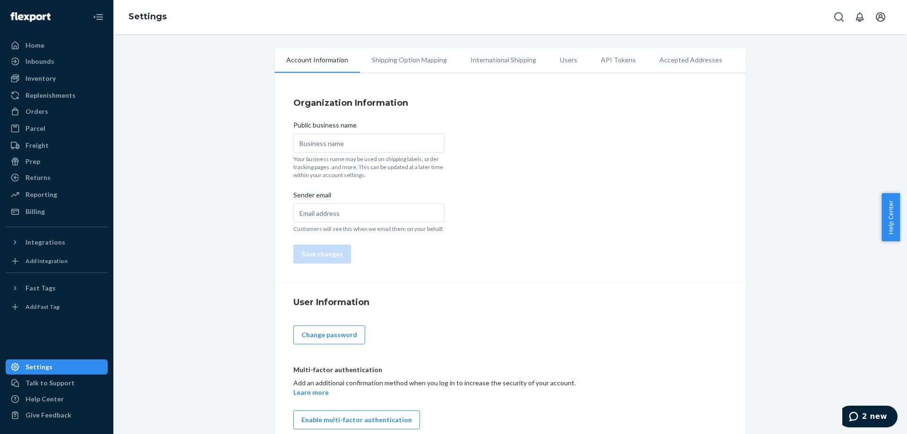
type input "Worthington Enterprises"
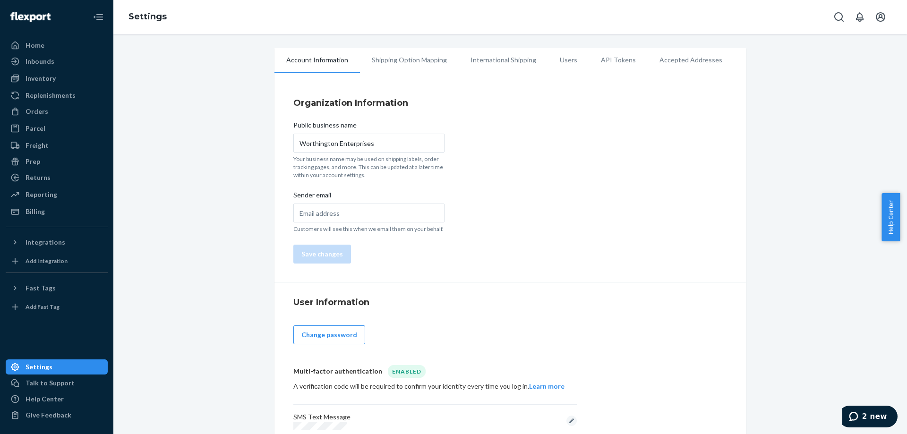
click at [41, 18] on img at bounding box center [30, 16] width 40 height 9
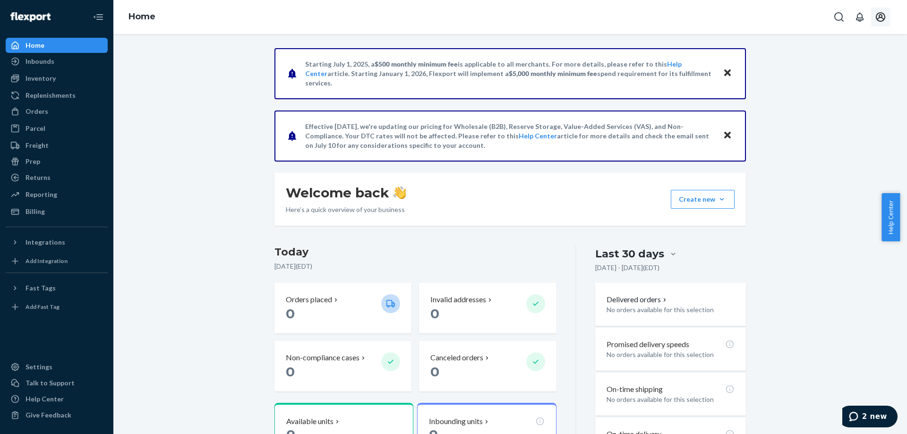
click at [597, 18] on button "Open account menu" at bounding box center [880, 17] width 19 height 19
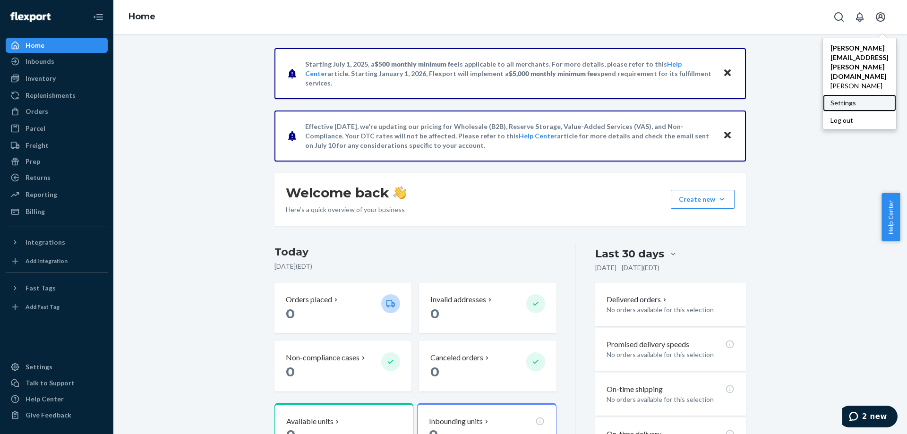
click at [597, 94] on div "Settings" at bounding box center [859, 102] width 73 height 17
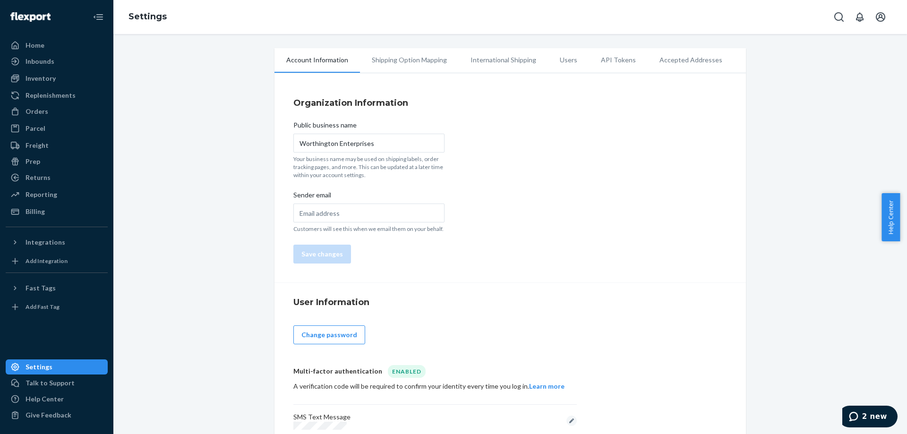
click at [559, 59] on li "Users" at bounding box center [568, 60] width 41 height 24
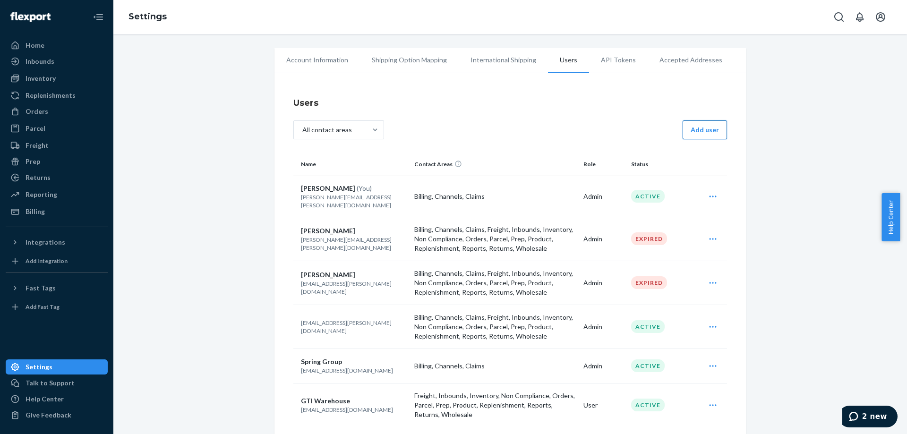
click at [597, 132] on button "Add user" at bounding box center [704, 129] width 44 height 19
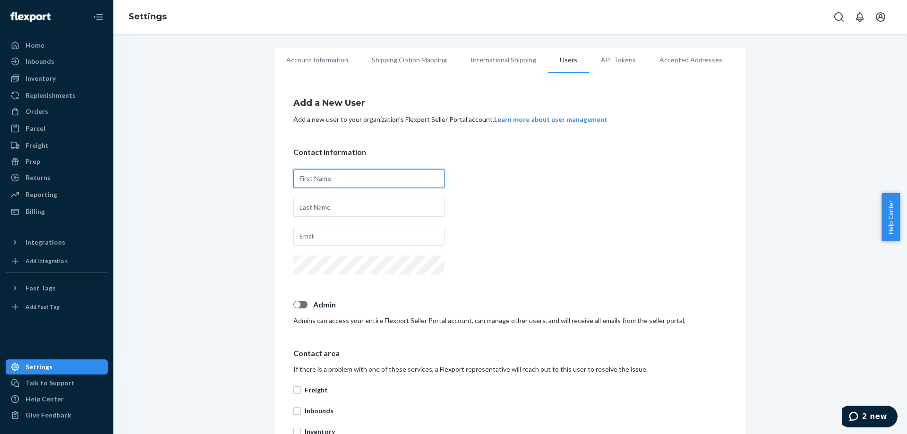
click at [360, 179] on input "text" at bounding box center [368, 178] width 151 height 19
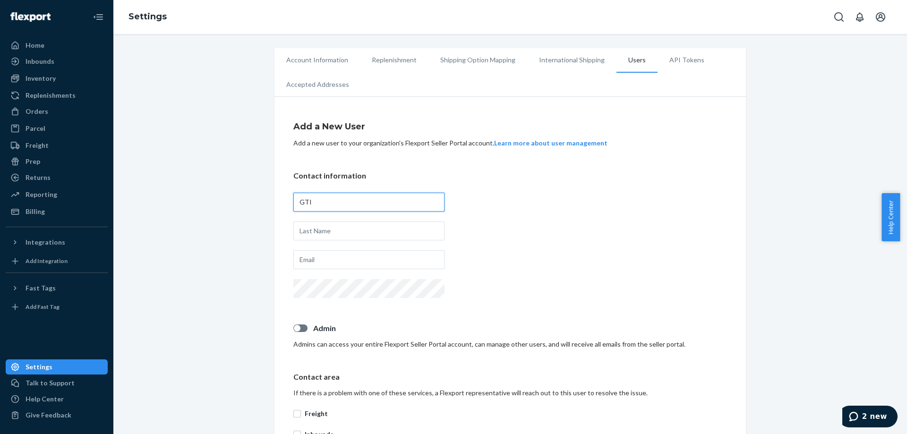
type input "GTI"
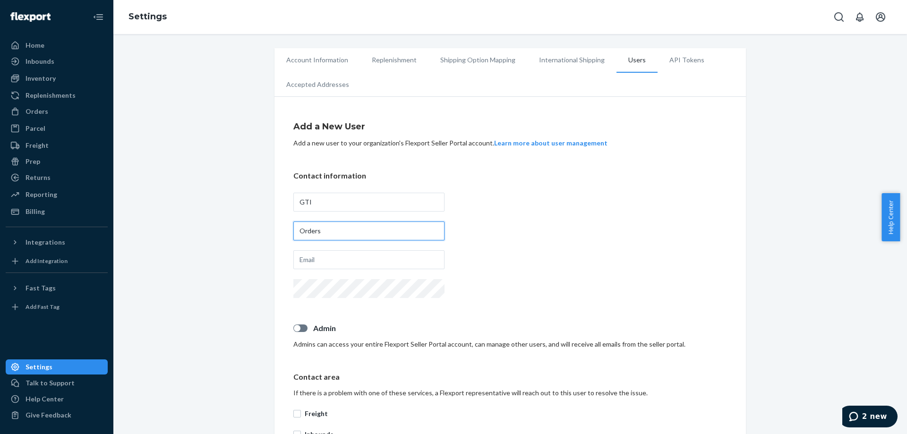
type input "Orders"
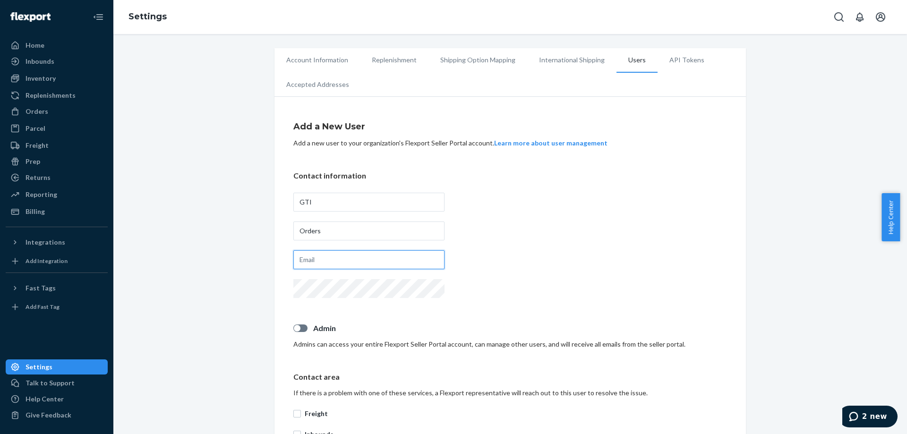
click at [344, 263] on input "text" at bounding box center [368, 259] width 151 height 19
paste input "gti_orders@wthg.com"
type input "gti_orders@wthg.com"
click at [259, 263] on div "Account Information Replenishment Shipping Option Mapping International Shippin…" at bounding box center [509, 377] width 779 height 659
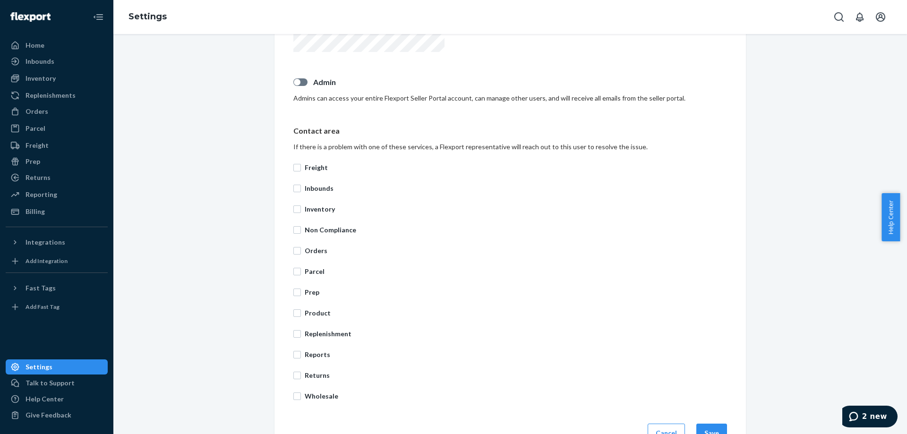
scroll to position [273, 0]
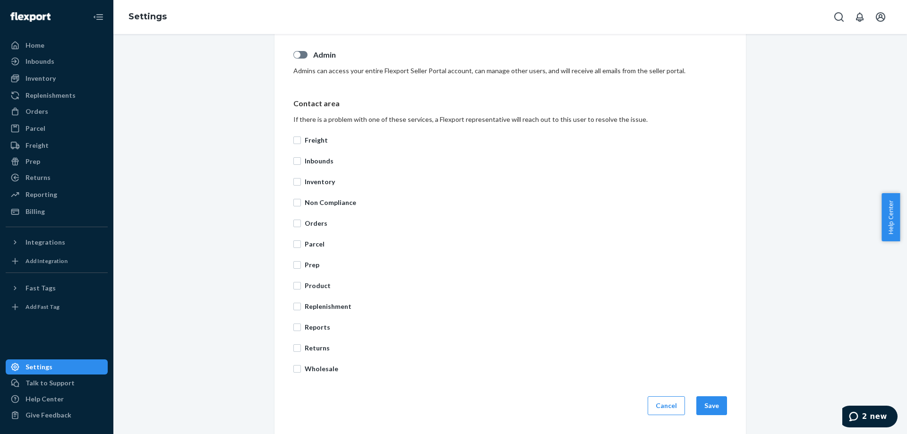
click at [300, 223] on label "Orders" at bounding box center [509, 223] width 433 height 9
click at [300, 223] on input "Orders" at bounding box center [297, 224] width 8 height 8
checkbox input "true"
click at [294, 263] on input "Product" at bounding box center [297, 286] width 8 height 8
checkbox input "true"
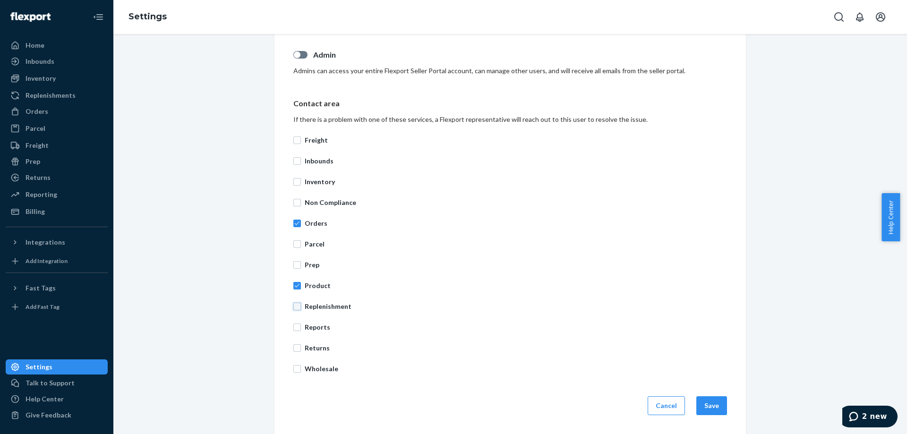
click at [296, 263] on input "Replenishment" at bounding box center [297, 307] width 8 height 8
checkbox input "true"
click at [295, 263] on input "Reports" at bounding box center [297, 327] width 8 height 8
checkbox input "true"
click at [294, 263] on label "Returns" at bounding box center [509, 347] width 433 height 9
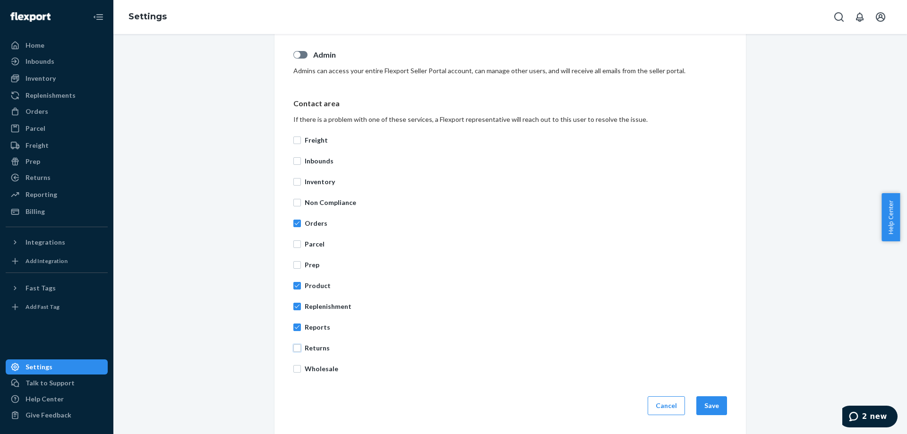
click at [294, 263] on input "Returns" at bounding box center [297, 348] width 8 height 8
checkbox input "true"
click at [299, 263] on label "Wholesale" at bounding box center [509, 368] width 433 height 9
click at [299, 263] on input "Wholesale" at bounding box center [297, 369] width 8 height 8
checkbox input "true"
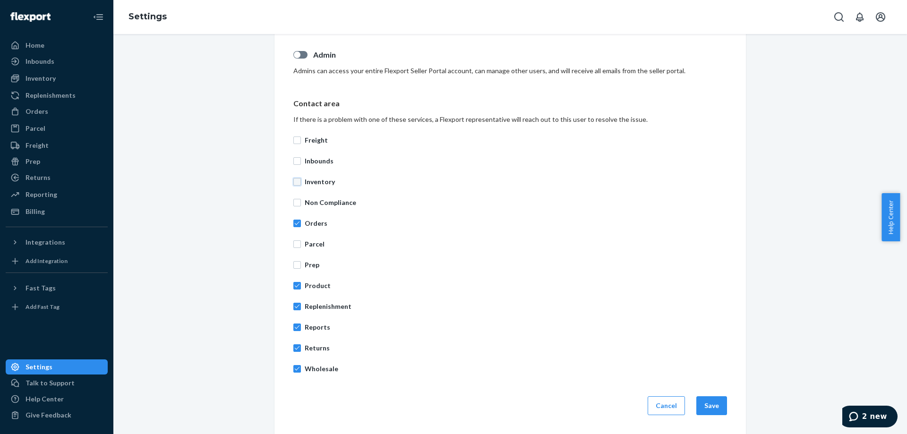
click at [294, 180] on input "Inventory" at bounding box center [297, 182] width 8 height 8
checkbox input "true"
click at [597, 263] on button "Save" at bounding box center [711, 405] width 31 height 19
